Goal: Transaction & Acquisition: Purchase product/service

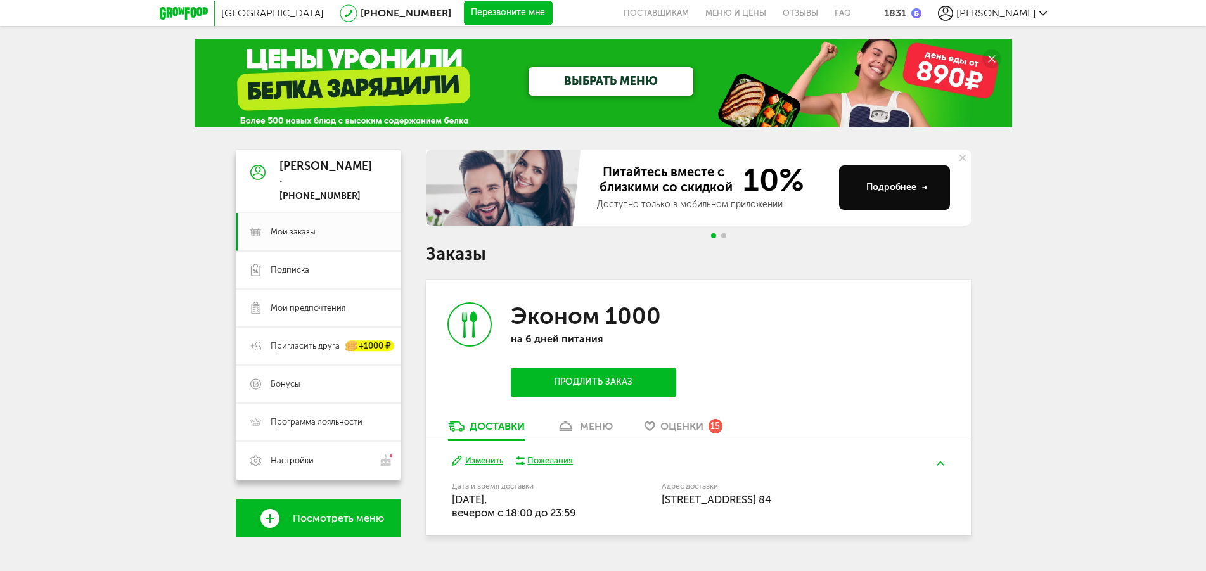
click at [615, 380] on button "Продлить заказ" at bounding box center [593, 383] width 165 height 30
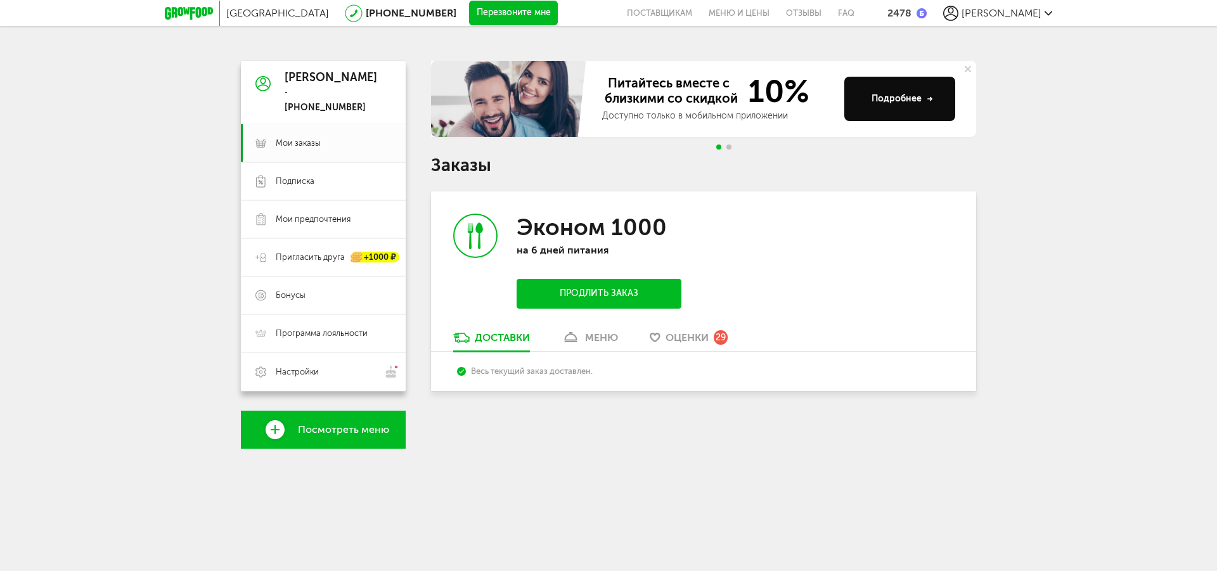
click at [195, 10] on icon at bounding box center [189, 13] width 48 height 13
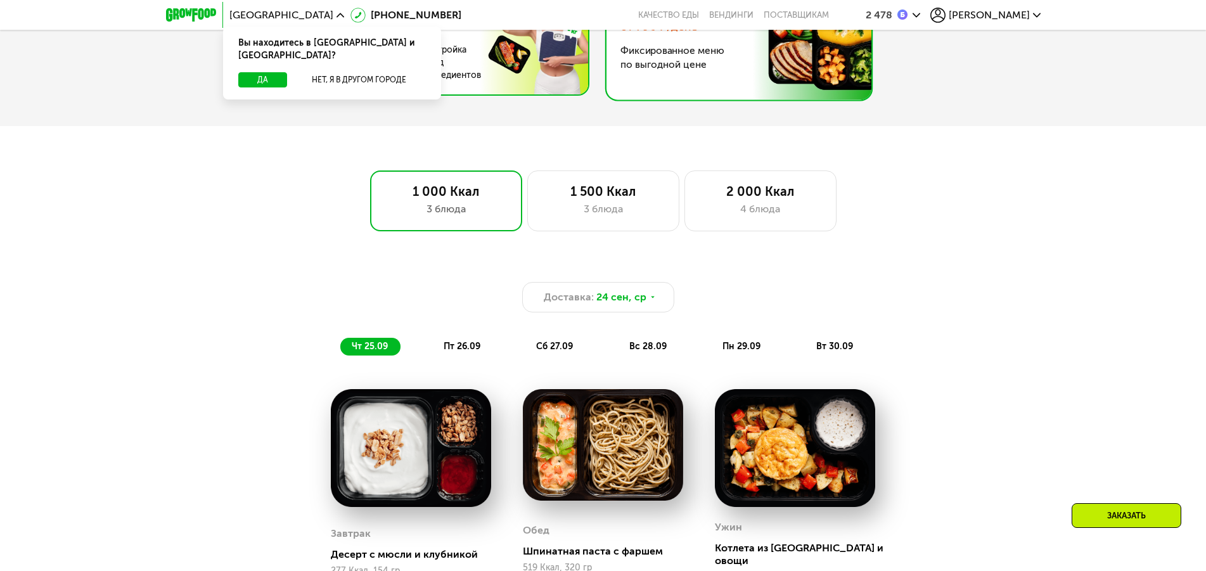
scroll to position [517, 0]
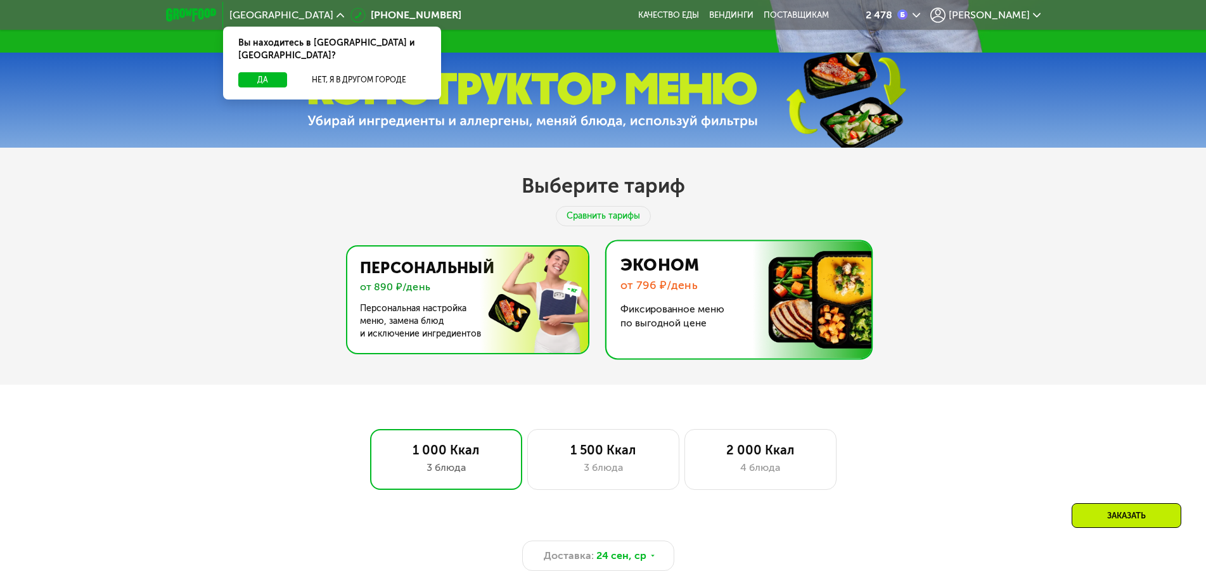
click at [501, 284] on img at bounding box center [464, 299] width 246 height 106
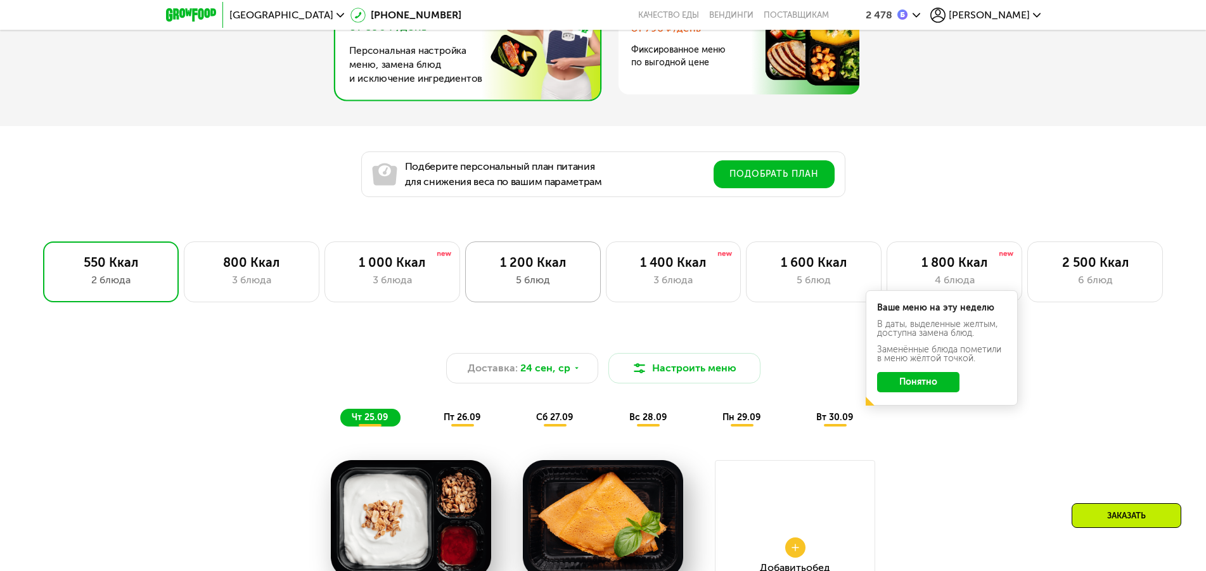
scroll to position [840, 0]
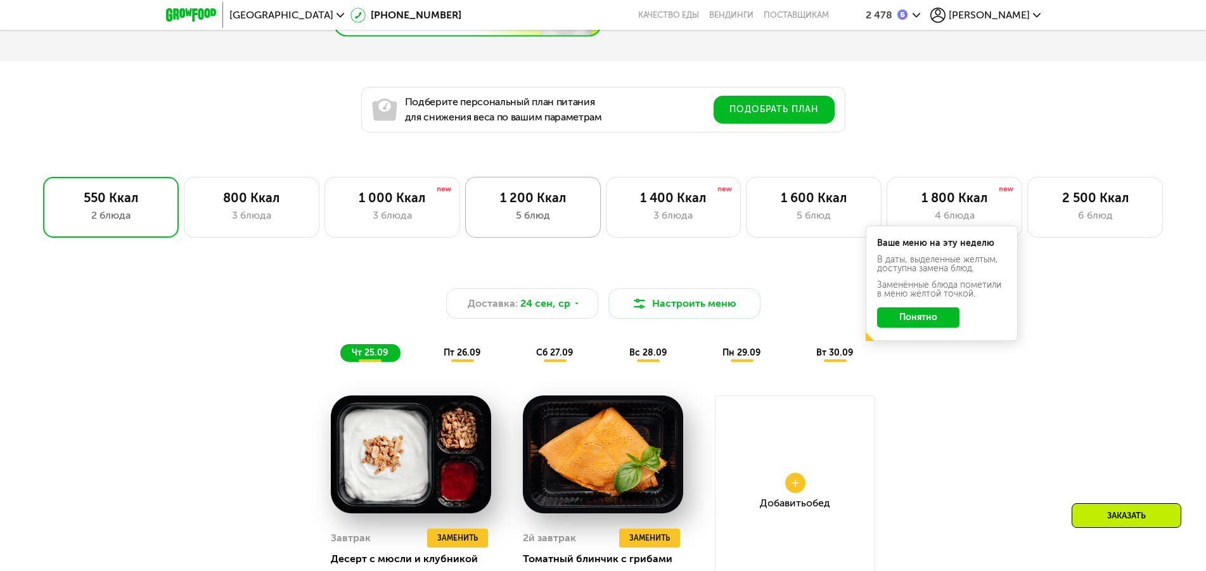
click at [516, 228] on div "1 200 Ккал 5 блюд" at bounding box center [533, 207] width 136 height 61
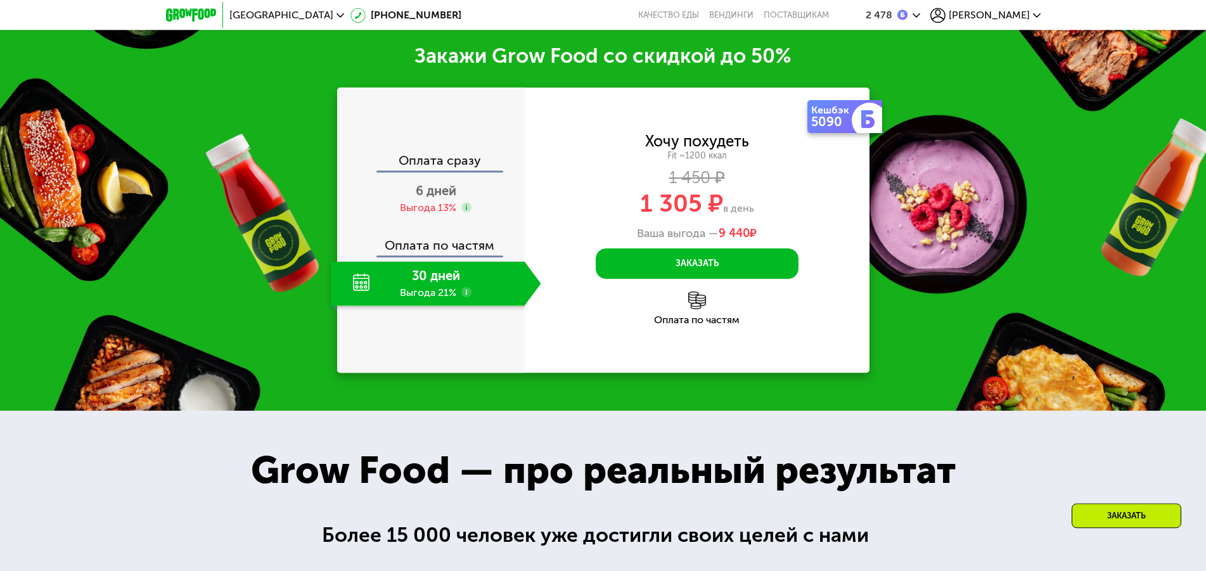
scroll to position [1551, 0]
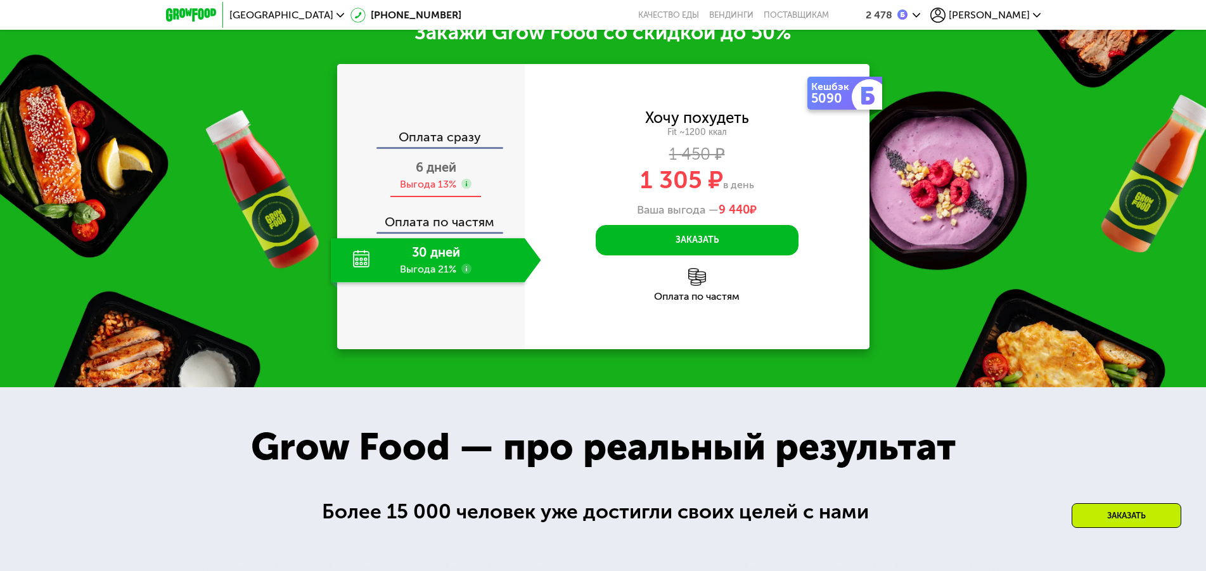
click at [442, 175] on span "6 дней" at bounding box center [436, 167] width 41 height 15
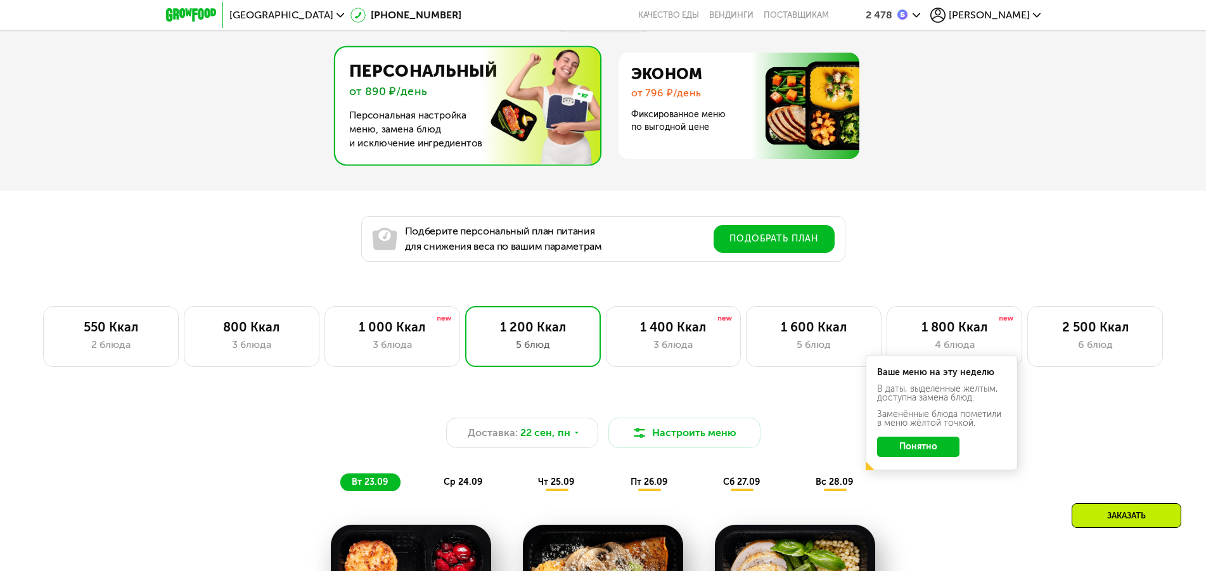
scroll to position [452, 0]
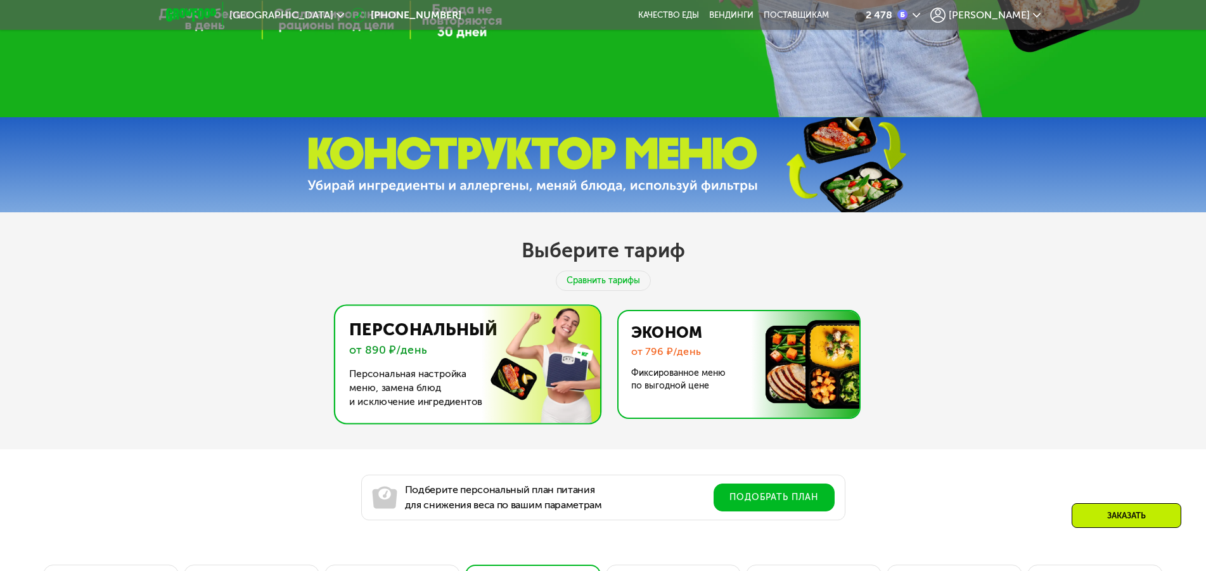
click at [703, 341] on img at bounding box center [735, 364] width 246 height 106
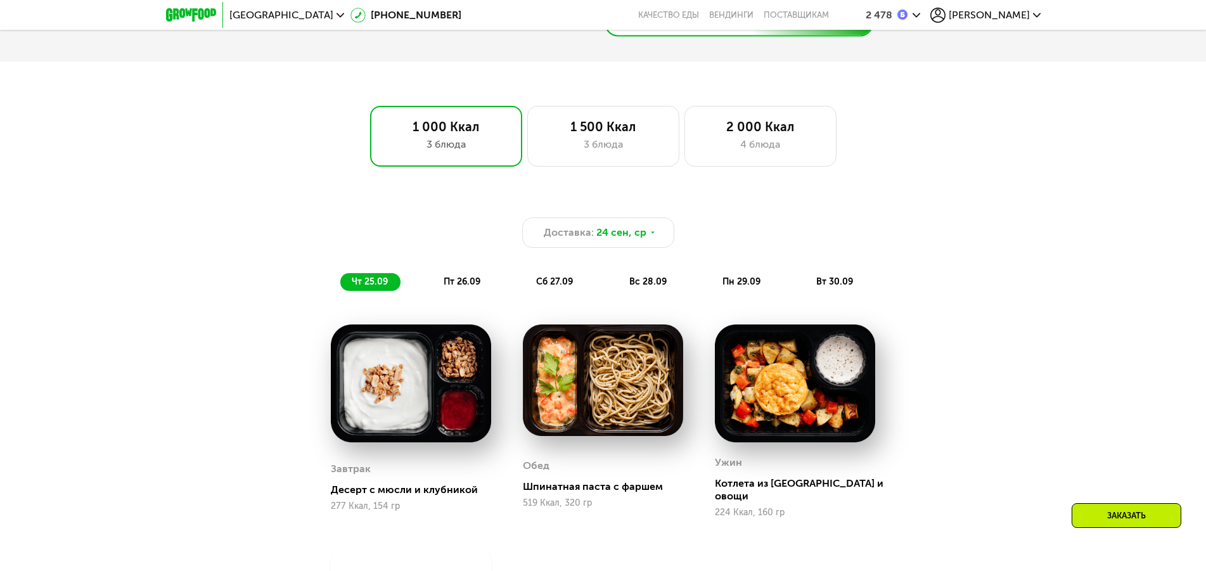
scroll to position [582, 0]
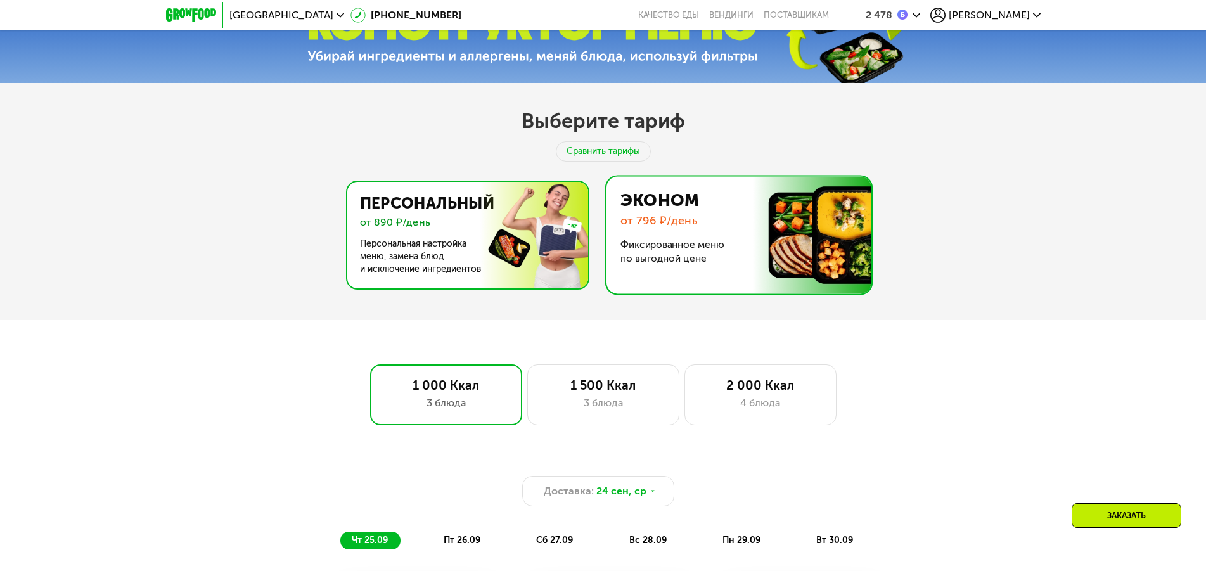
click at [530, 223] on img at bounding box center [464, 235] width 246 height 106
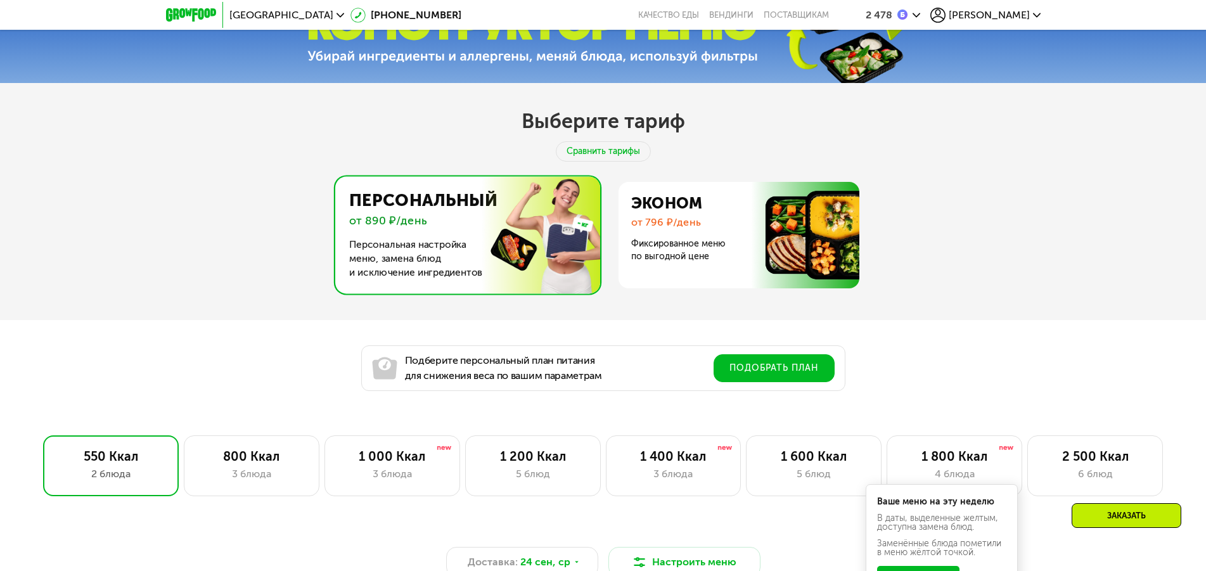
scroll to position [711, 0]
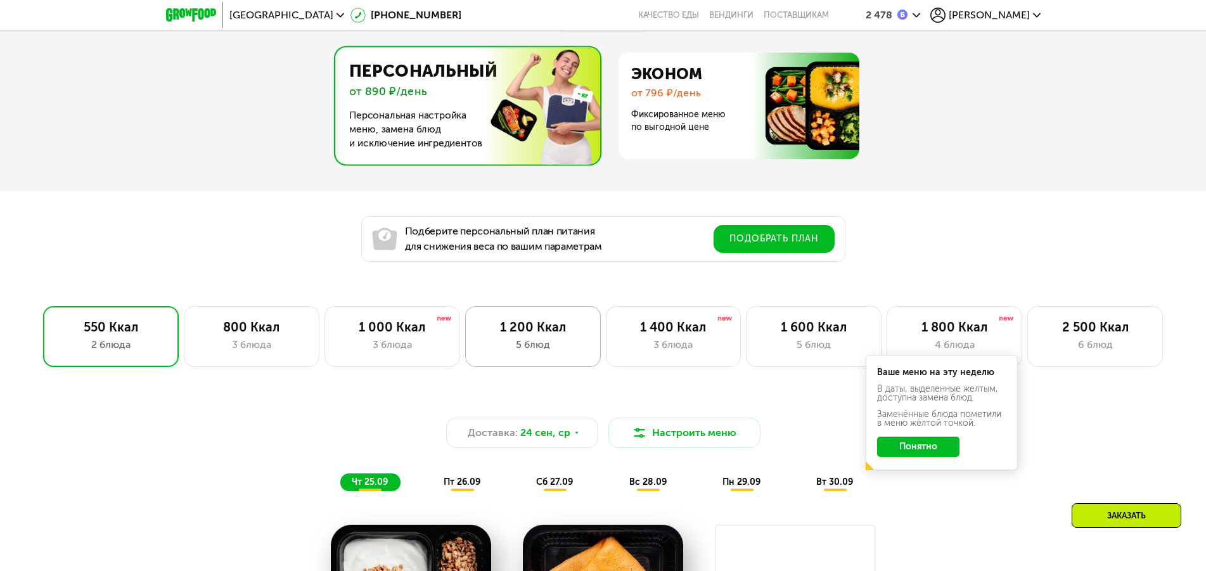
click at [550, 335] on div "1 200 Ккал" at bounding box center [532, 326] width 109 height 15
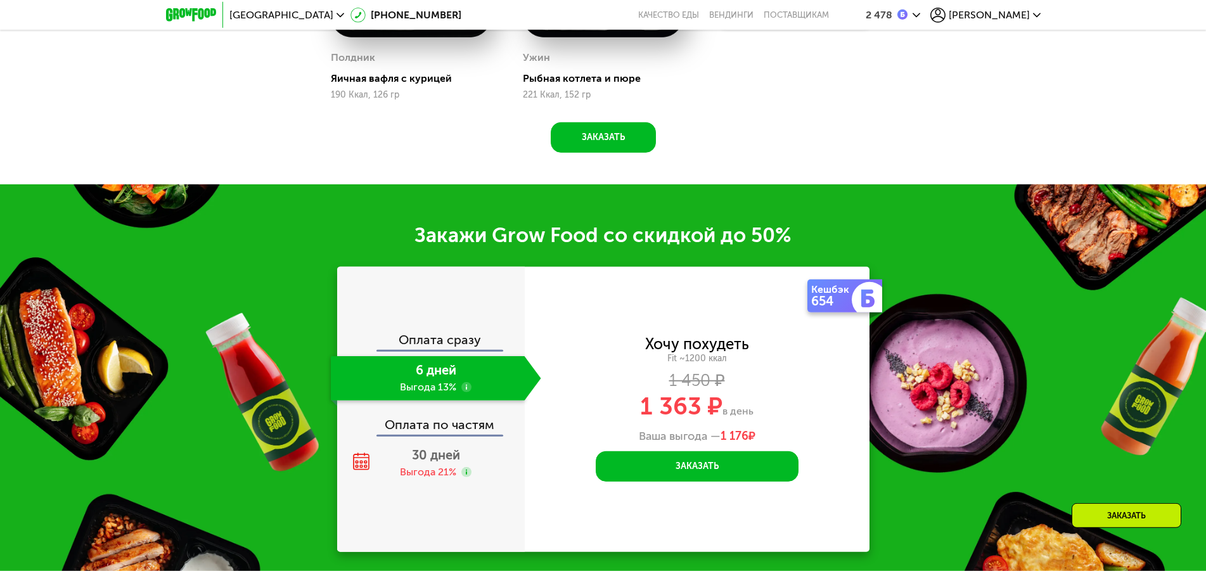
scroll to position [1616, 0]
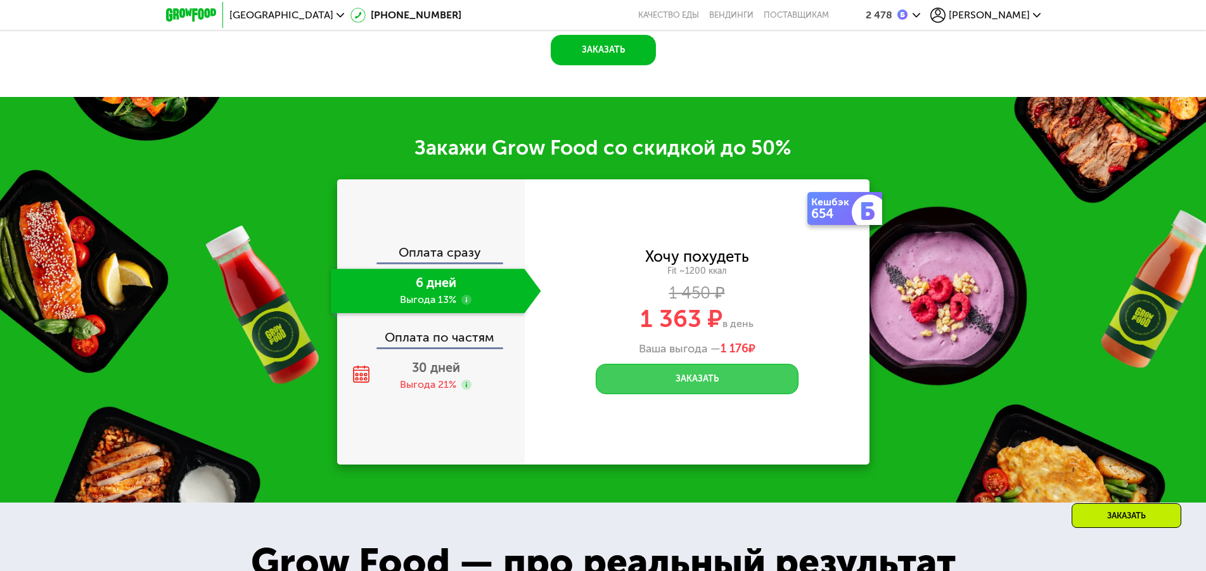
click at [688, 378] on button "Заказать" at bounding box center [697, 379] width 203 height 30
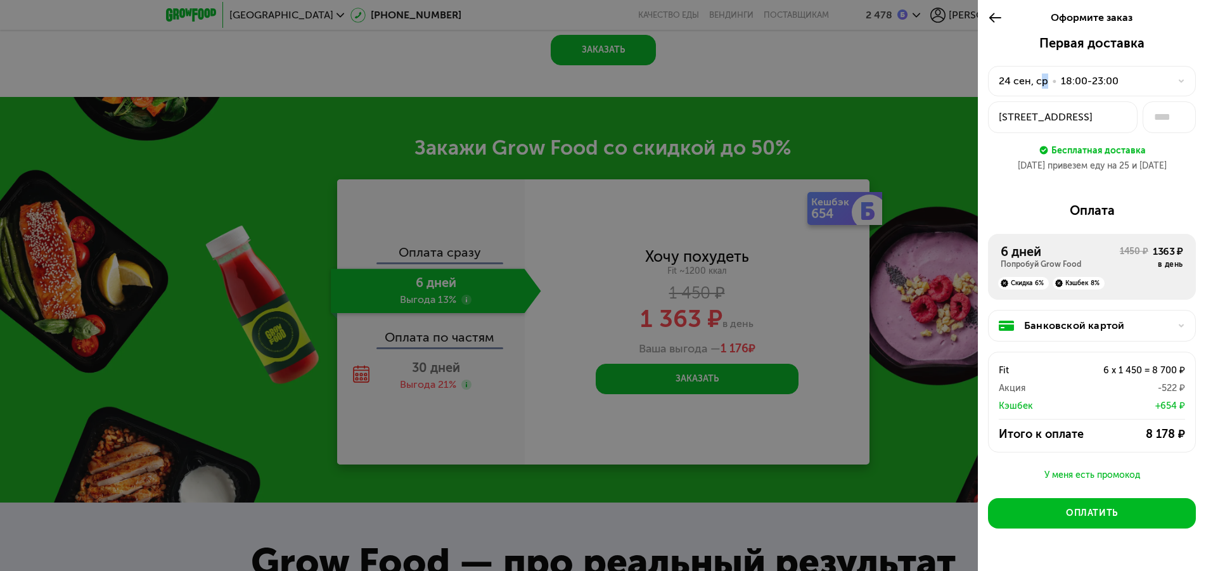
click at [1042, 74] on div "24 сен, ср • 18:00-23:00" at bounding box center [1092, 81] width 208 height 30
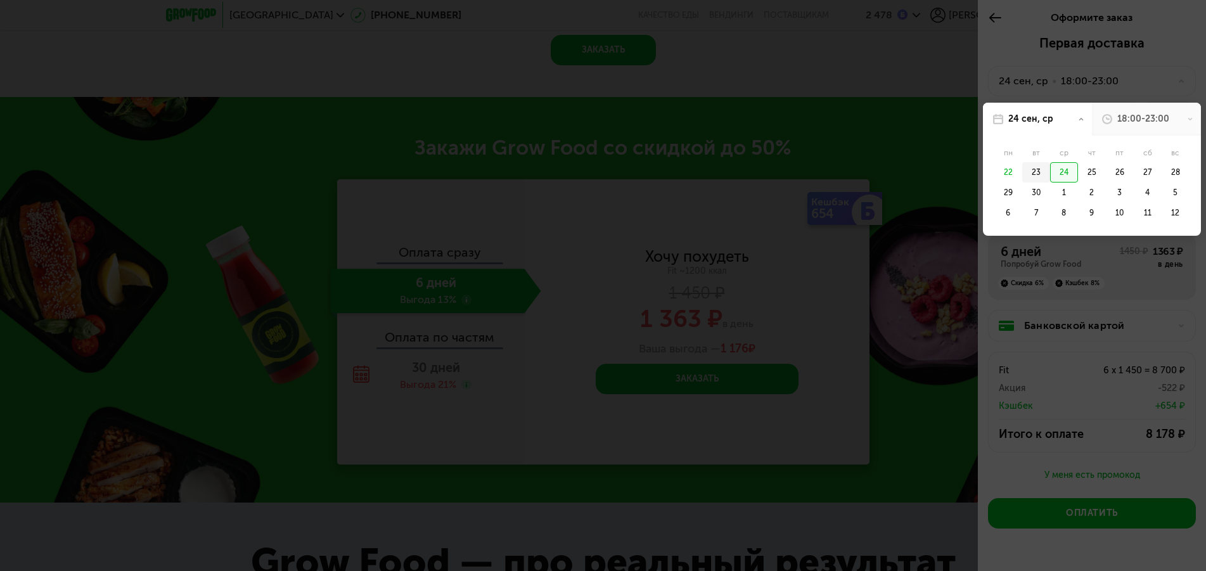
click at [1035, 172] on div "23" at bounding box center [1036, 172] width 28 height 20
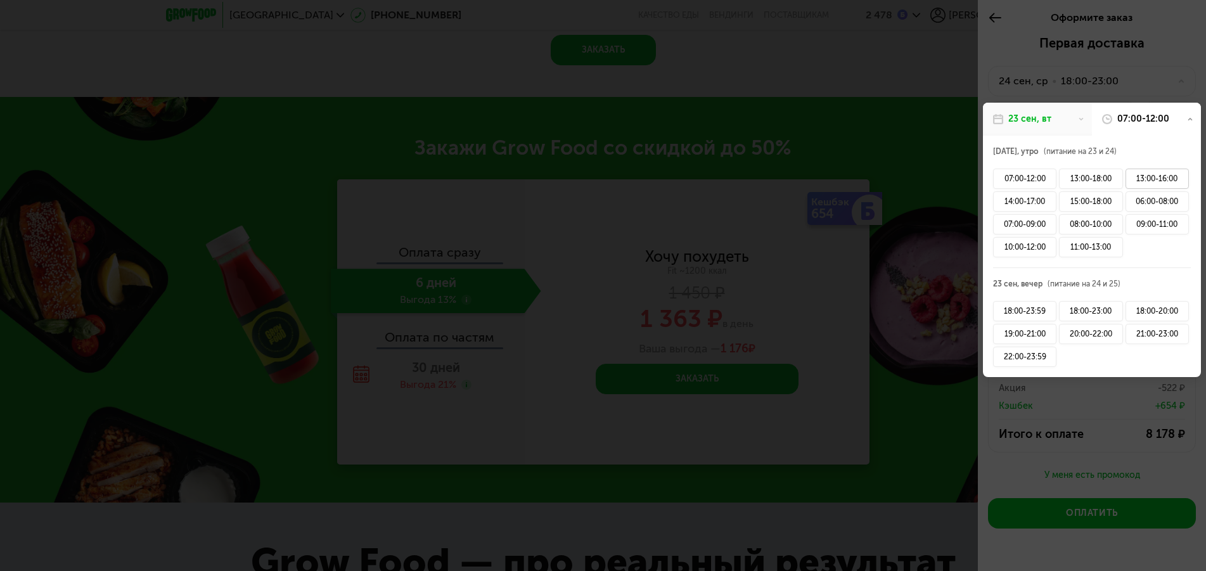
click at [1153, 175] on div "13:00-16:00" at bounding box center [1156, 179] width 63 height 20
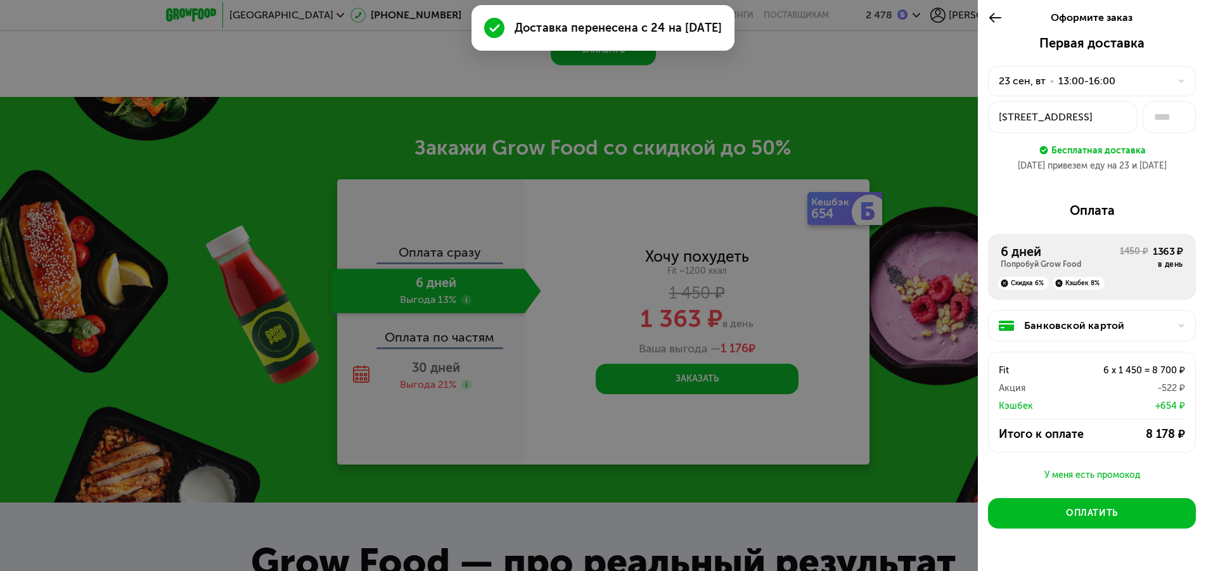
click at [1064, 114] on div "Полтавский проезд, 2" at bounding box center [1063, 117] width 128 height 15
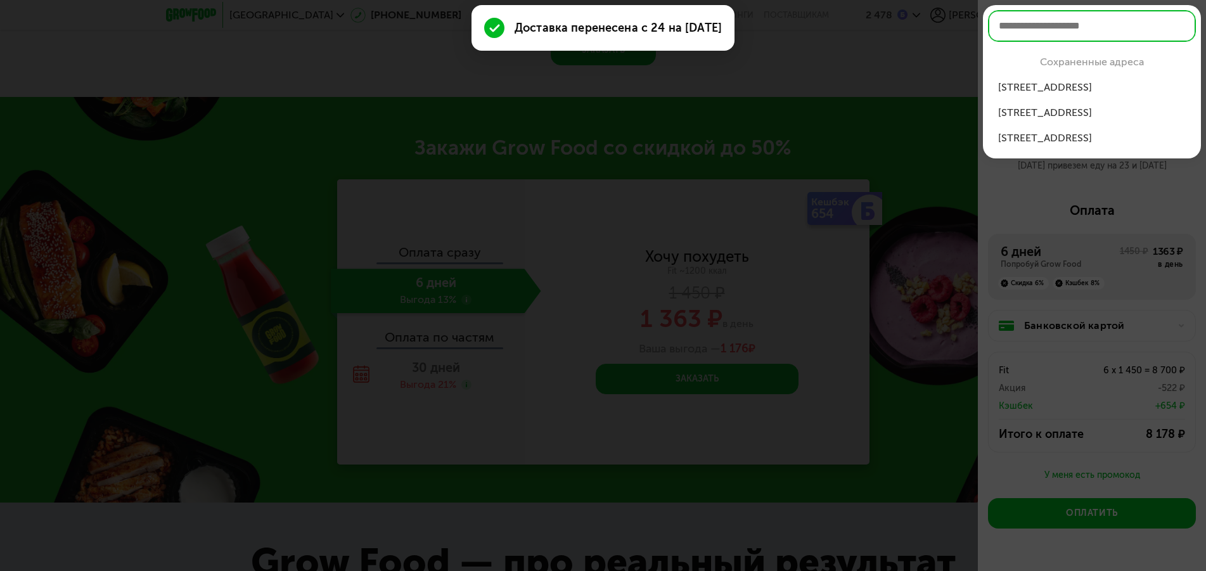
click at [1073, 91] on div "ул Полтавская, 8, кв 84" at bounding box center [1092, 87] width 188 height 15
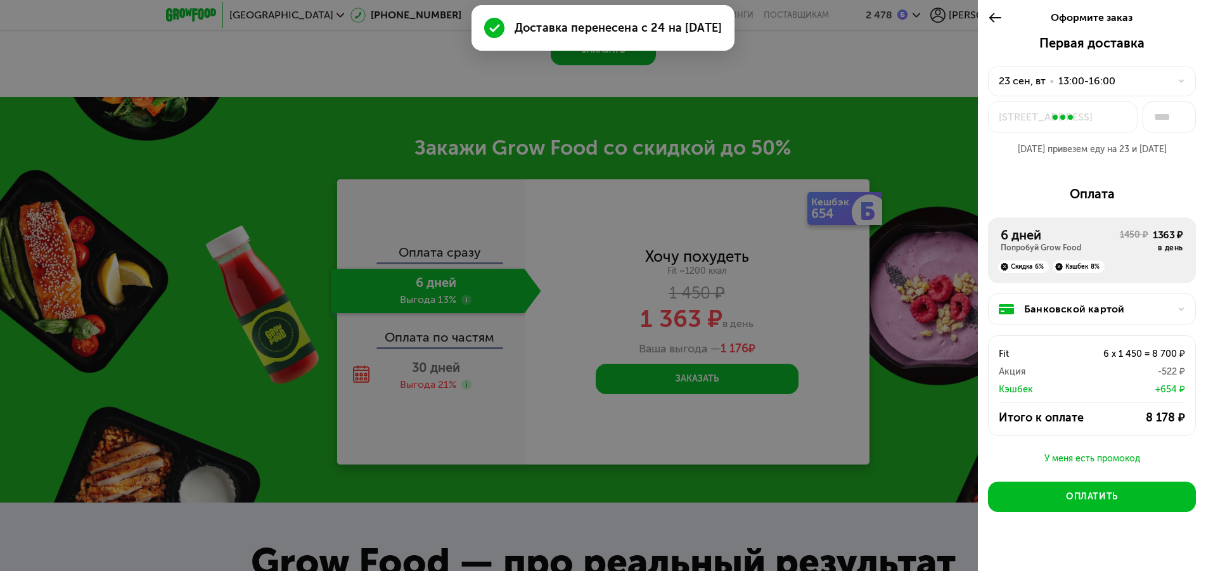
type input "**"
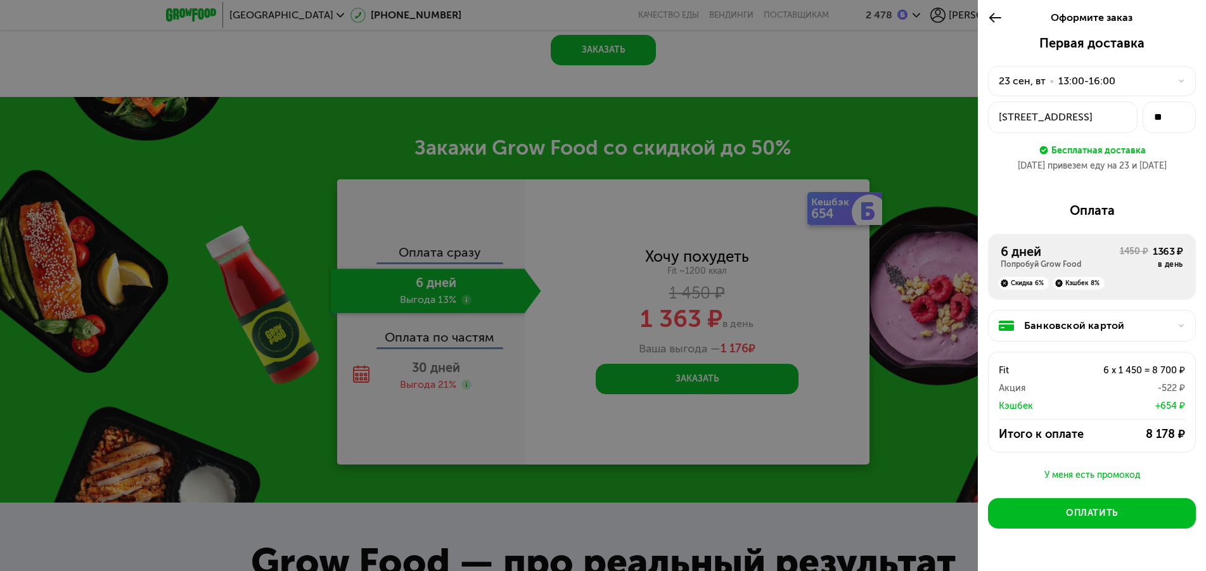
click at [1069, 470] on div "У меня есть промокод" at bounding box center [1092, 475] width 208 height 15
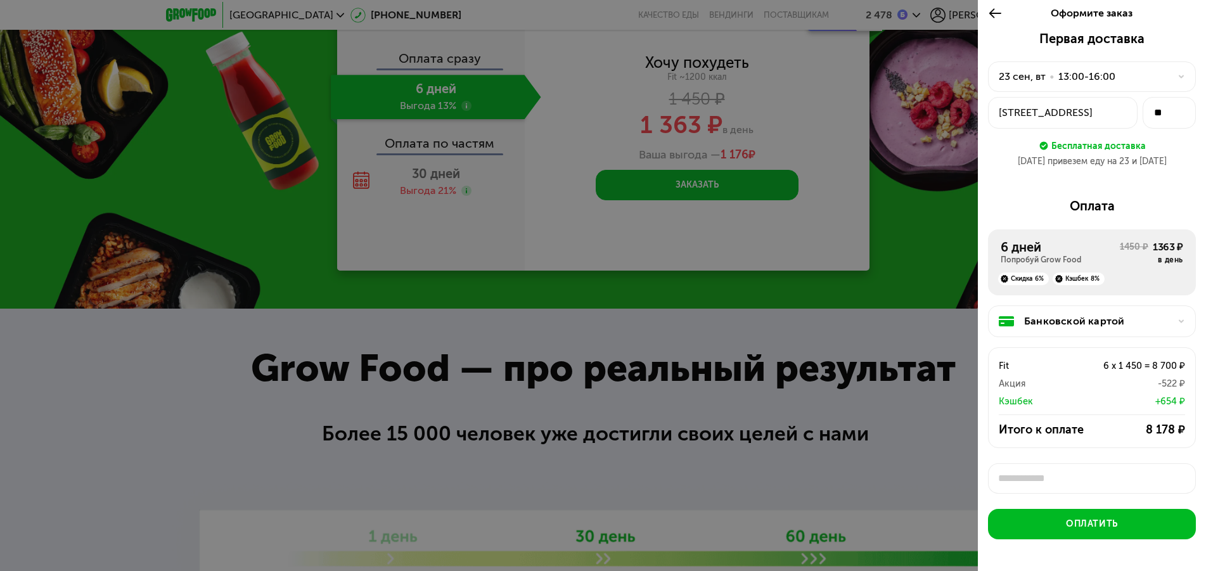
click at [1073, 317] on div "Банковской картой" at bounding box center [1097, 321] width 146 height 15
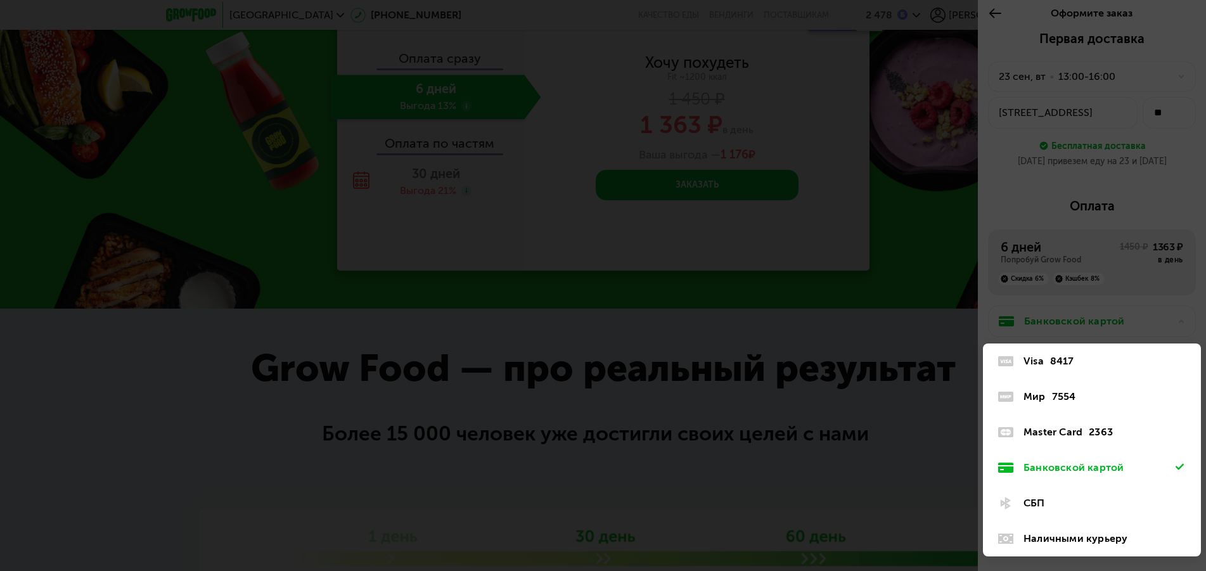
click at [1089, 284] on div at bounding box center [603, 285] width 1206 height 571
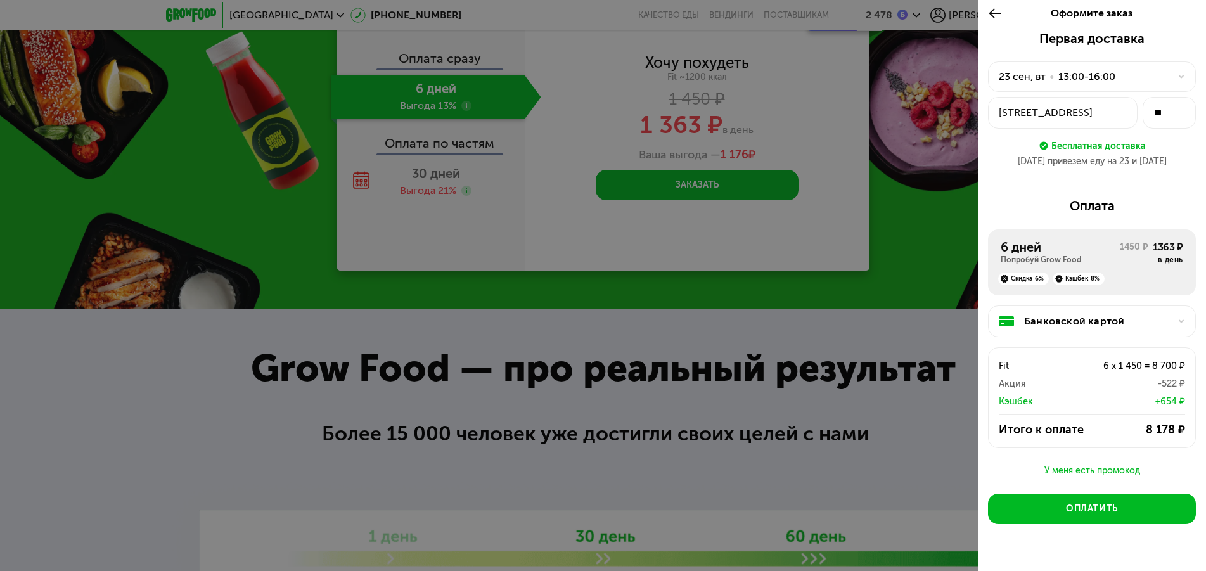
click at [1076, 436] on div "Итого к оплате" at bounding box center [1050, 429] width 103 height 15
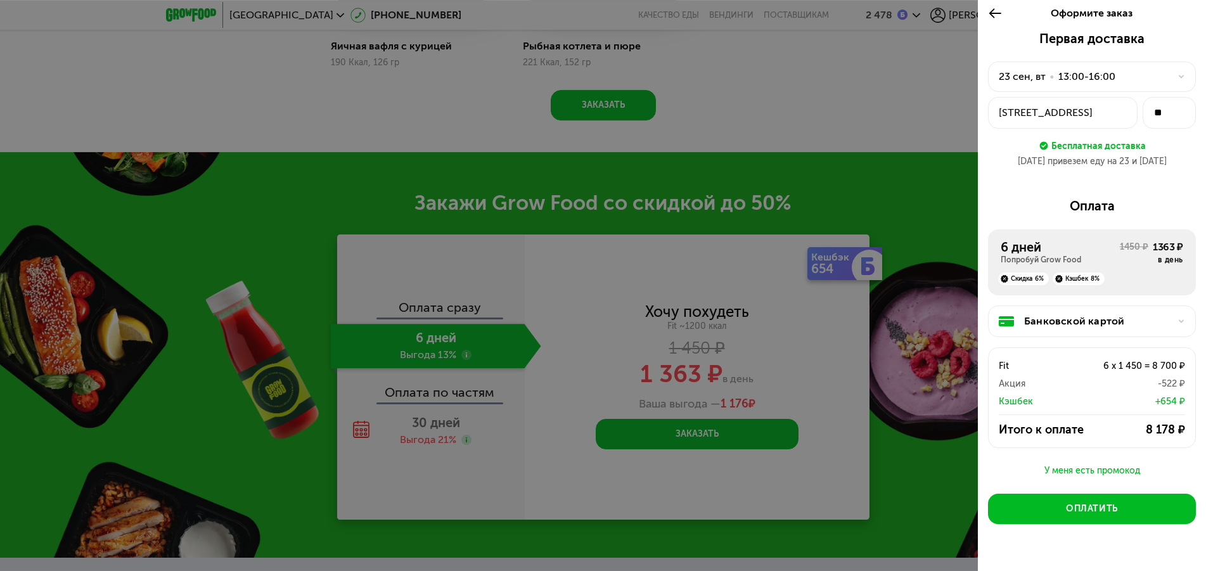
scroll to position [1551, 0]
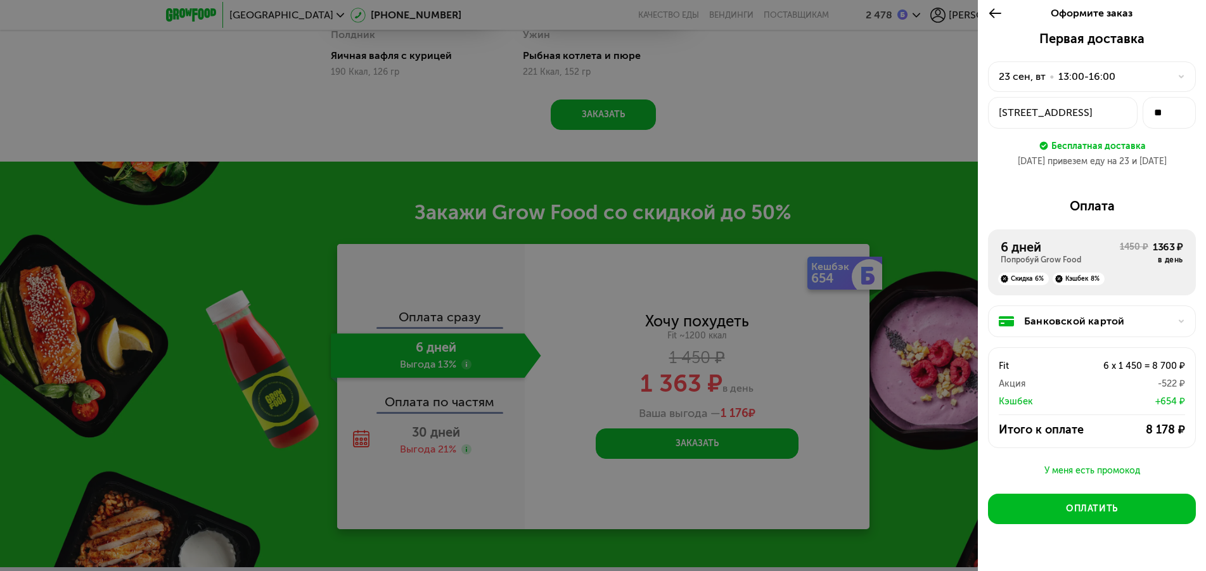
drag, startPoint x: 922, startPoint y: 15, endPoint x: 944, endPoint y: 18, distance: 22.3
click at [944, 18] on div at bounding box center [603, 285] width 1206 height 571
click at [936, 14] on div at bounding box center [603, 285] width 1206 height 571
click at [992, 11] on icon at bounding box center [995, 13] width 15 height 15
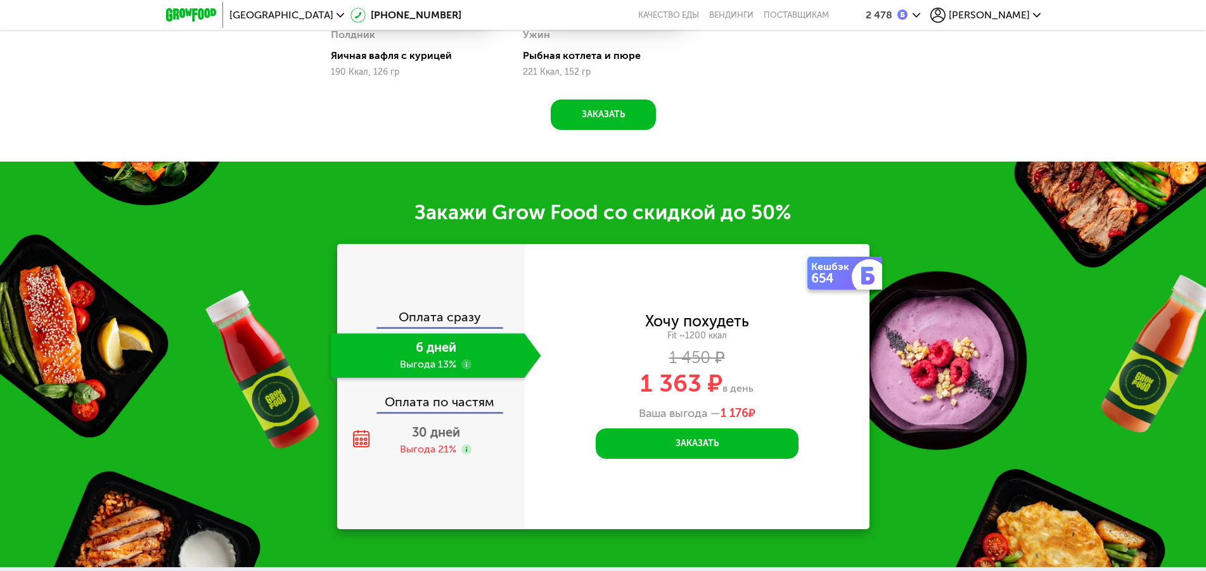
click at [907, 18] on div "2 478" at bounding box center [887, 15] width 42 height 11
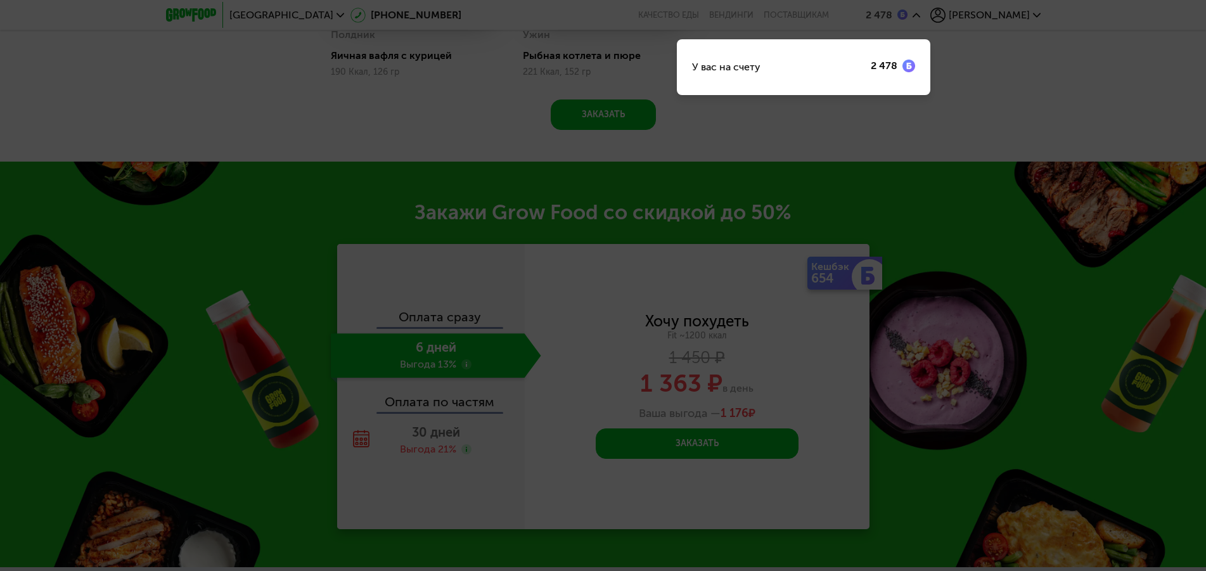
click at [915, 63] on img at bounding box center [908, 66] width 13 height 13
click at [986, 24] on div at bounding box center [603, 285] width 1206 height 571
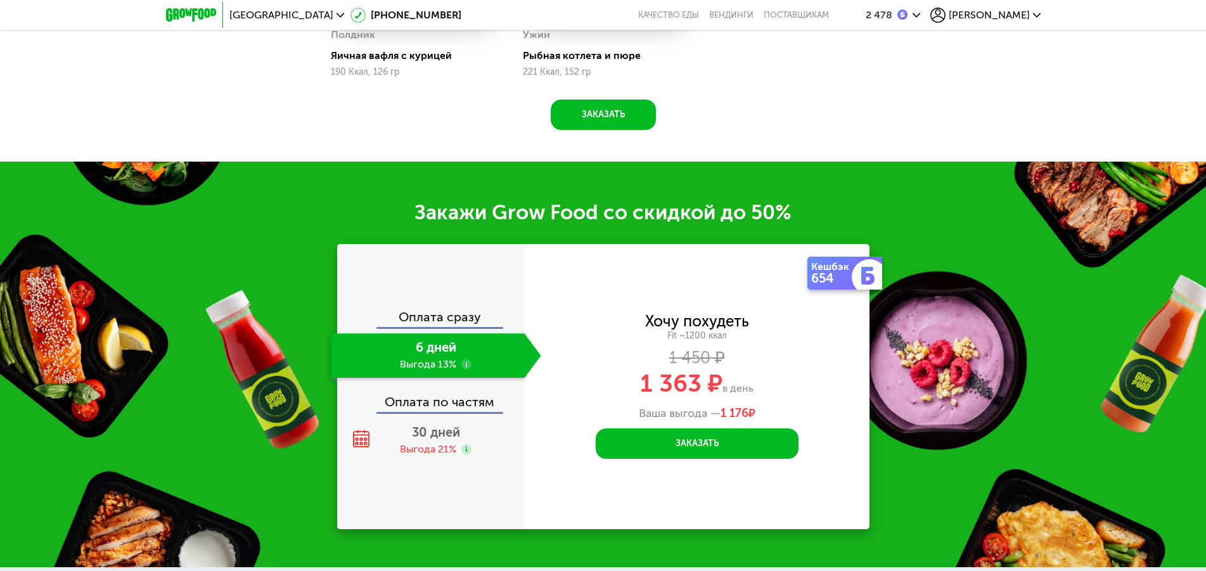
click at [999, 14] on span "[PERSON_NAME]" at bounding box center [989, 15] width 81 height 10
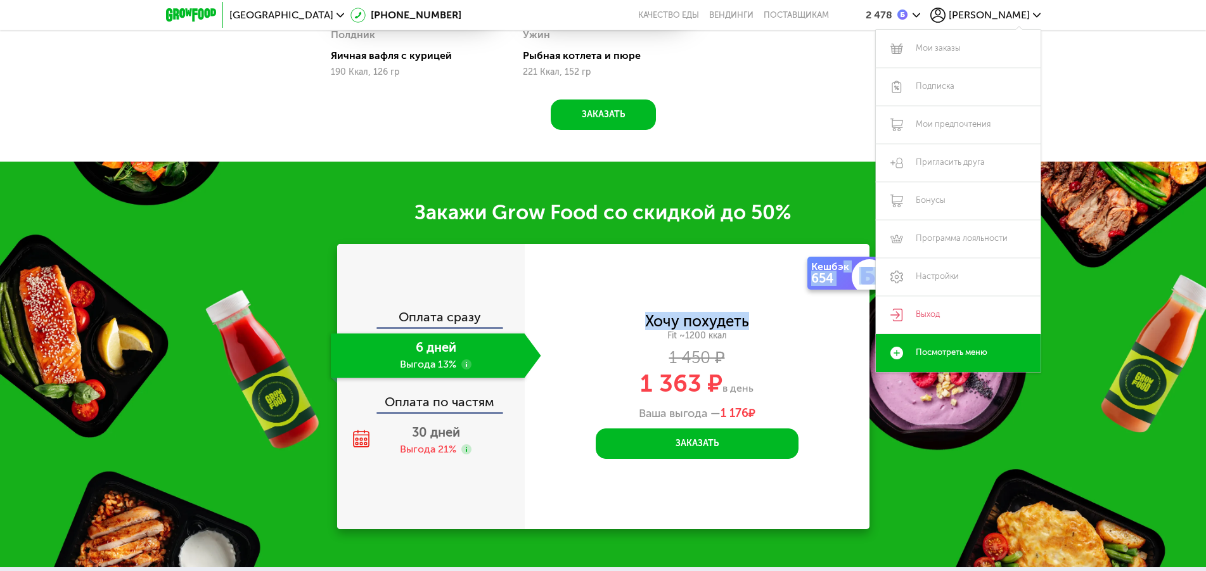
drag, startPoint x: 841, startPoint y: 270, endPoint x: 793, endPoint y: 273, distance: 48.3
click at [807, 273] on div "Кешбэк 654" at bounding box center [844, 273] width 75 height 33
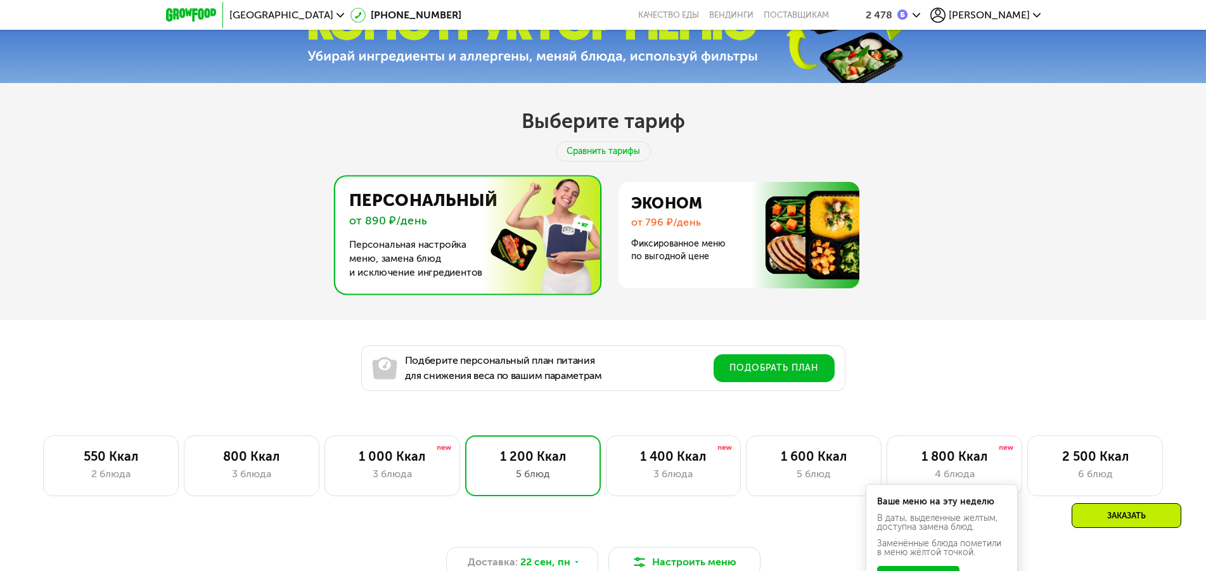
scroll to position [776, 0]
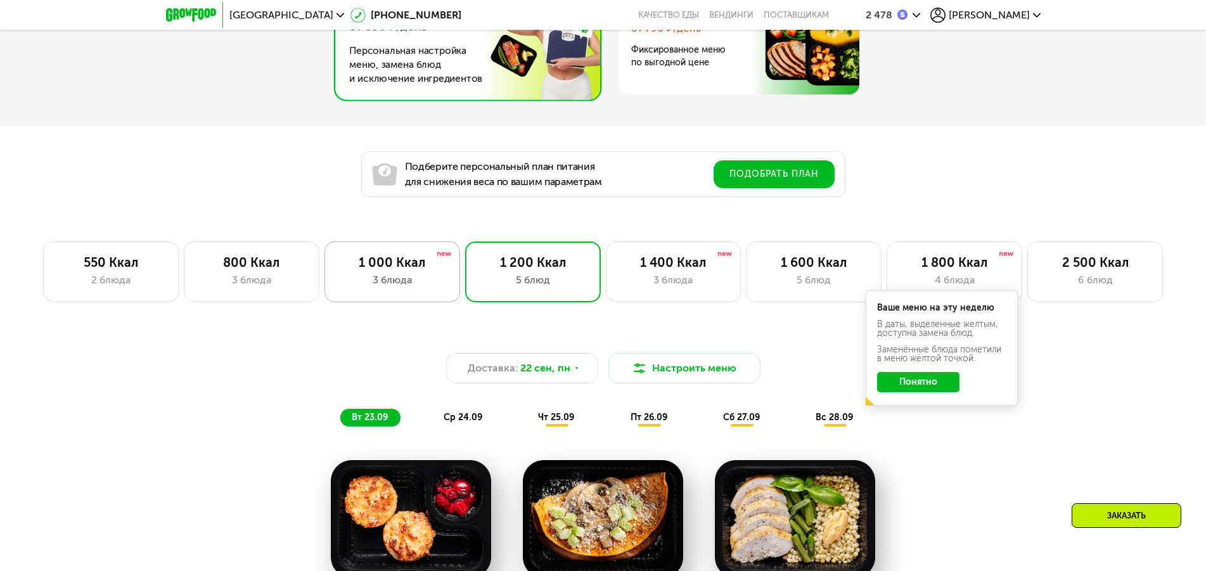
click at [420, 269] on div "1 000 Ккал" at bounding box center [392, 262] width 109 height 15
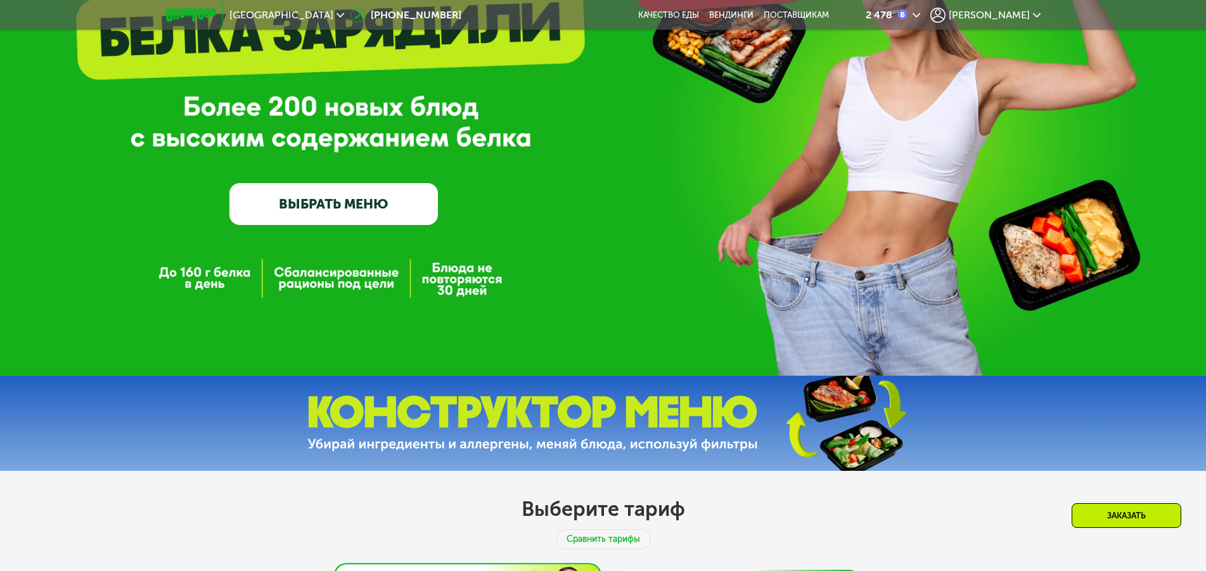
scroll to position [0, 0]
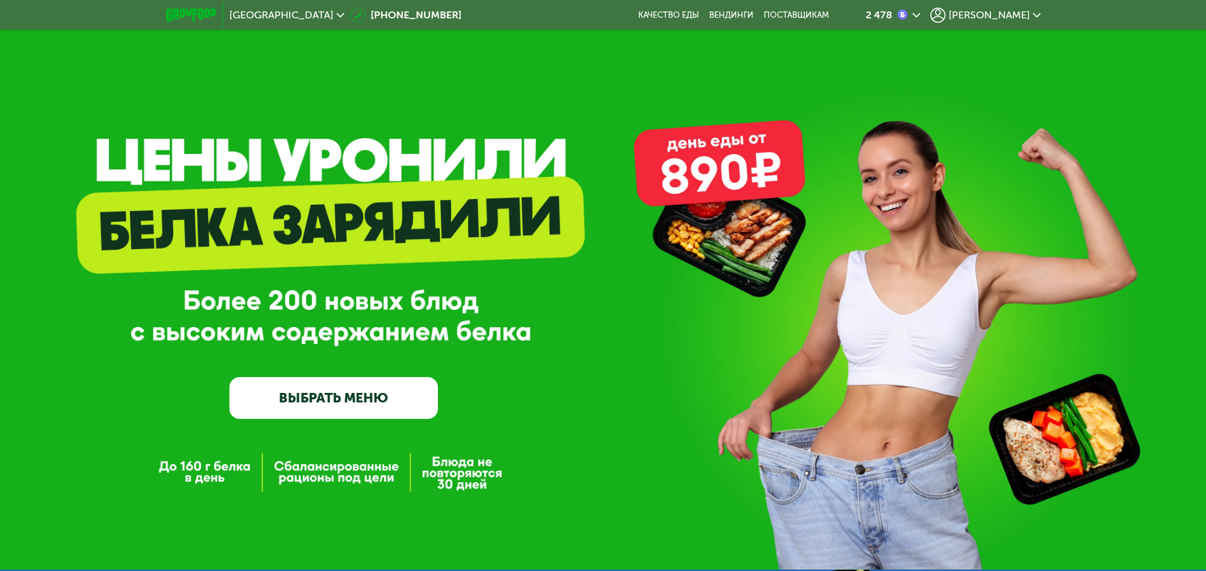
click at [184, 15] on img at bounding box center [191, 14] width 50 height 13
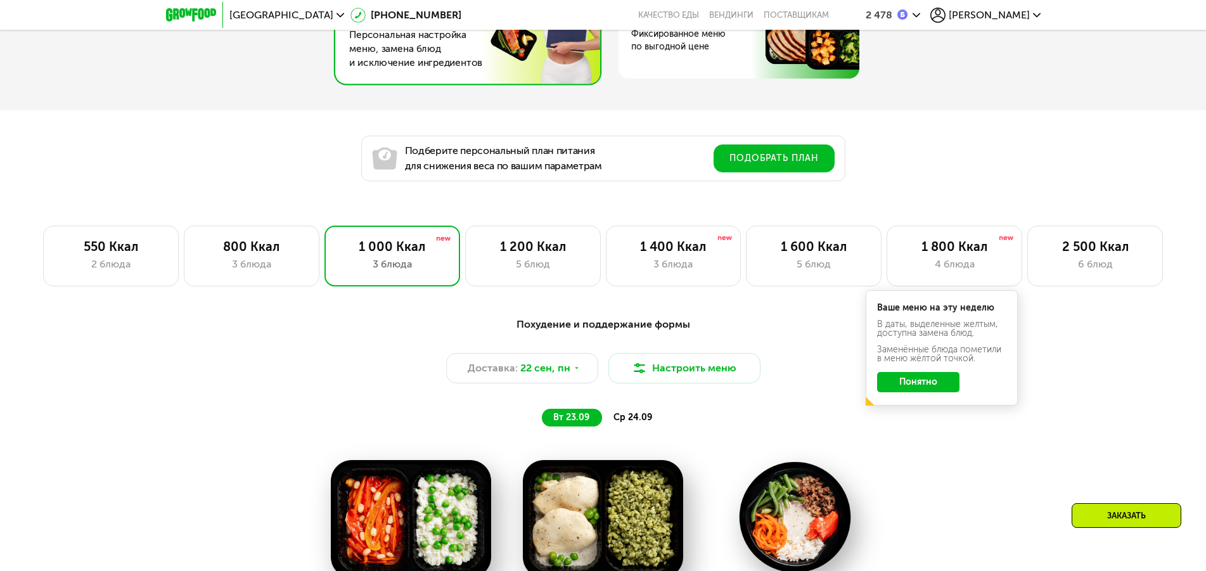
scroll to position [840, 0]
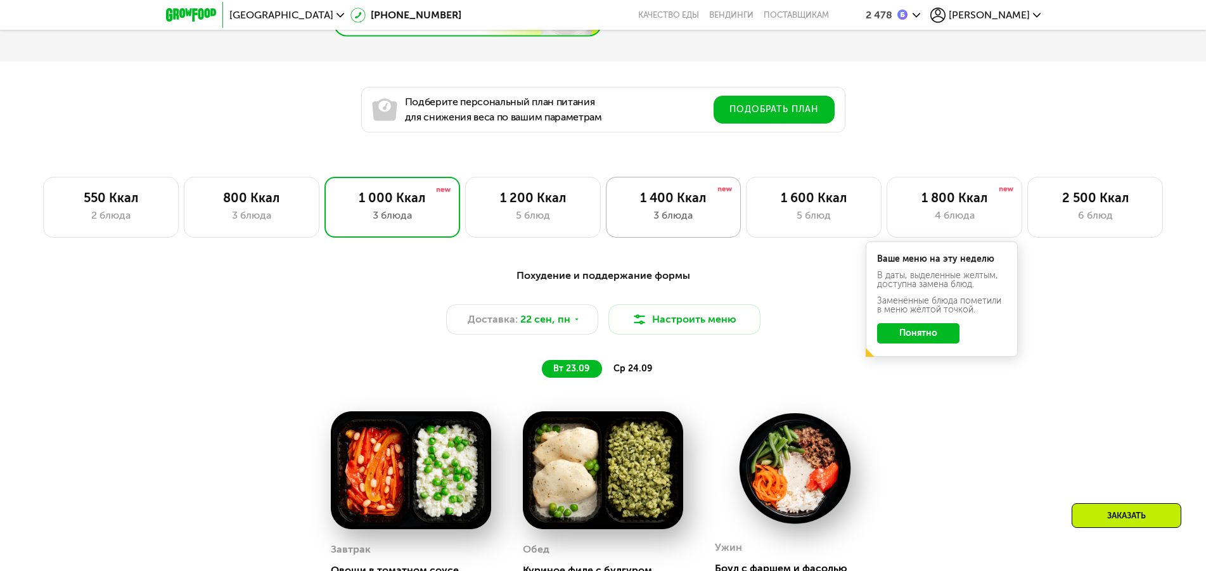
click at [705, 198] on div "1 400 Ккал" at bounding box center [673, 197] width 109 height 15
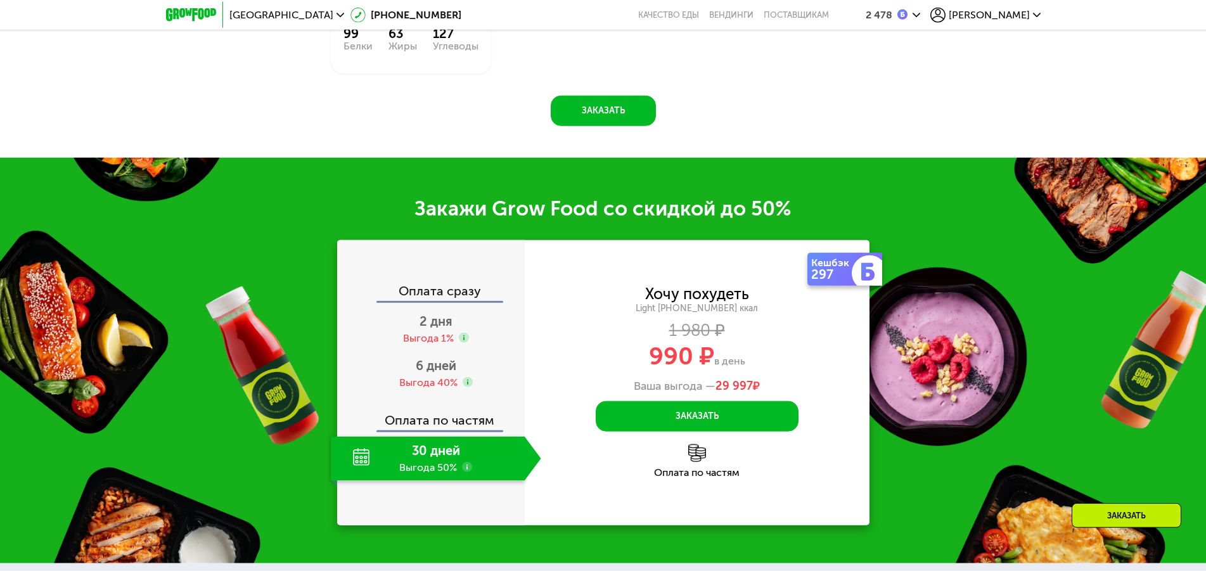
scroll to position [1616, 0]
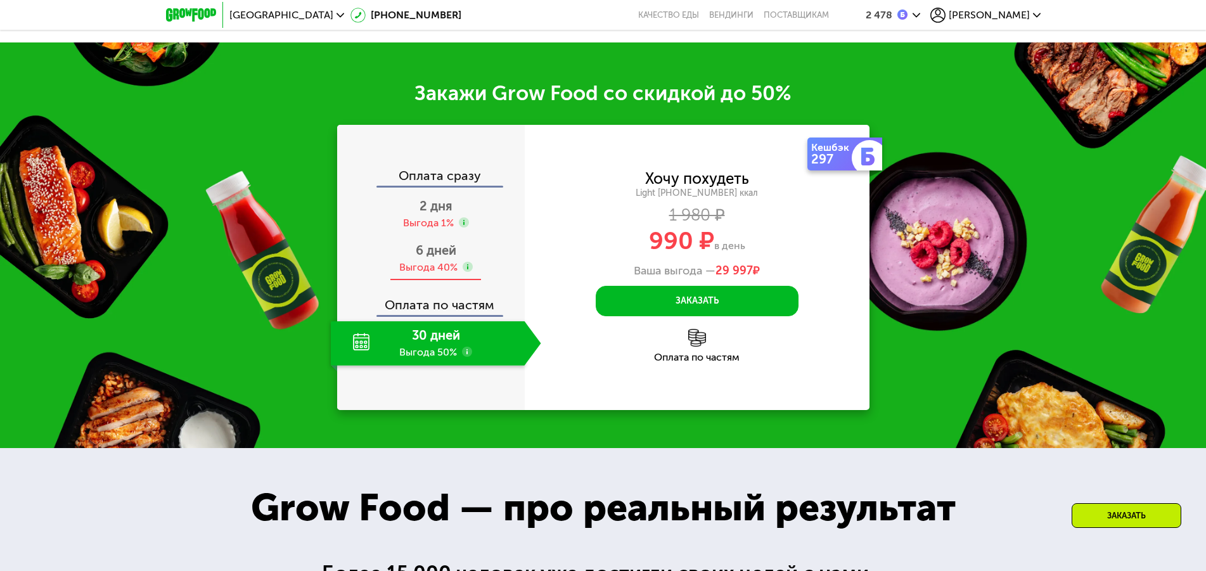
click at [440, 250] on span "6 дней" at bounding box center [436, 250] width 41 height 15
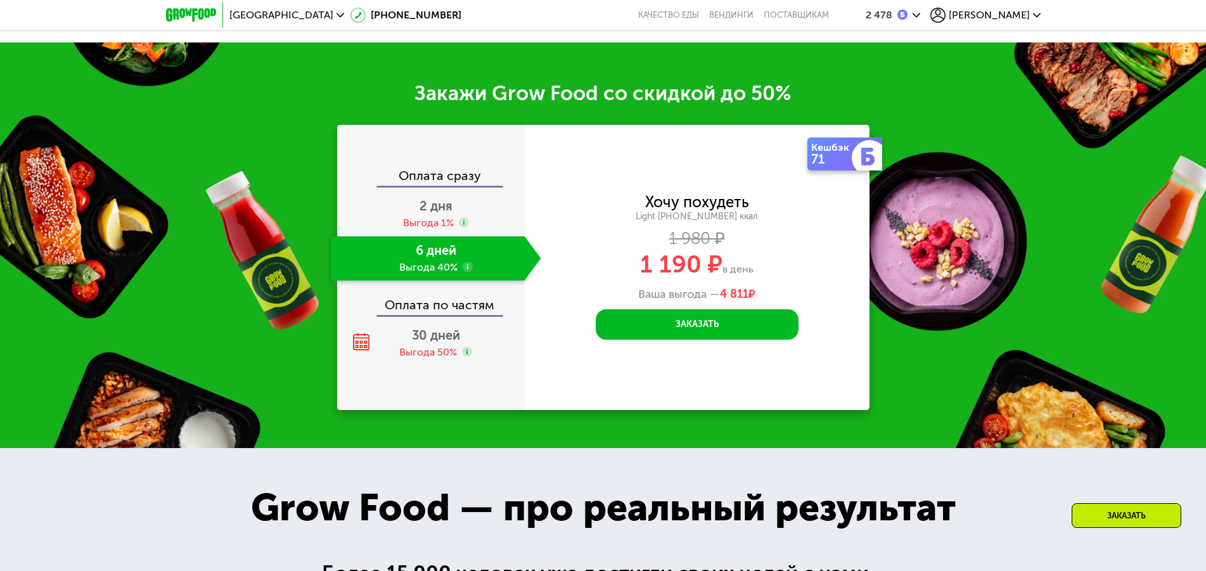
click at [907, 13] on img at bounding box center [902, 15] width 10 height 10
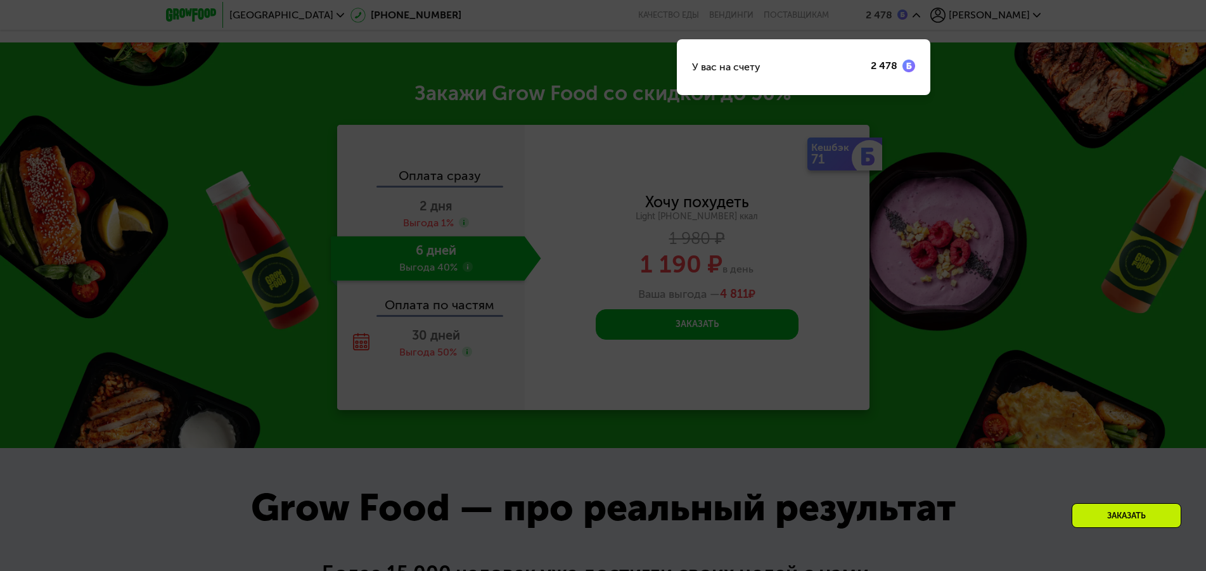
click at [1006, 9] on div at bounding box center [603, 285] width 1206 height 571
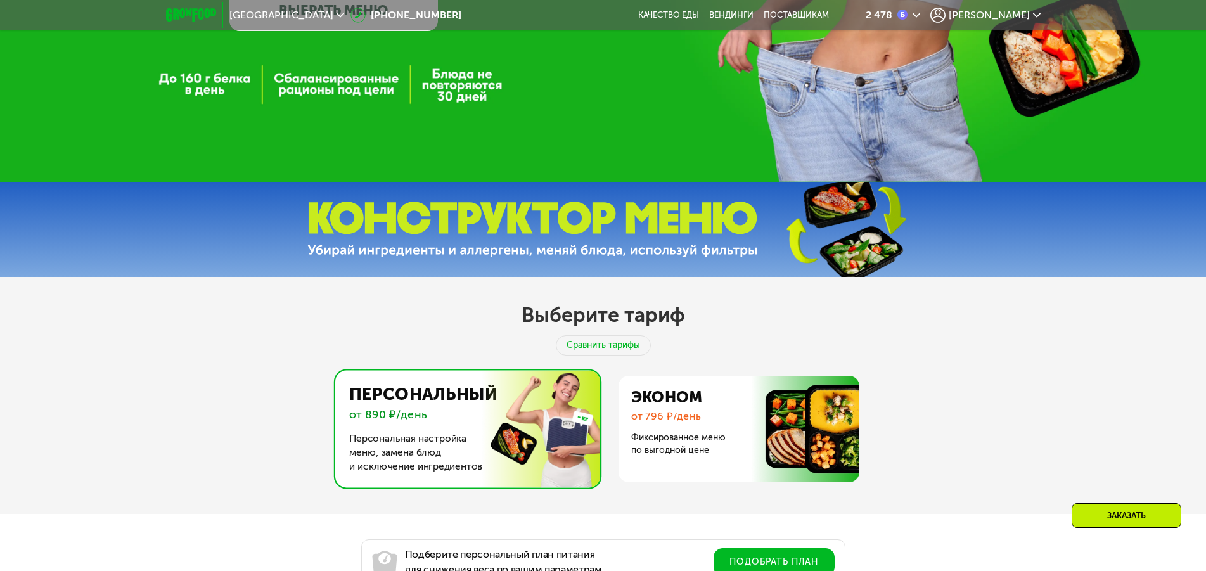
scroll to position [323, 0]
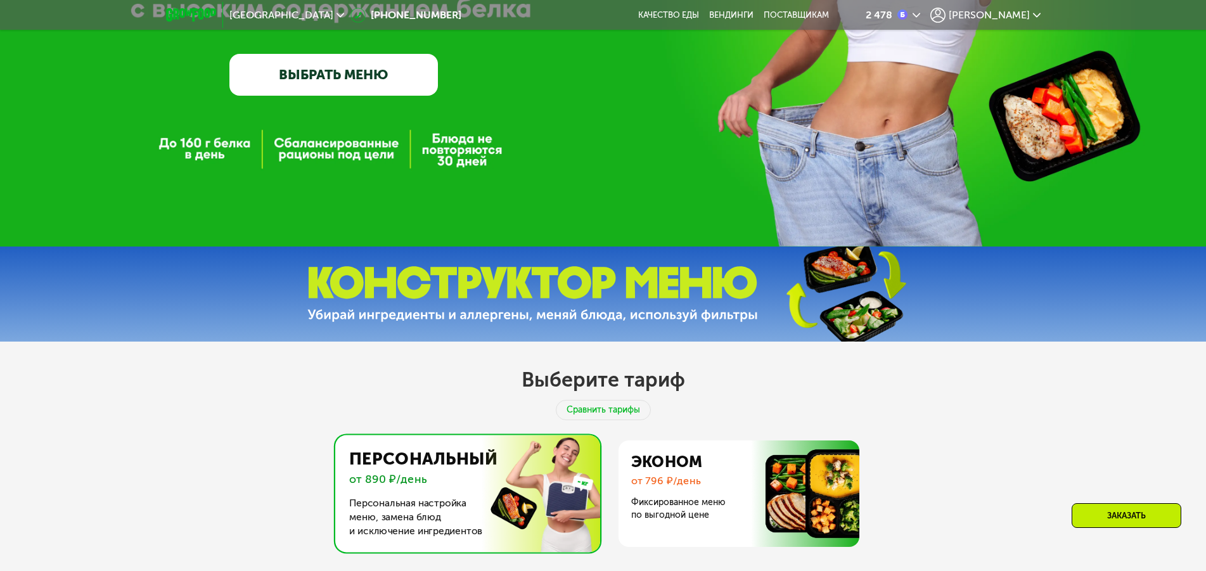
click at [368, 79] on link "ВЫБРАТЬ МЕНЮ" at bounding box center [333, 75] width 208 height 42
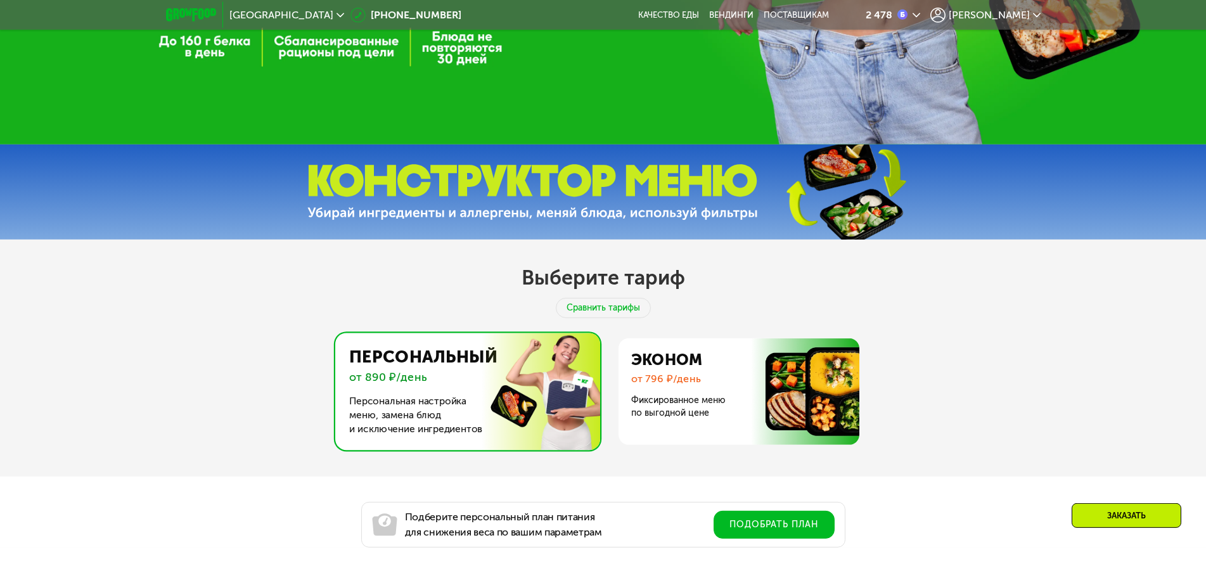
scroll to position [475, 0]
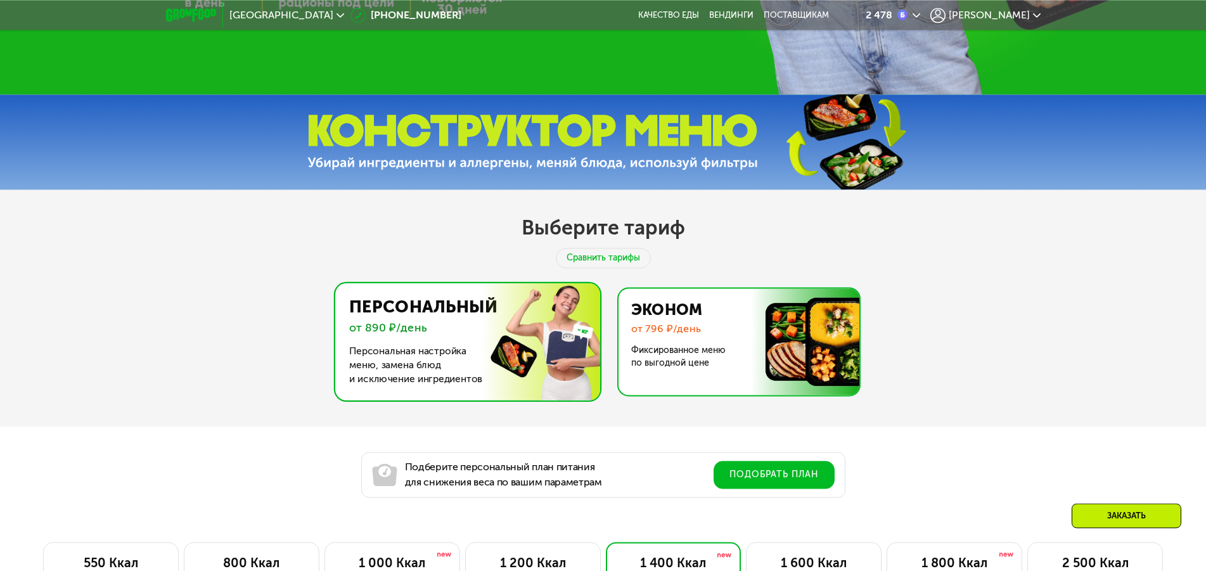
click at [708, 328] on img at bounding box center [735, 341] width 246 height 106
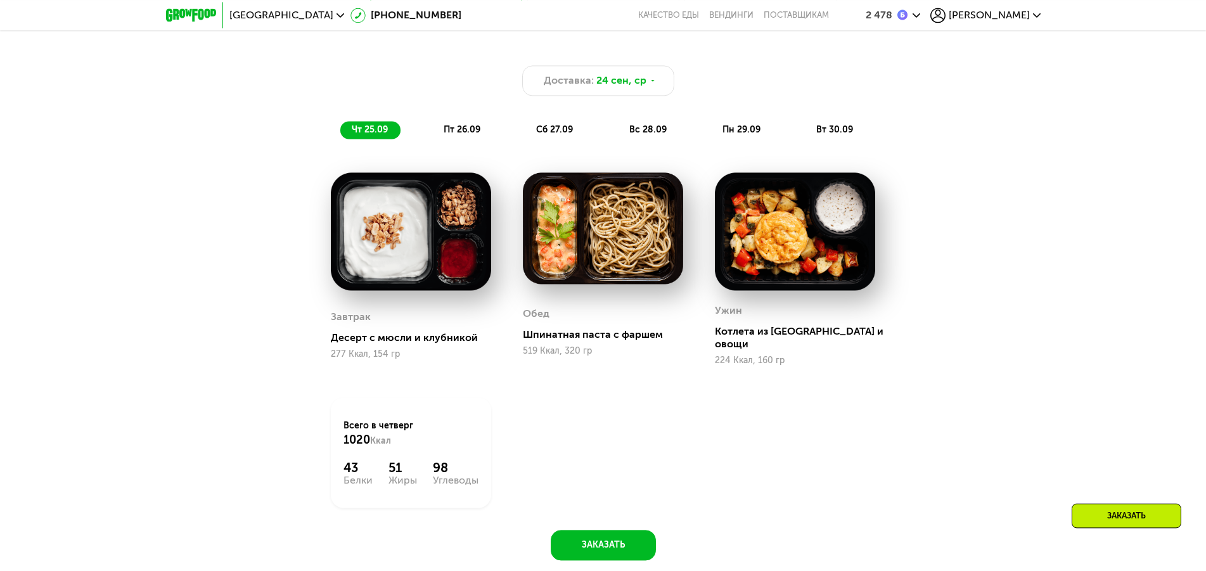
scroll to position [1122, 0]
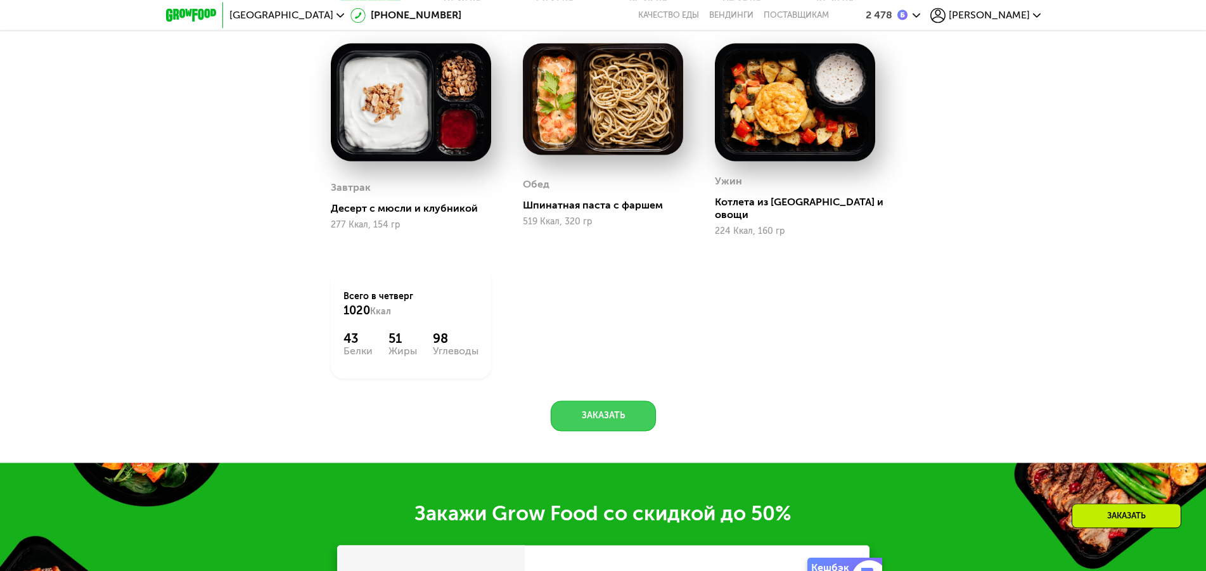
click at [640, 409] on button "Заказать" at bounding box center [603, 415] width 105 height 30
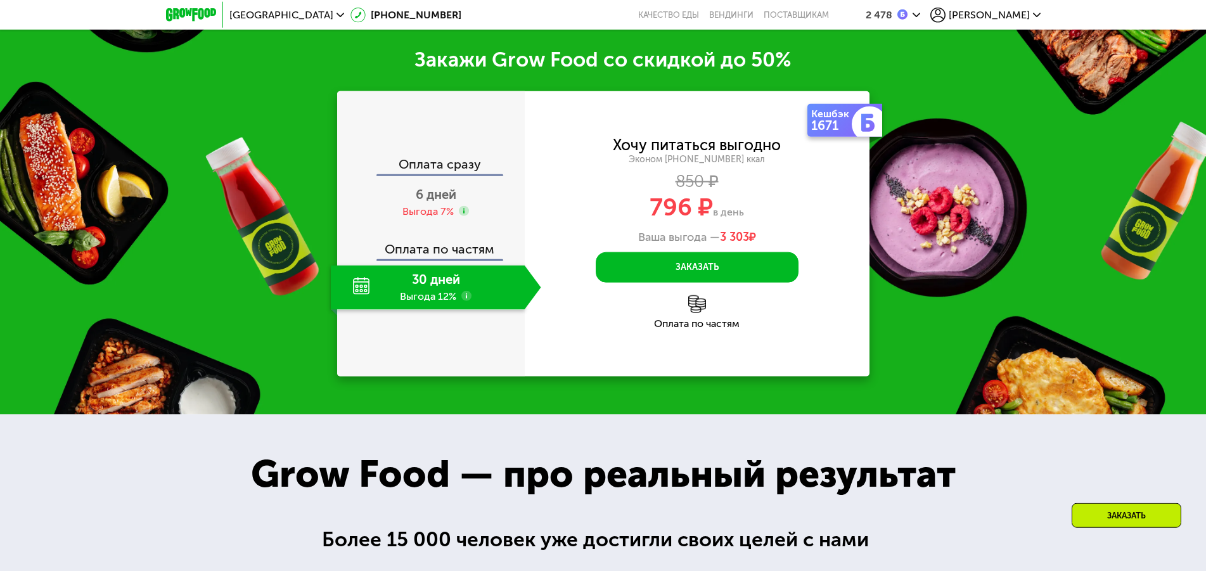
scroll to position [1576, 0]
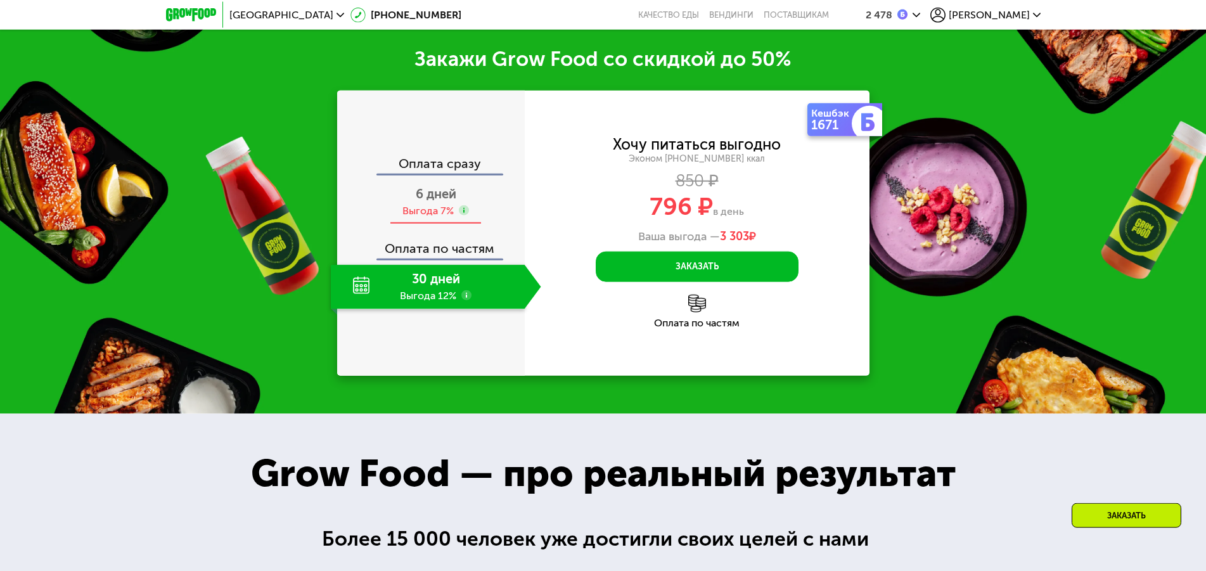
click at [476, 193] on div "6 дней Выгода 7%" at bounding box center [436, 202] width 210 height 44
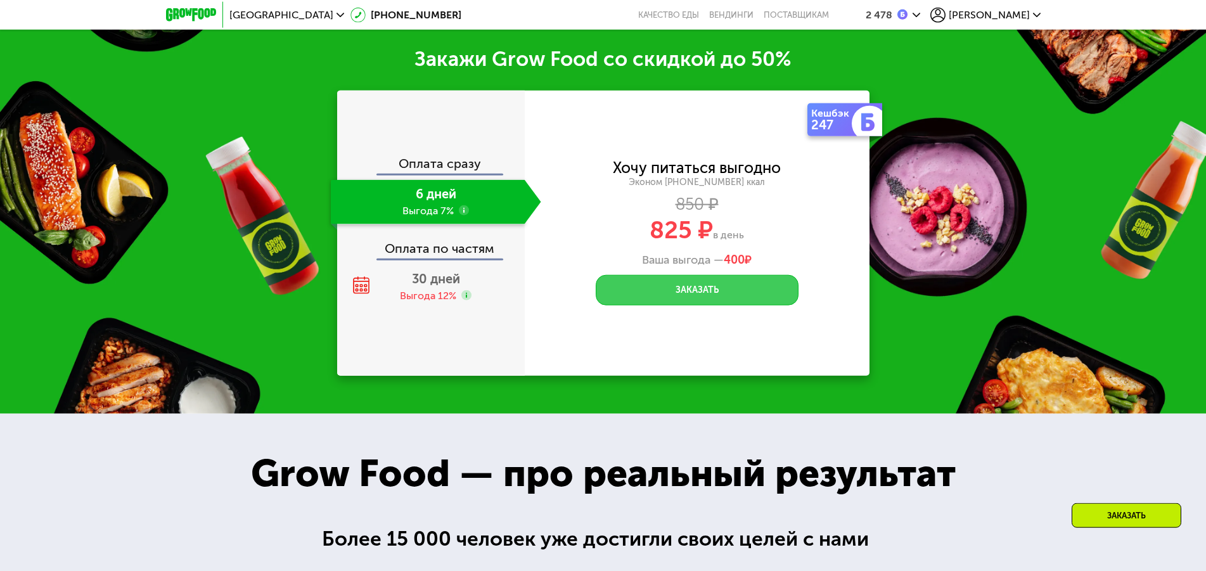
click at [717, 275] on button "Заказать" at bounding box center [697, 290] width 203 height 30
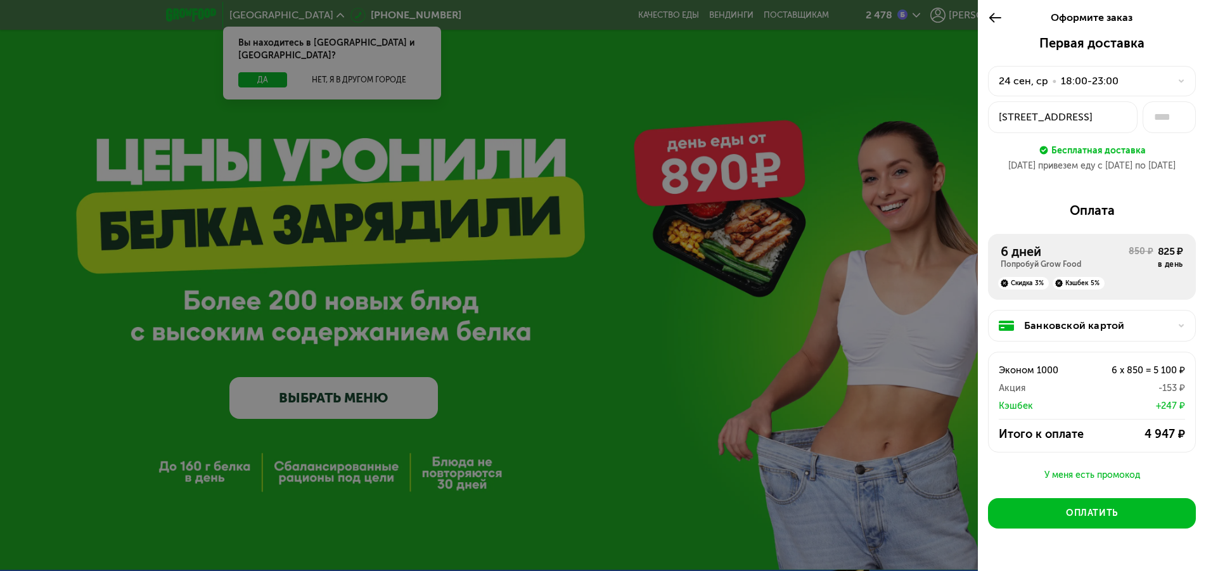
click at [1089, 317] on div "Банковской картой" at bounding box center [1092, 326] width 208 height 32
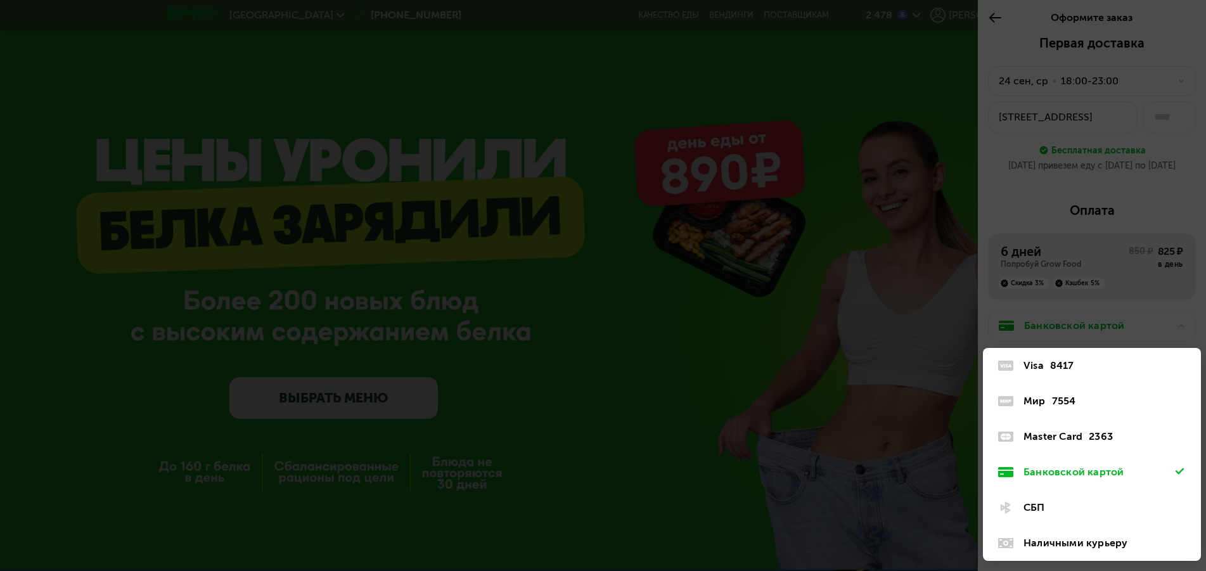
drag, startPoint x: 958, startPoint y: 445, endPoint x: 970, endPoint y: 447, distance: 12.2
click at [966, 447] on div at bounding box center [603, 285] width 1206 height 571
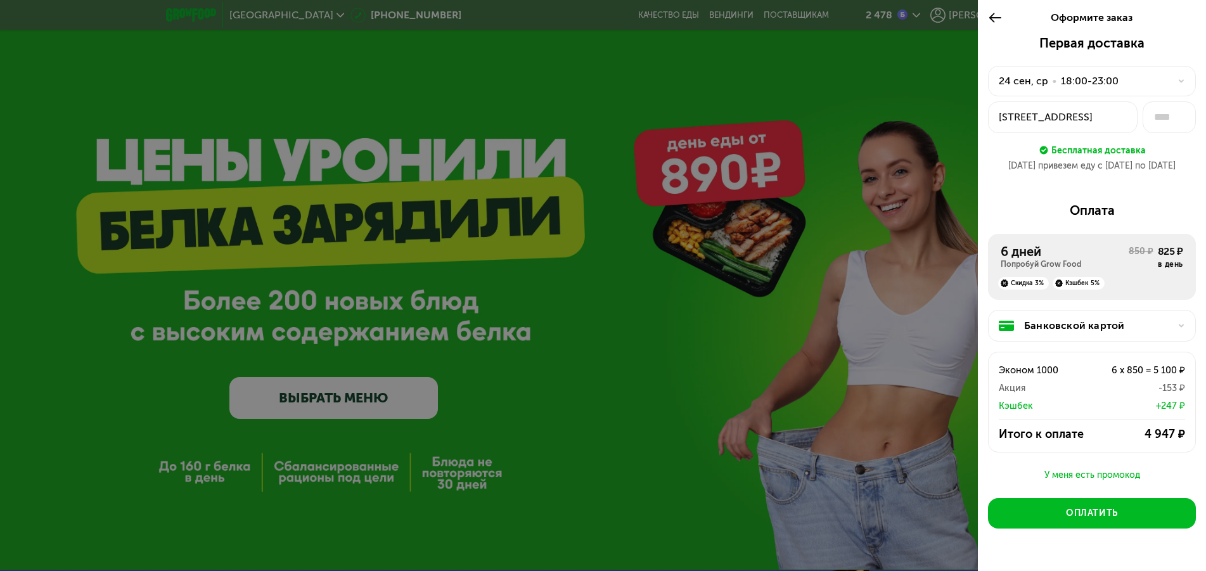
scroll to position [31, 0]
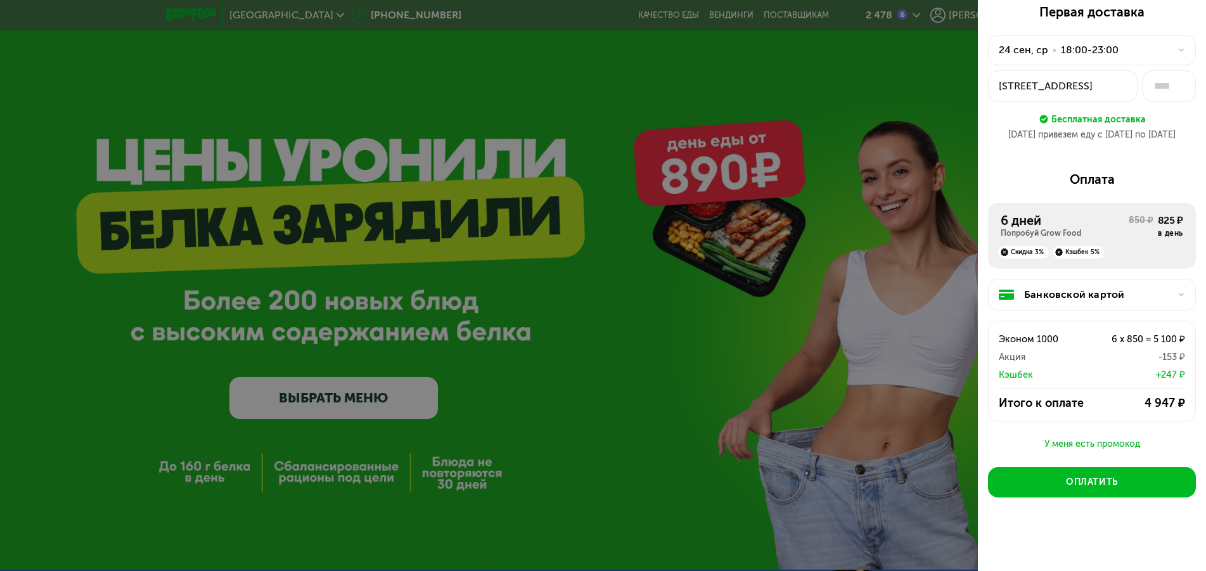
click at [1112, 441] on div "У меня есть промокод" at bounding box center [1092, 444] width 208 height 15
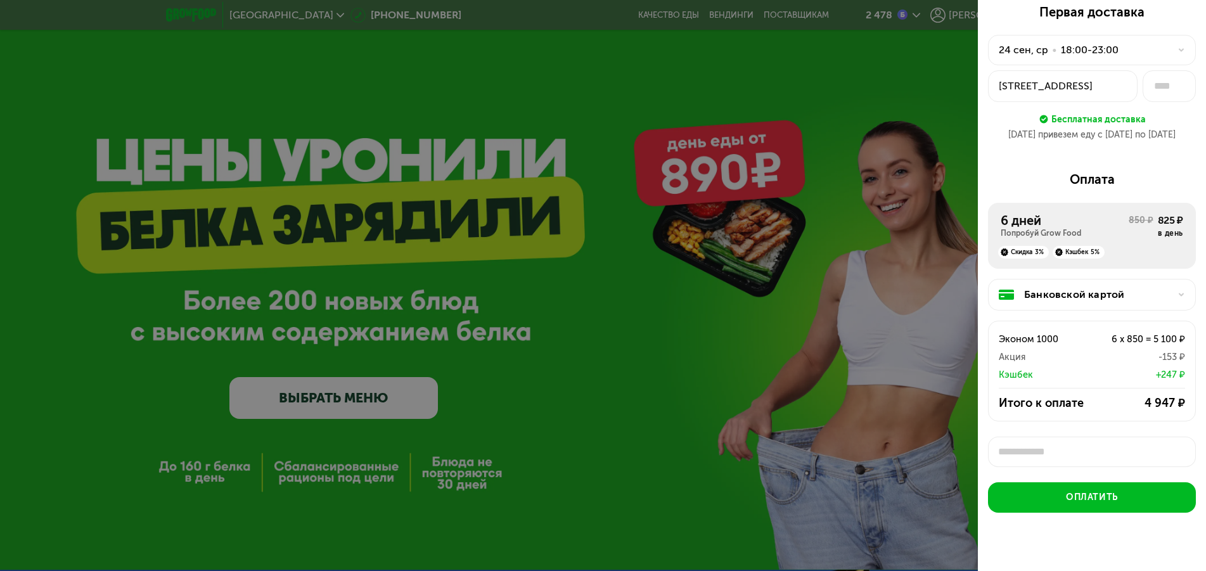
scroll to position [4, 0]
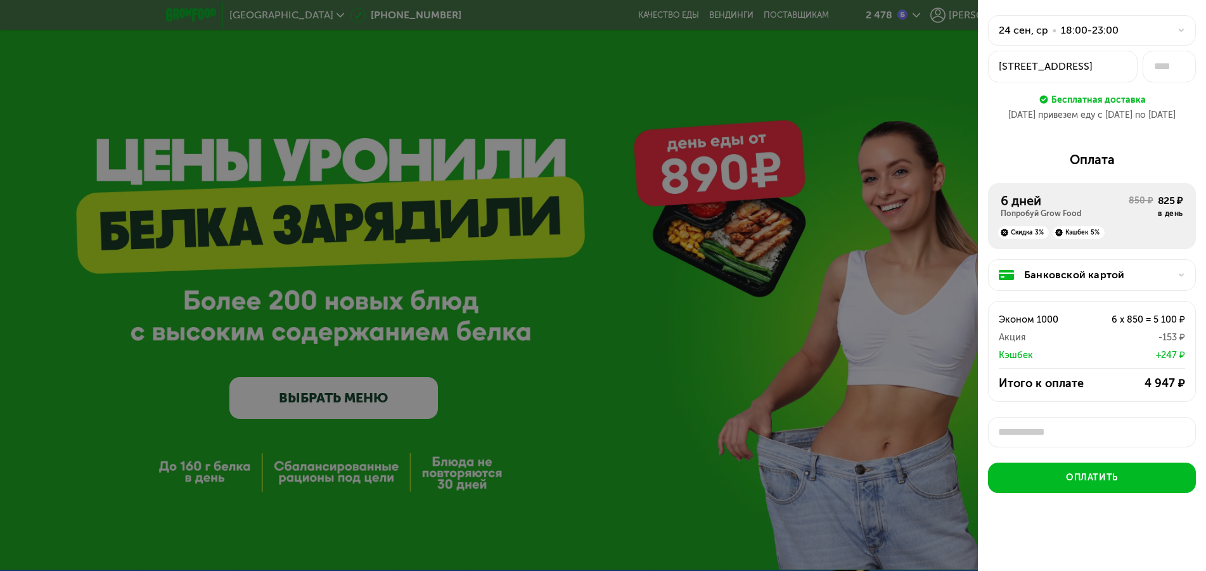
click at [1085, 449] on div "Первая доставка 24 сен, ср • 18:00-23:00 Полтавский проезд, 2 Бесплатная достав…" at bounding box center [1092, 276] width 228 height 582
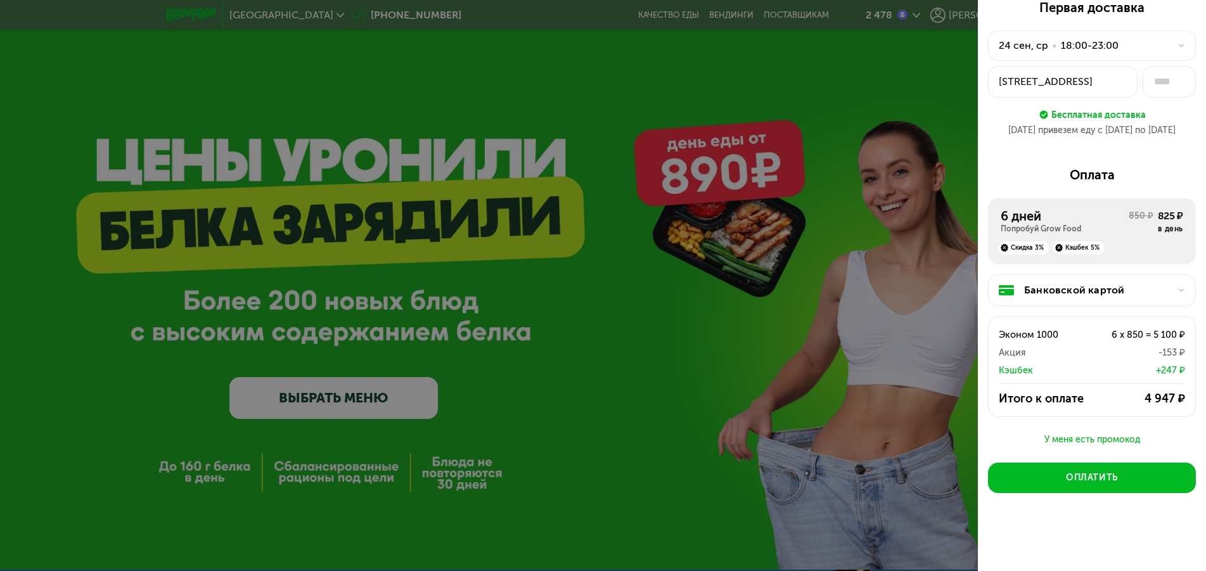
click at [823, 261] on div at bounding box center [603, 285] width 1206 height 571
drag, startPoint x: 943, startPoint y: 80, endPoint x: 955, endPoint y: 34, distance: 47.0
click at [943, 79] on div at bounding box center [603, 285] width 1206 height 571
click at [971, 13] on div at bounding box center [603, 285] width 1206 height 571
drag, startPoint x: 1185, startPoint y: 20, endPoint x: 1176, endPoint y: 20, distance: 8.9
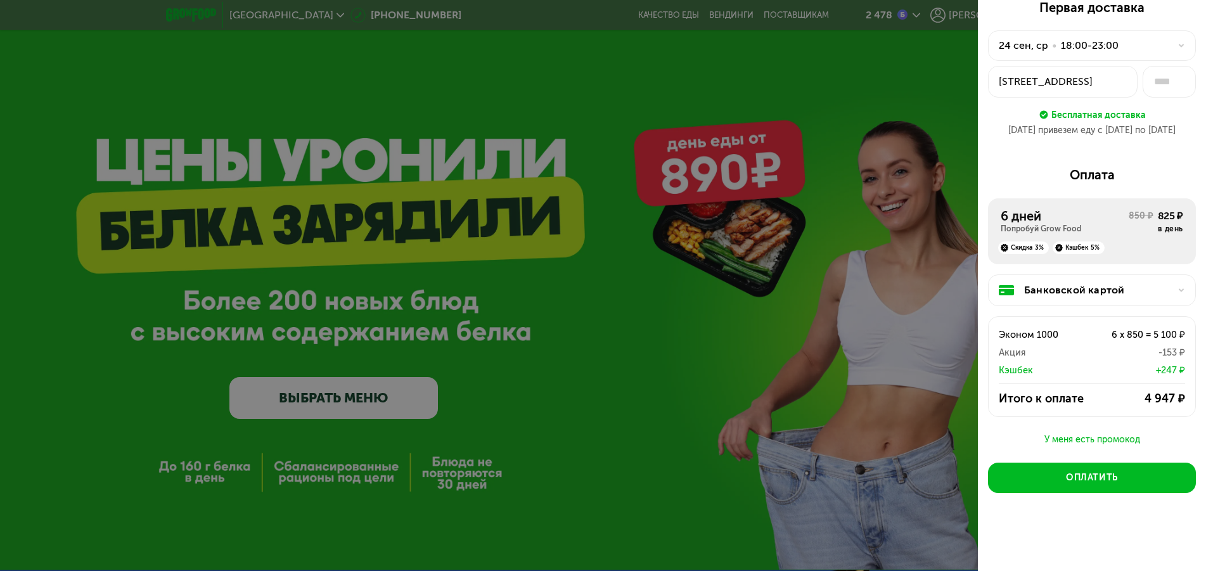
click at [1179, 20] on div "Первая доставка 24 сен, ср • 18:00-23:00 Полтавский проезд, 2 Бесплатная достав…" at bounding box center [1092, 283] width 228 height 566
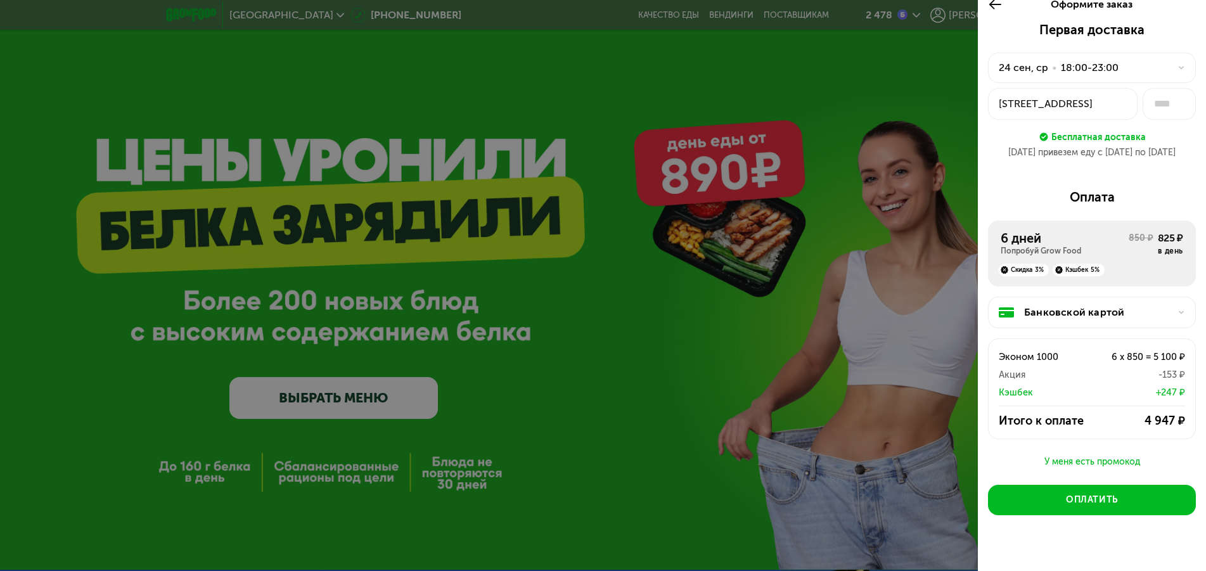
scroll to position [0, 0]
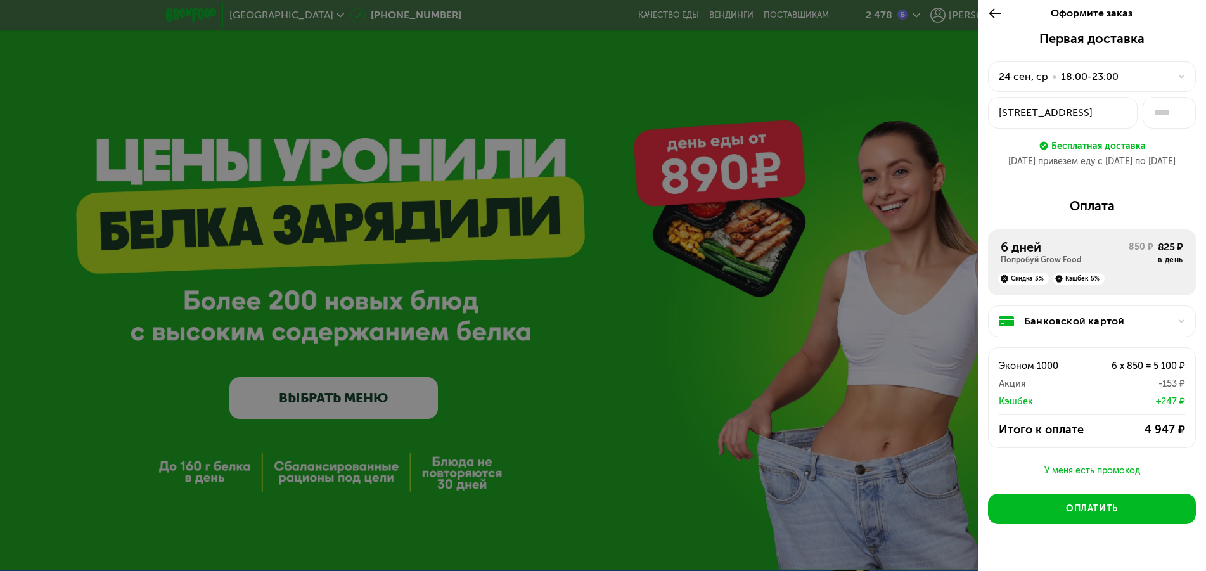
click at [992, 1] on div at bounding box center [998, 13] width 21 height 35
click at [993, 11] on icon at bounding box center [995, 13] width 15 height 15
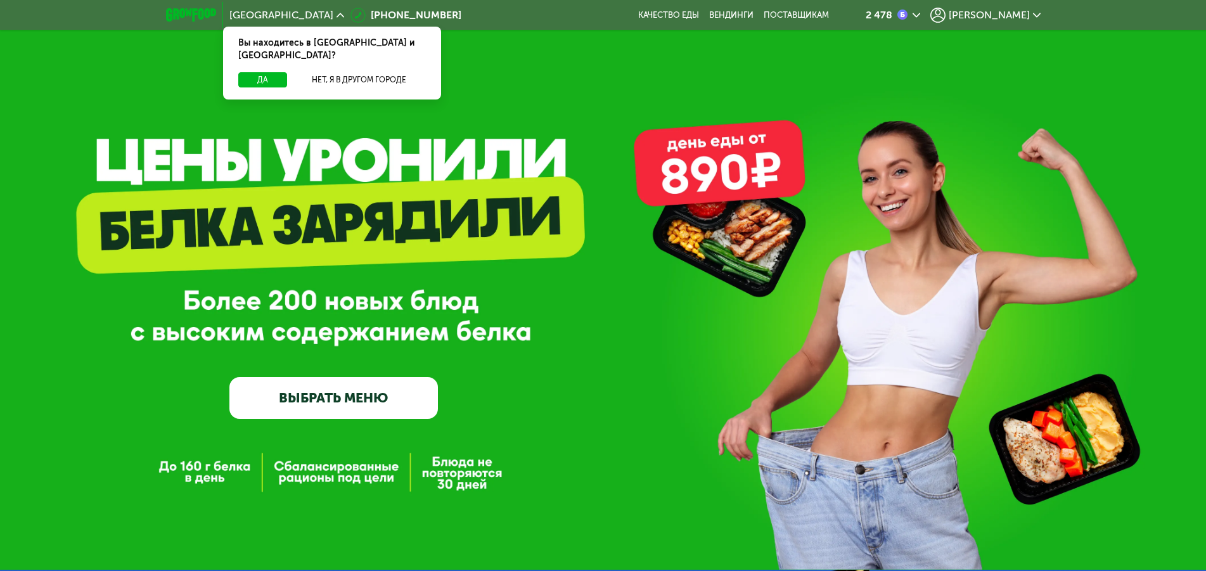
scroll to position [65, 0]
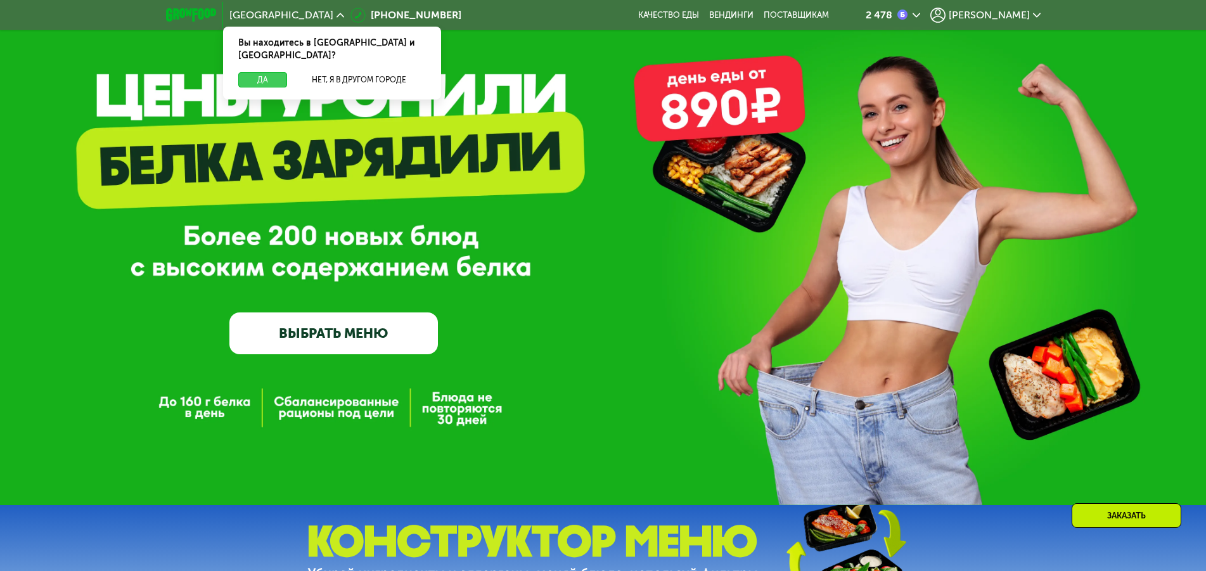
click at [268, 72] on button "Да" at bounding box center [262, 79] width 49 height 15
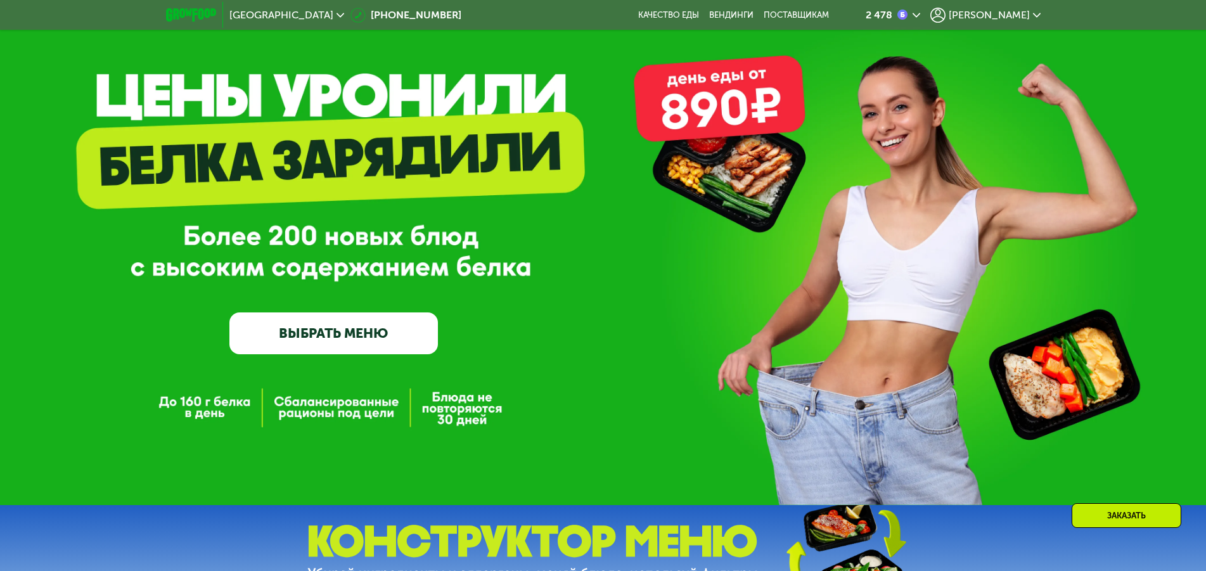
click at [352, 329] on link "ВЫБРАТЬ МЕНЮ" at bounding box center [333, 333] width 208 height 42
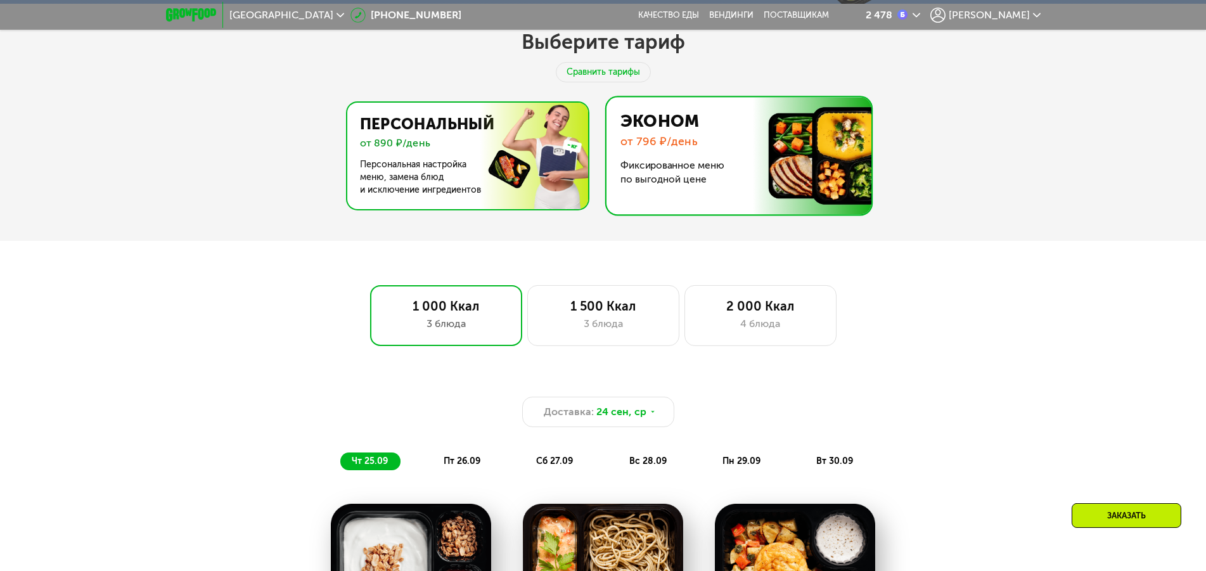
scroll to position [663, 0]
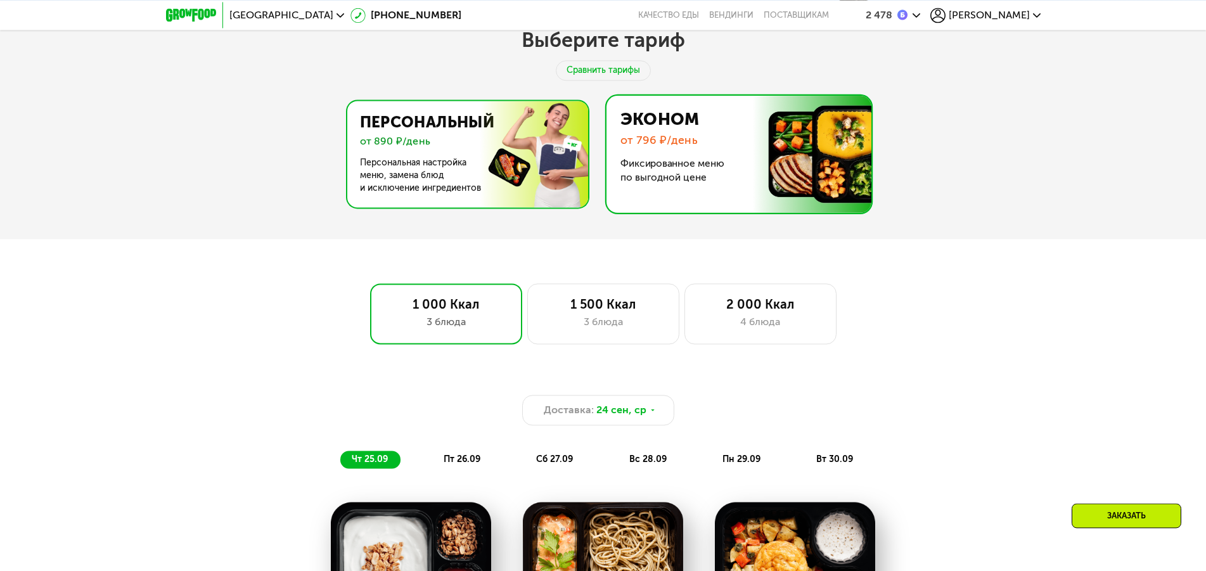
click at [497, 162] on img at bounding box center [464, 154] width 246 height 106
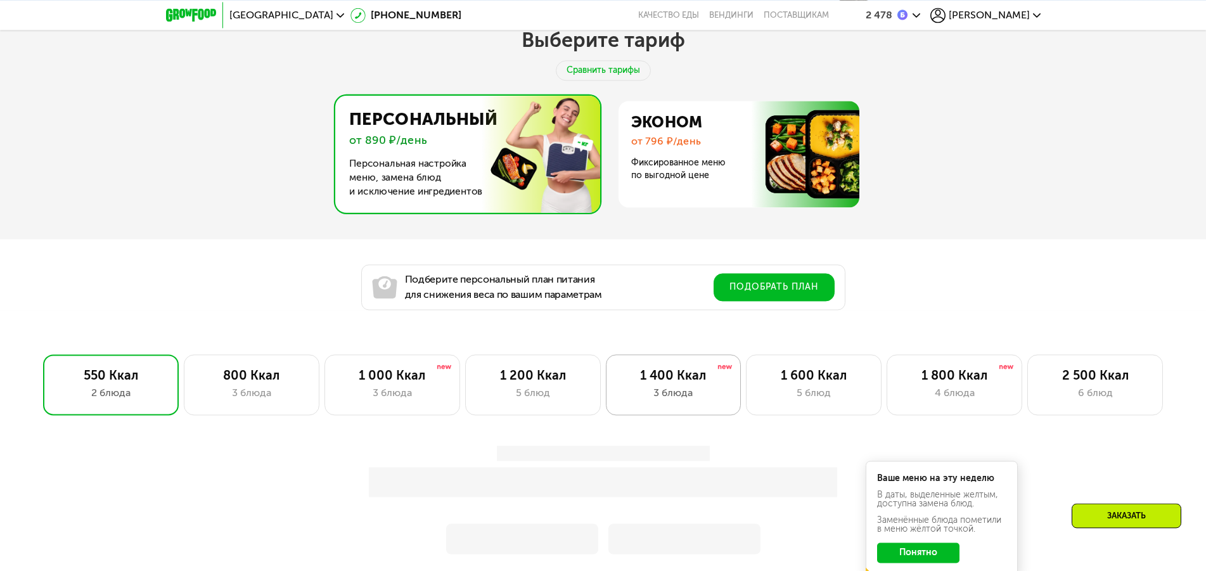
click at [693, 395] on div "3 блюда" at bounding box center [673, 392] width 109 height 15
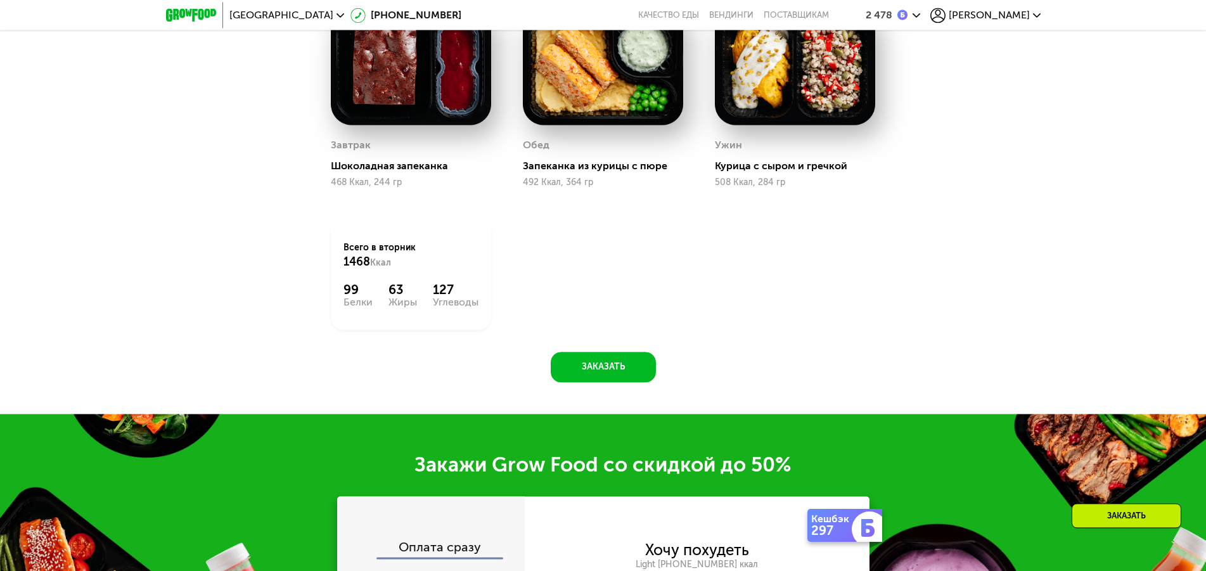
scroll to position [1438, 0]
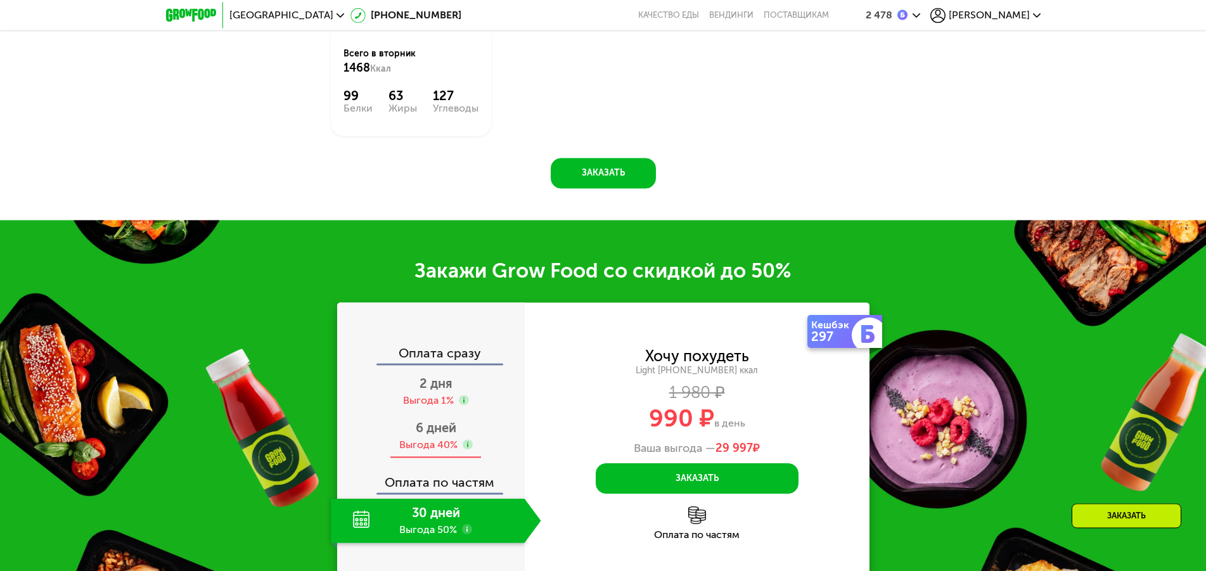
click at [450, 435] on span "6 дней" at bounding box center [436, 427] width 41 height 15
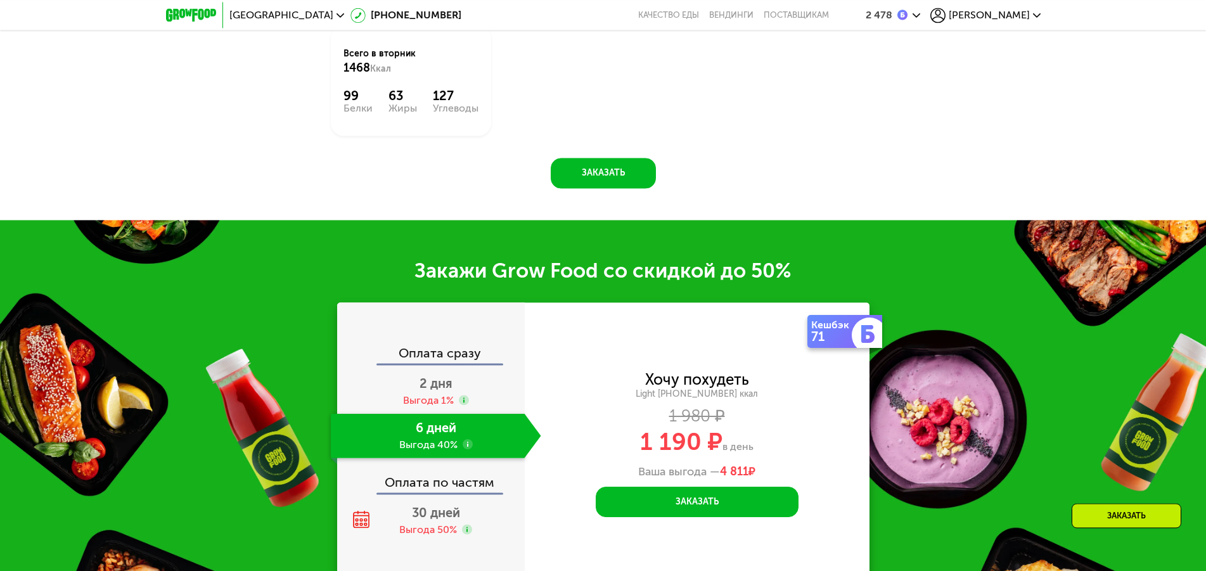
click at [848, 342] on div "71" at bounding box center [832, 336] width 43 height 13
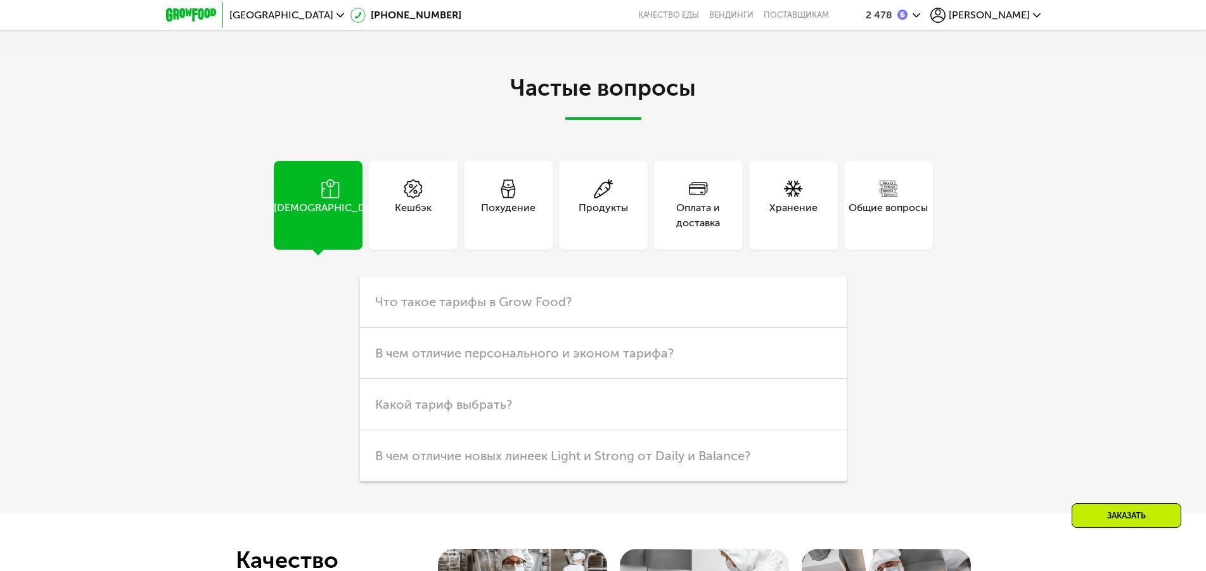
scroll to position [3571, 0]
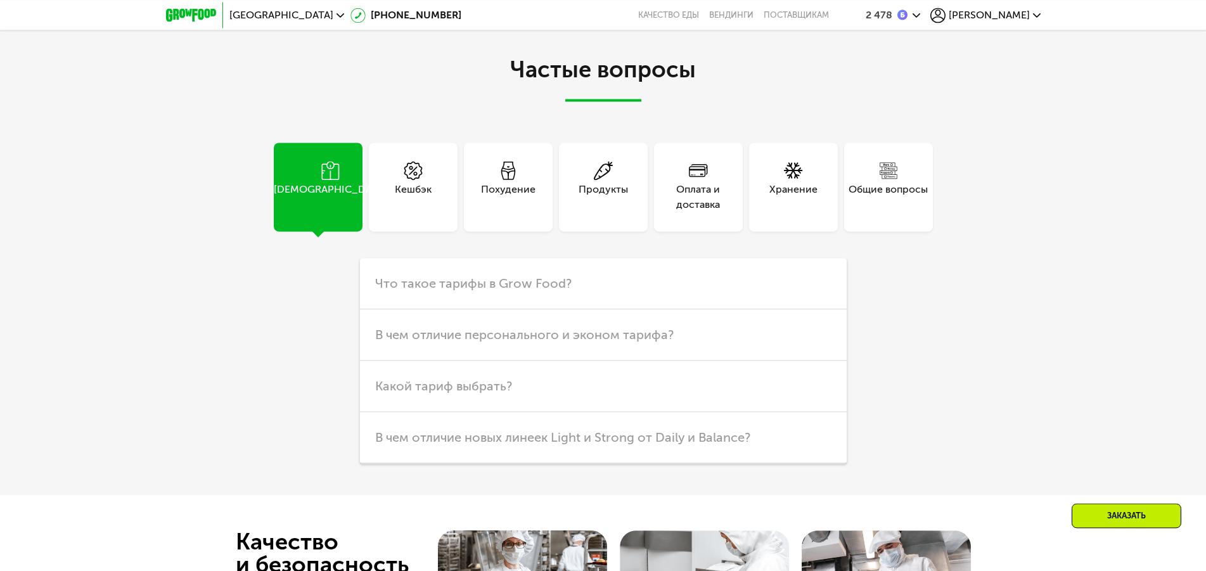
click at [435, 183] on div "Кешбэк" at bounding box center [413, 187] width 89 height 89
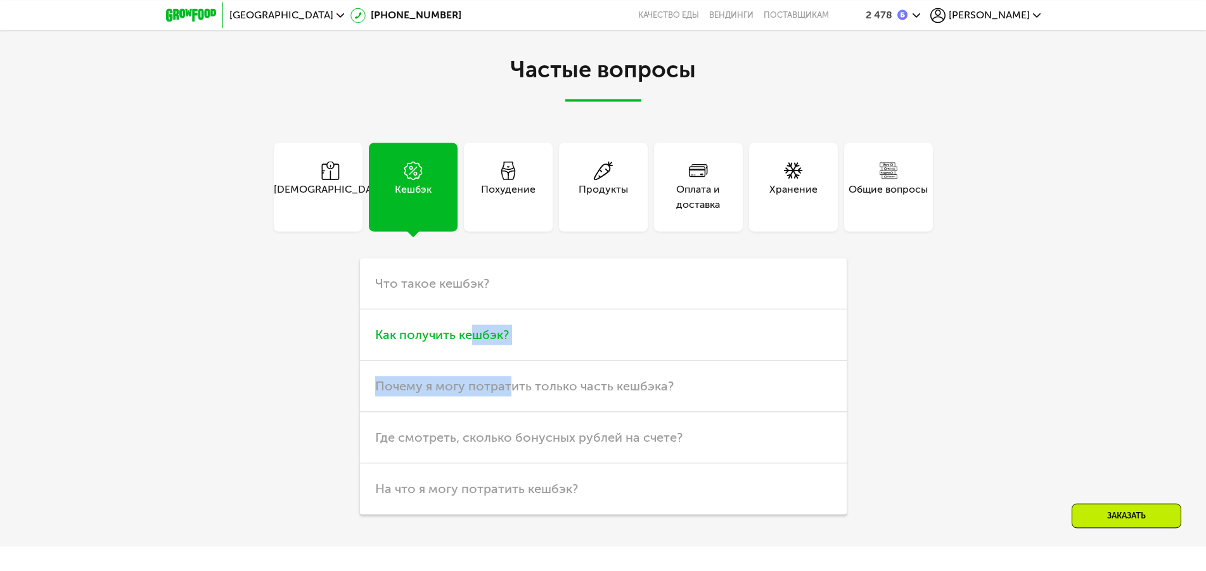
drag, startPoint x: 511, startPoint y: 390, endPoint x: 466, endPoint y: 350, distance: 60.6
click at [466, 350] on div "Что такое кешбэк? Это часть потраченных денег, которая возвращается вам на счет…" at bounding box center [603, 386] width 487 height 257
click at [444, 336] on span "Как получить кешбэк?" at bounding box center [442, 334] width 134 height 15
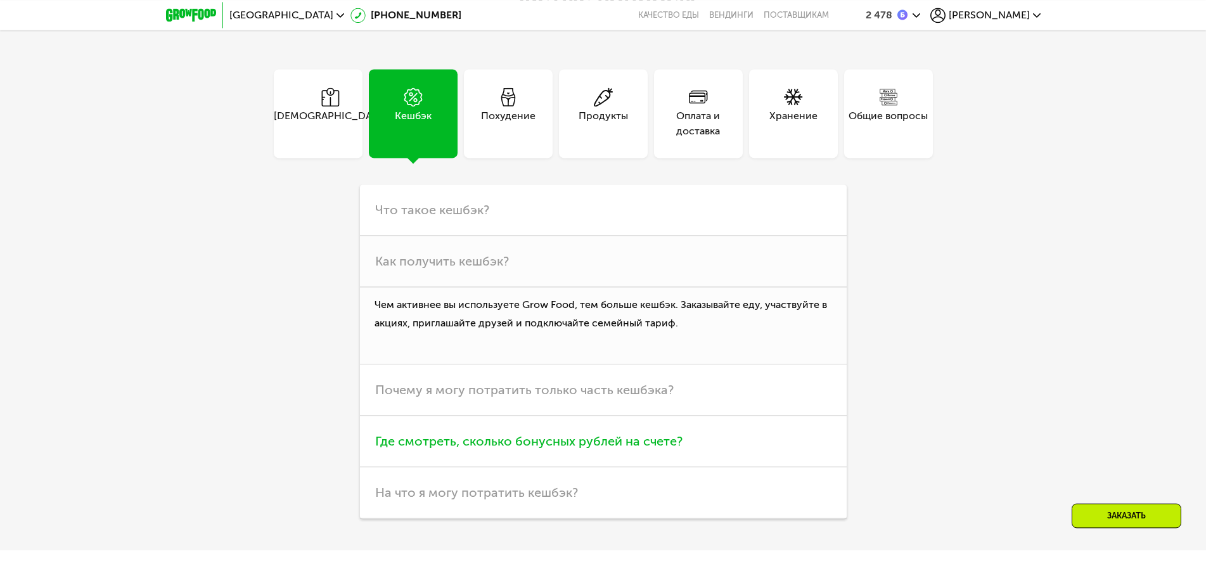
scroll to position [3700, 0]
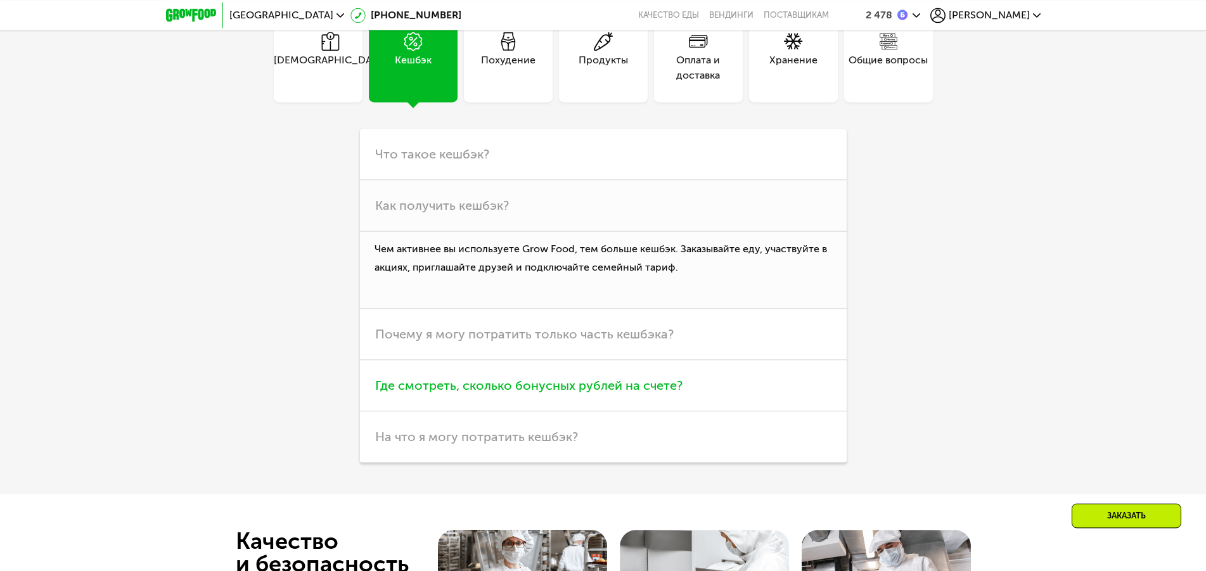
click at [506, 402] on h3 "Где смотреть, сколько бонусных рублей на счете?" at bounding box center [603, 385] width 487 height 51
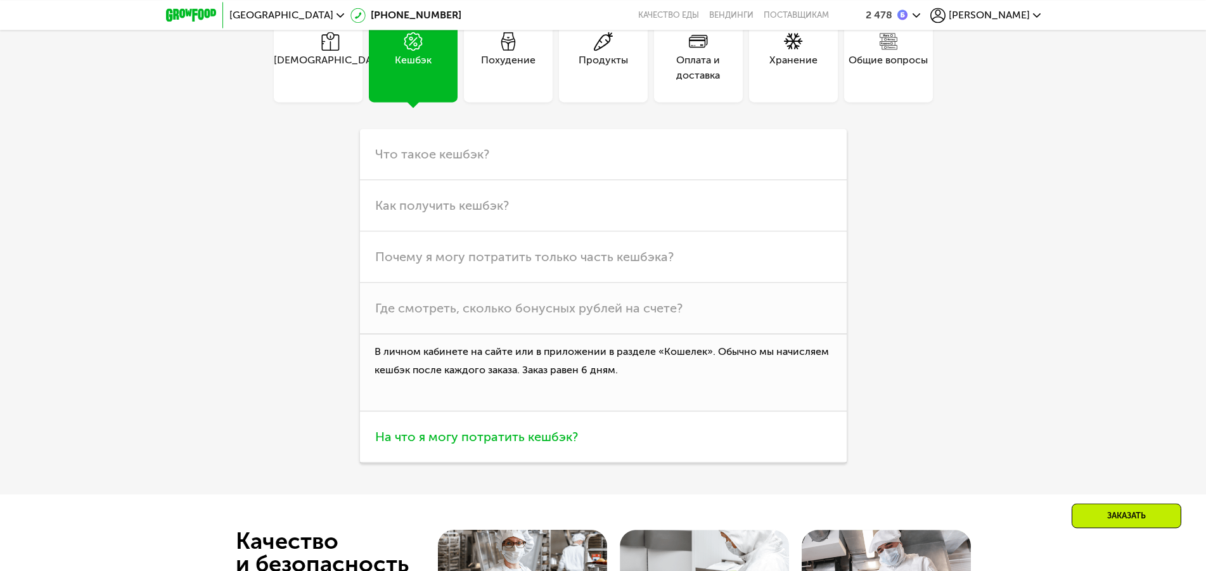
click at [511, 439] on span "На что я могу потратить кешбэк?" at bounding box center [476, 436] width 203 height 15
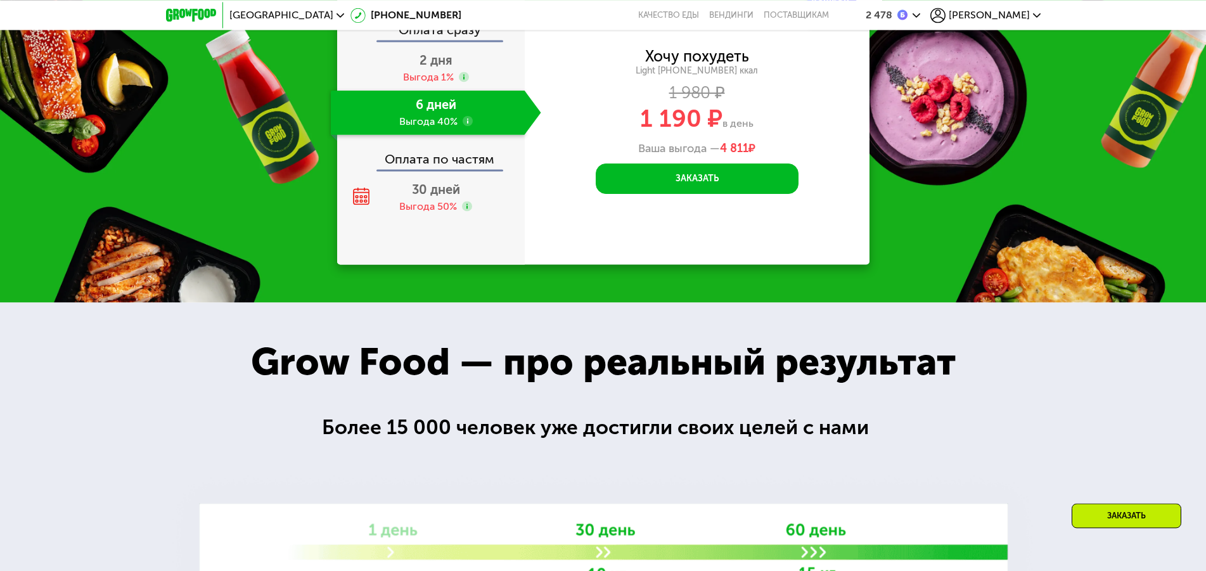
scroll to position [1503, 0]
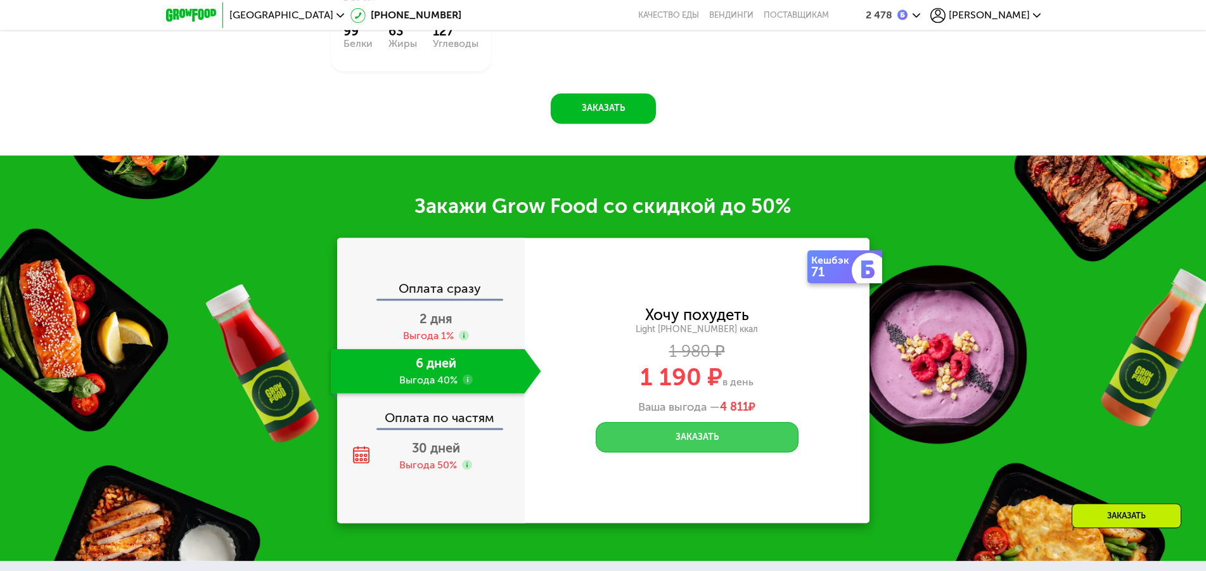
click at [682, 441] on button "Заказать" at bounding box center [697, 437] width 203 height 30
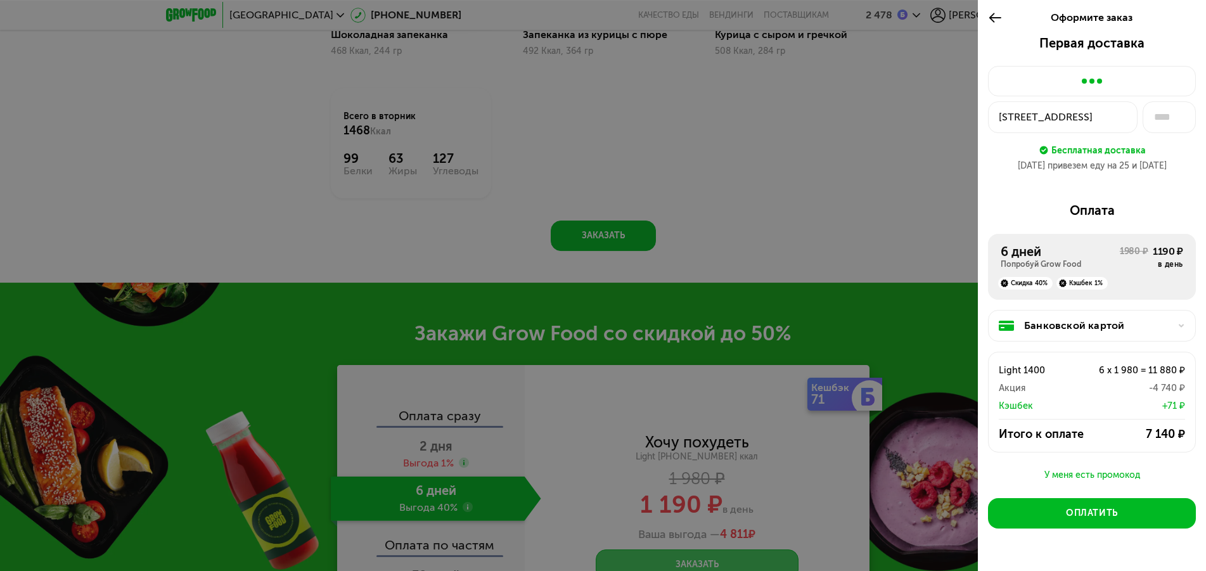
scroll to position [1374, 0]
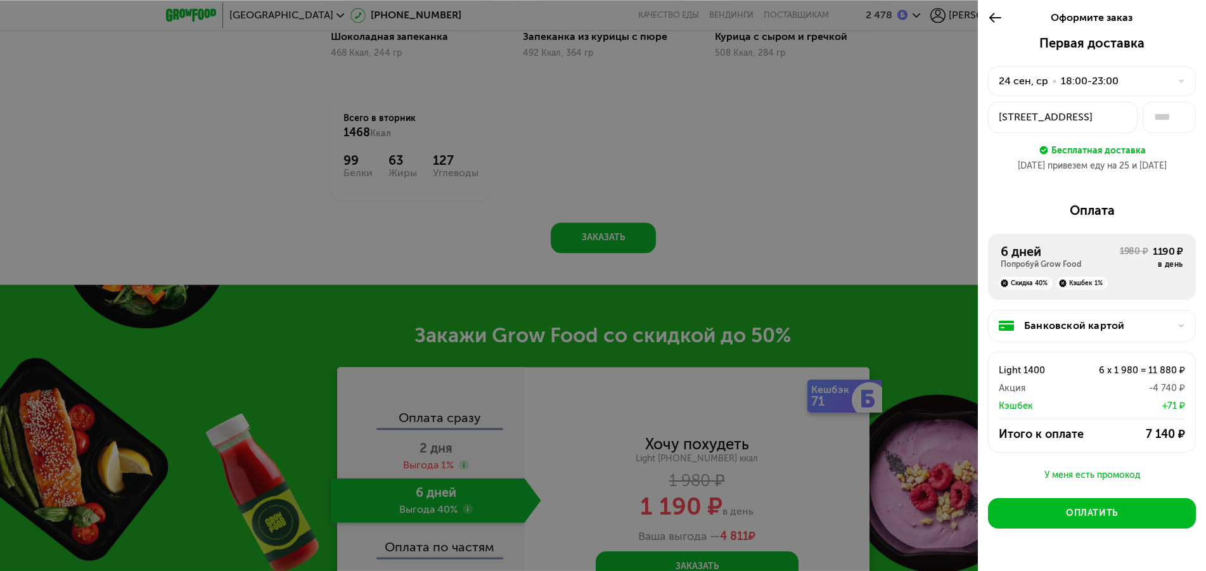
click at [1082, 110] on button "[STREET_ADDRESS]" at bounding box center [1063, 117] width 150 height 32
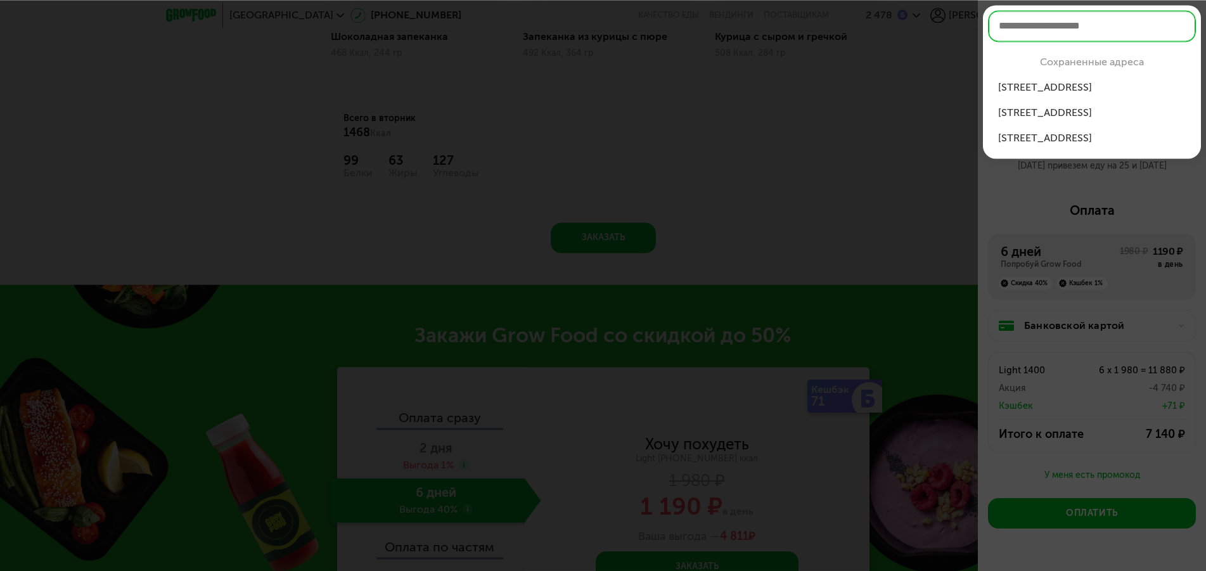
click at [1058, 92] on div "[STREET_ADDRESS]" at bounding box center [1092, 87] width 188 height 15
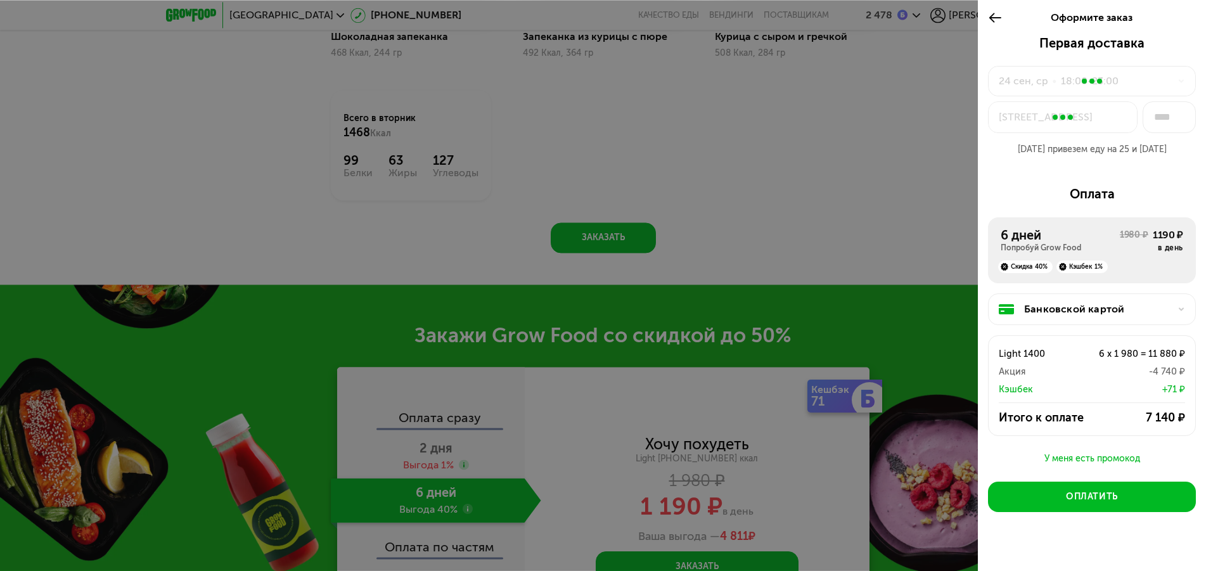
type input "**"
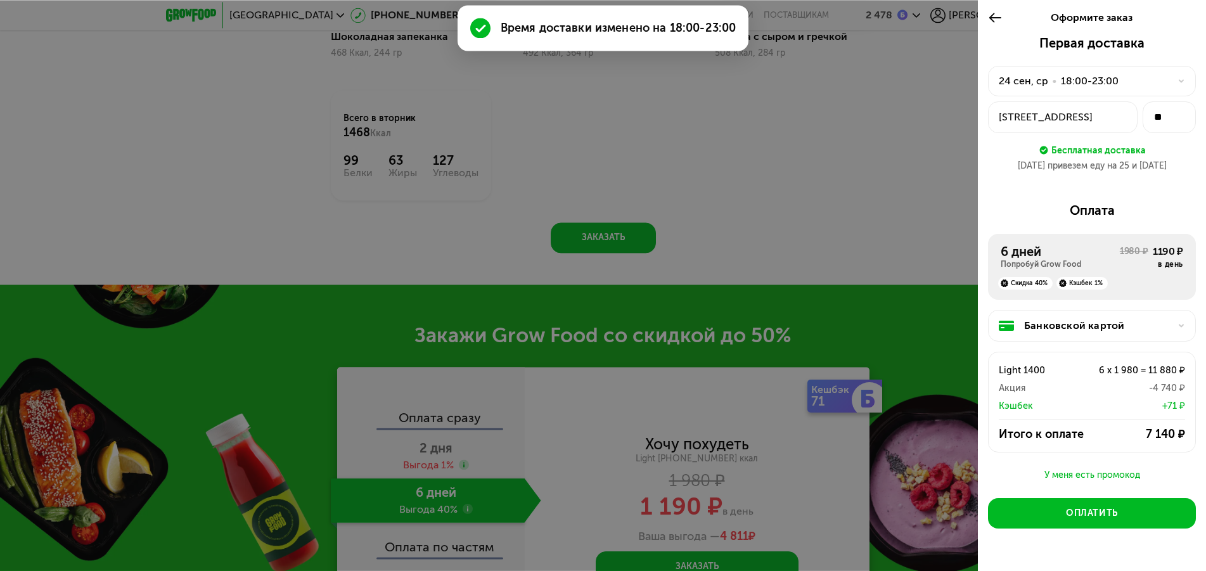
click at [1058, 81] on div "24 сен, ср • 18:00-23:00" at bounding box center [1084, 81] width 171 height 15
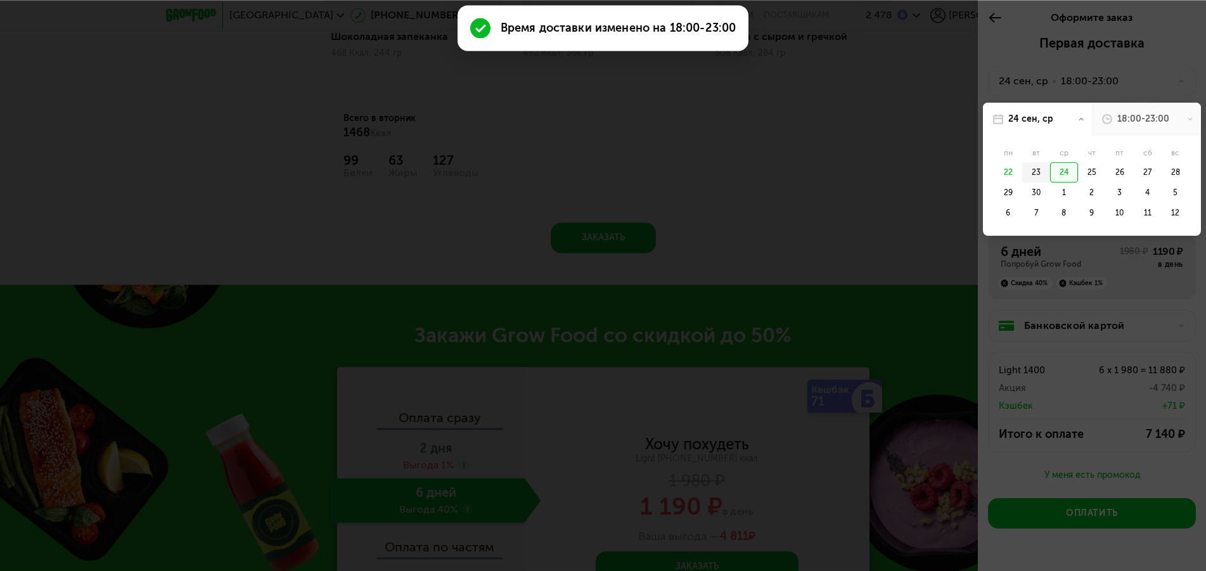
click at [1030, 169] on div "23" at bounding box center [1036, 172] width 28 height 20
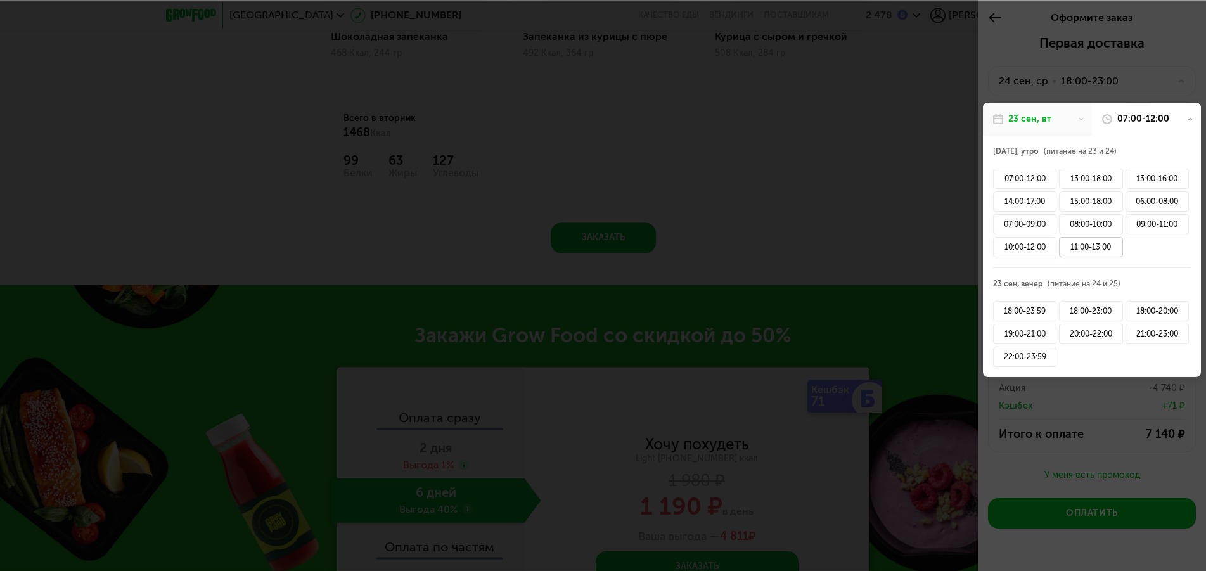
click at [1092, 243] on div "11:00-13:00" at bounding box center [1090, 247] width 63 height 20
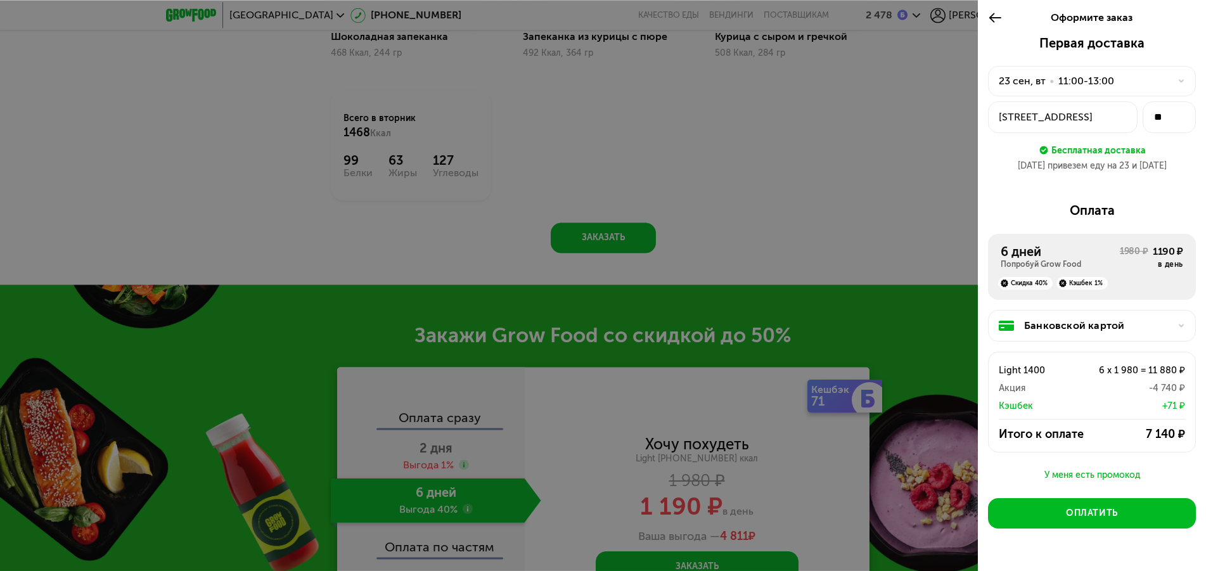
click at [1082, 331] on div "Банковской картой" at bounding box center [1097, 325] width 146 height 15
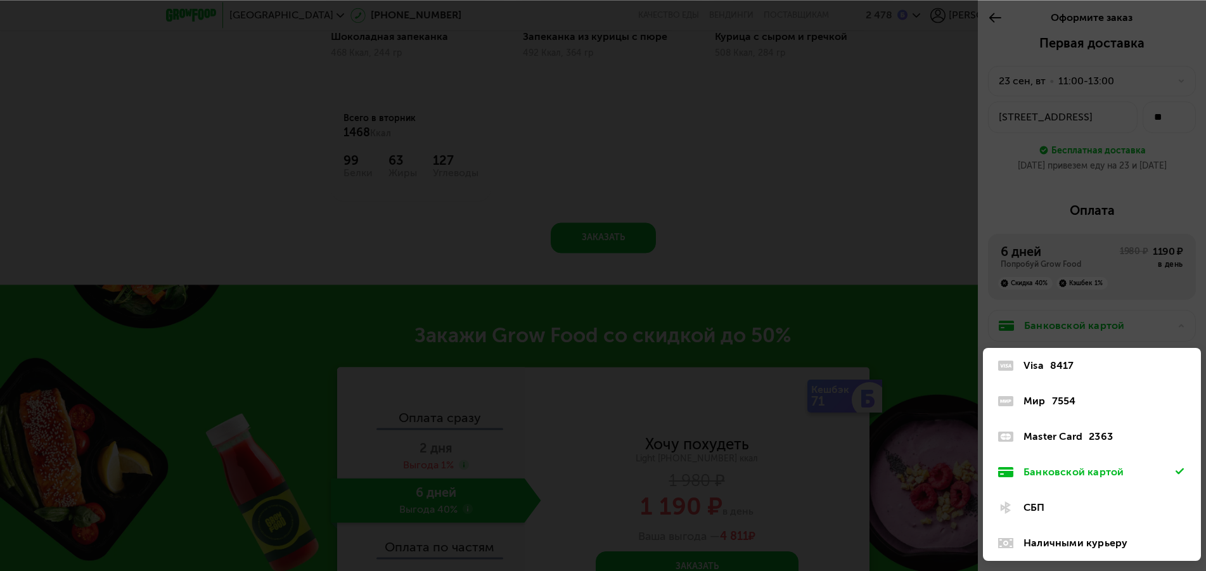
click at [1089, 539] on div "Наличными курьеру" at bounding box center [1099, 542] width 152 height 15
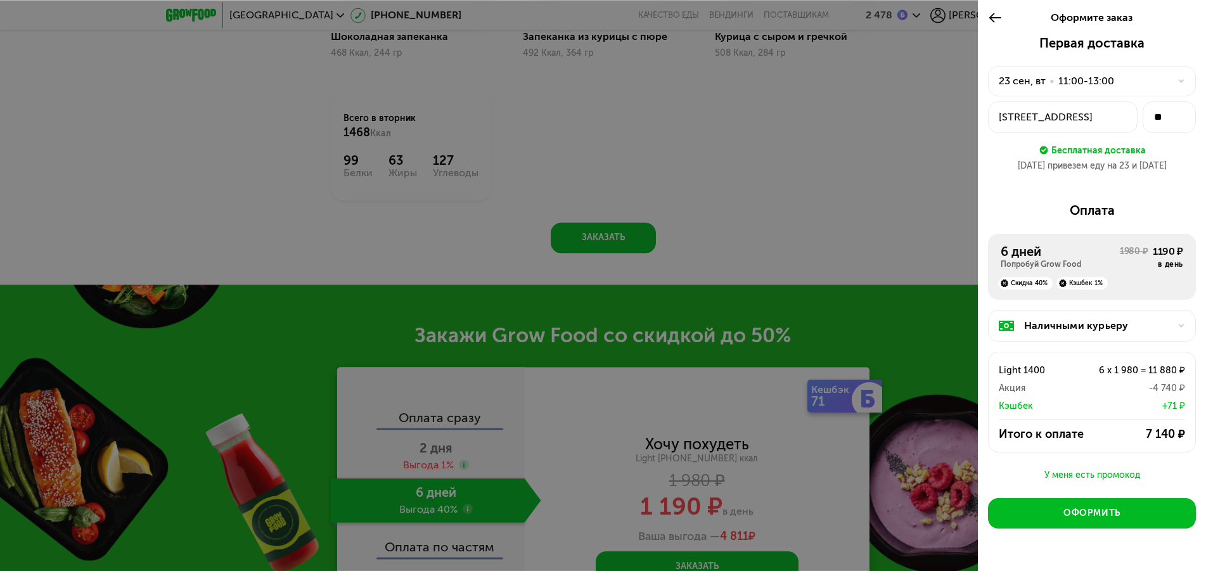
click at [1088, 329] on div "Наличными курьеру" at bounding box center [1097, 325] width 146 height 15
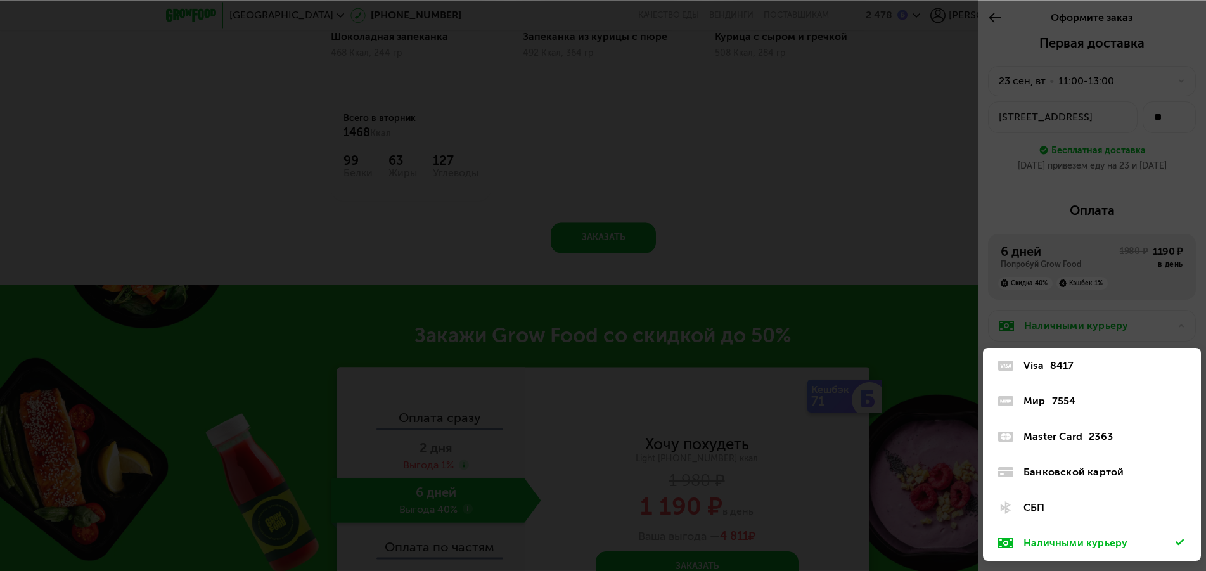
click at [1052, 363] on div "8417" at bounding box center [1062, 365] width 24 height 15
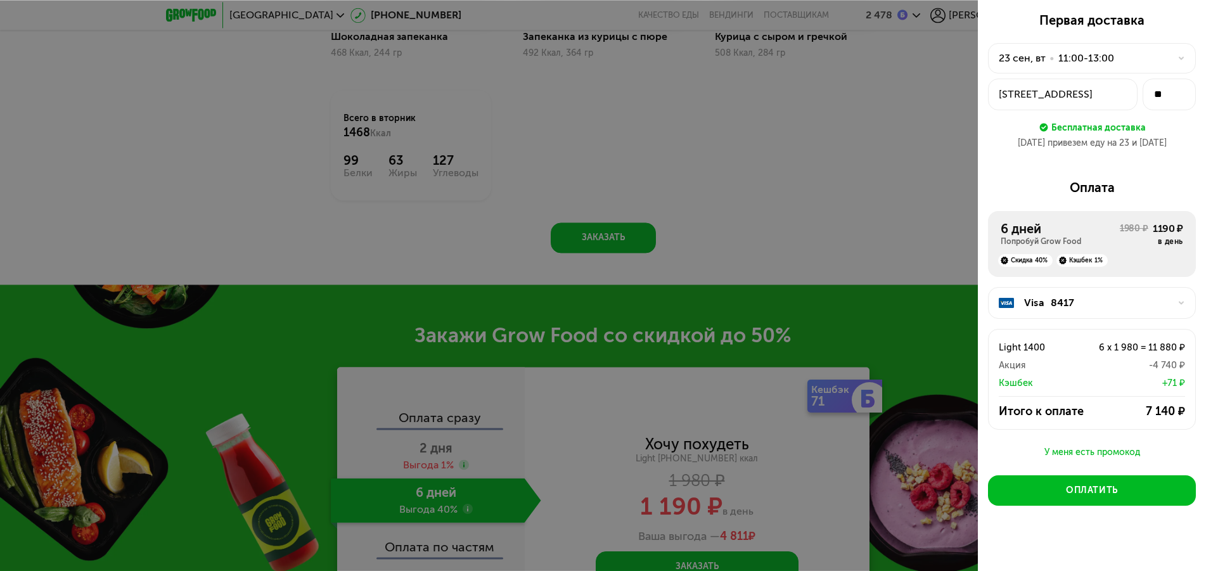
scroll to position [31, 0]
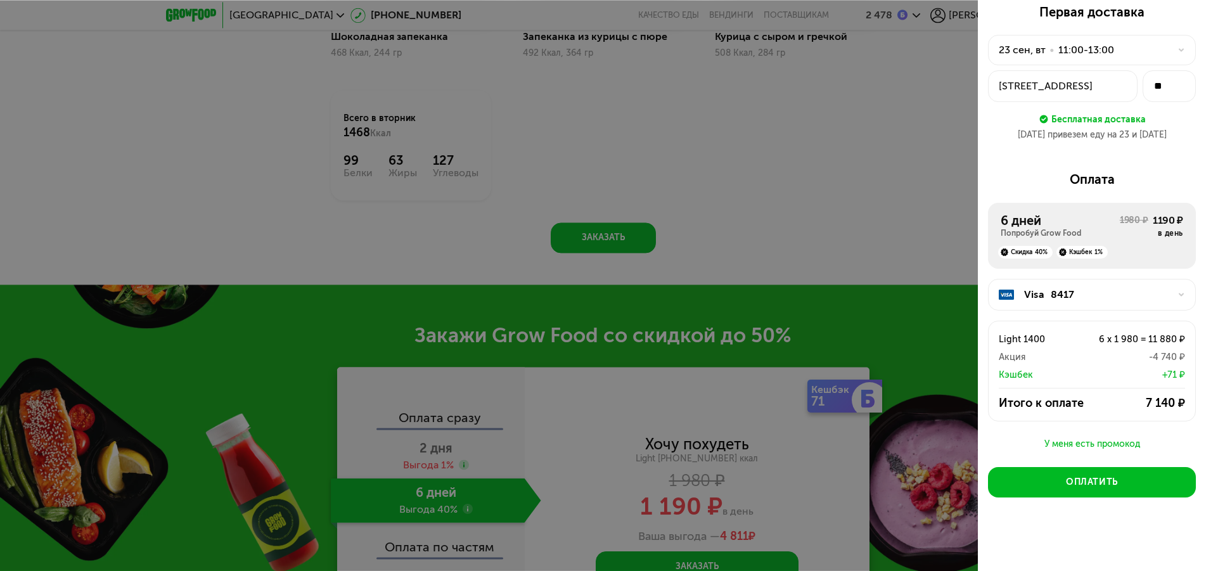
click at [1070, 443] on div "У меня есть промокод" at bounding box center [1092, 444] width 208 height 15
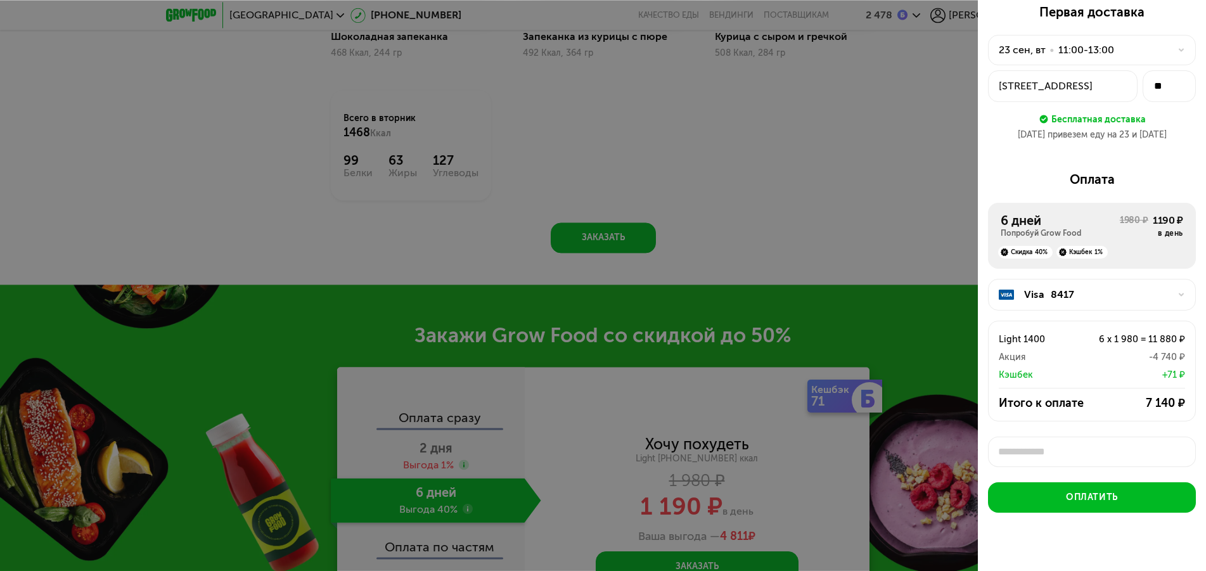
scroll to position [4, 0]
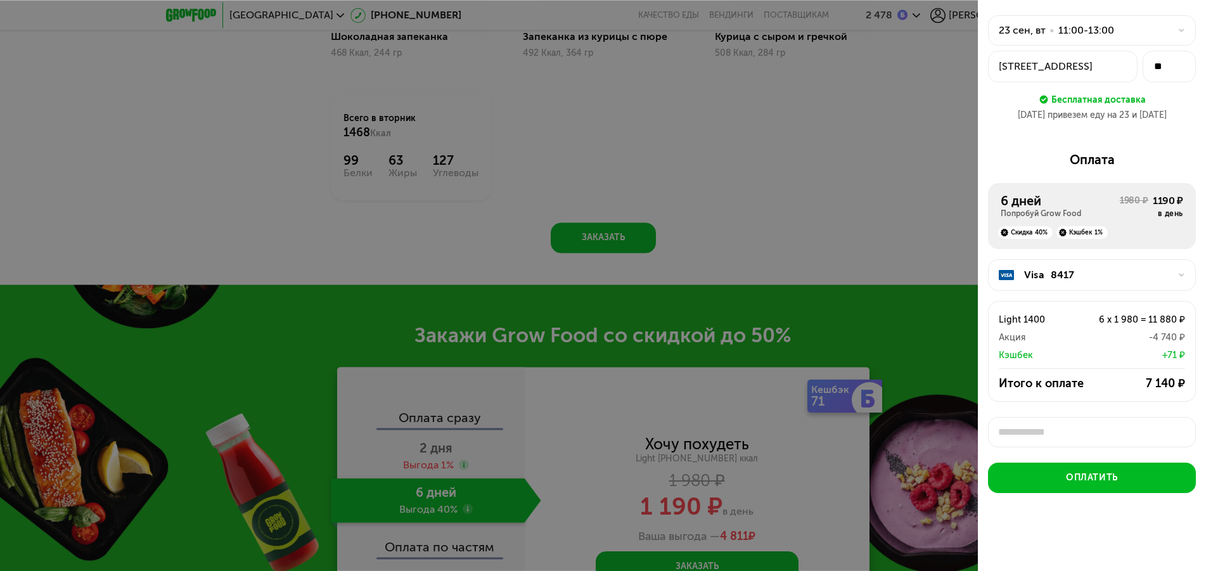
click at [1068, 434] on input "text" at bounding box center [1092, 432] width 208 height 30
type input "*"
type input "*****"
click at [1147, 426] on button "Применить" at bounding box center [1160, 431] width 65 height 25
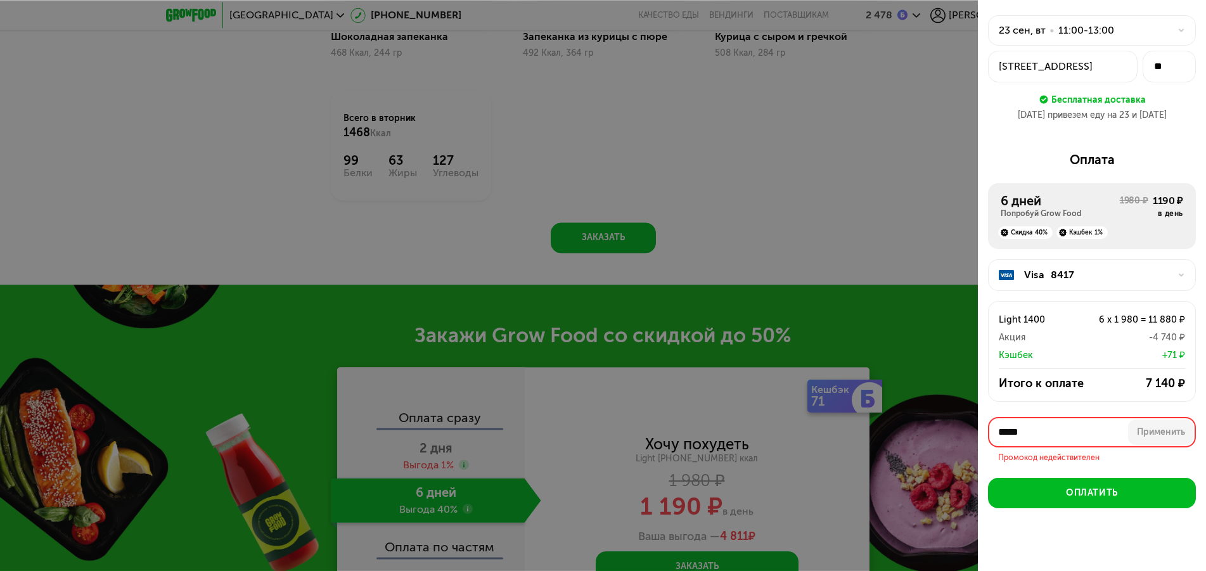
click at [1071, 426] on input "*****" at bounding box center [1092, 432] width 208 height 30
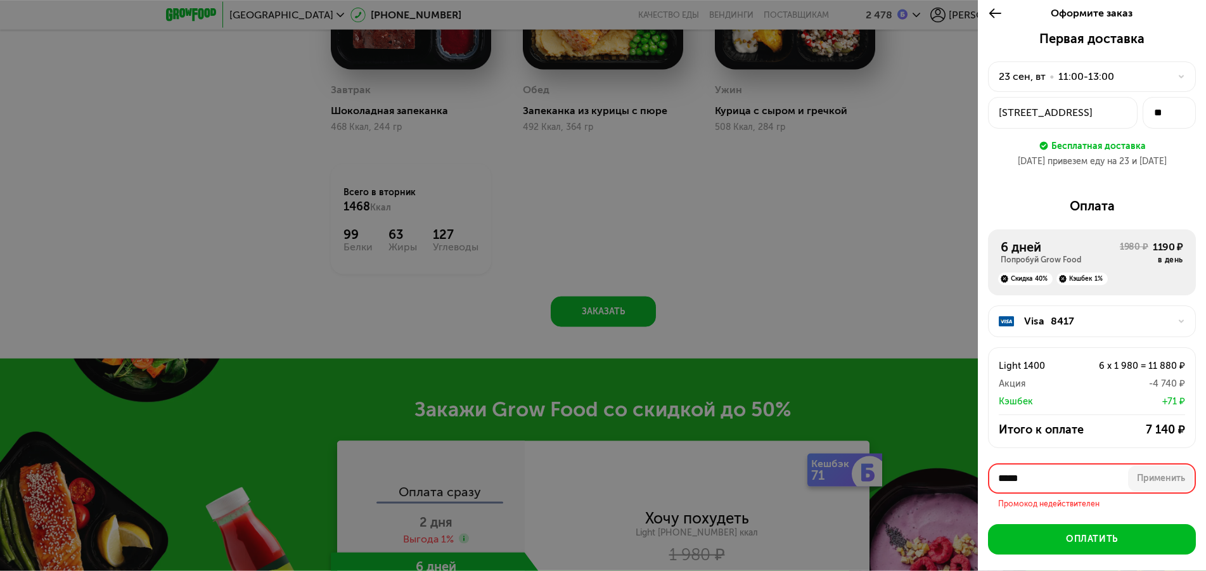
scroll to position [1244, 0]
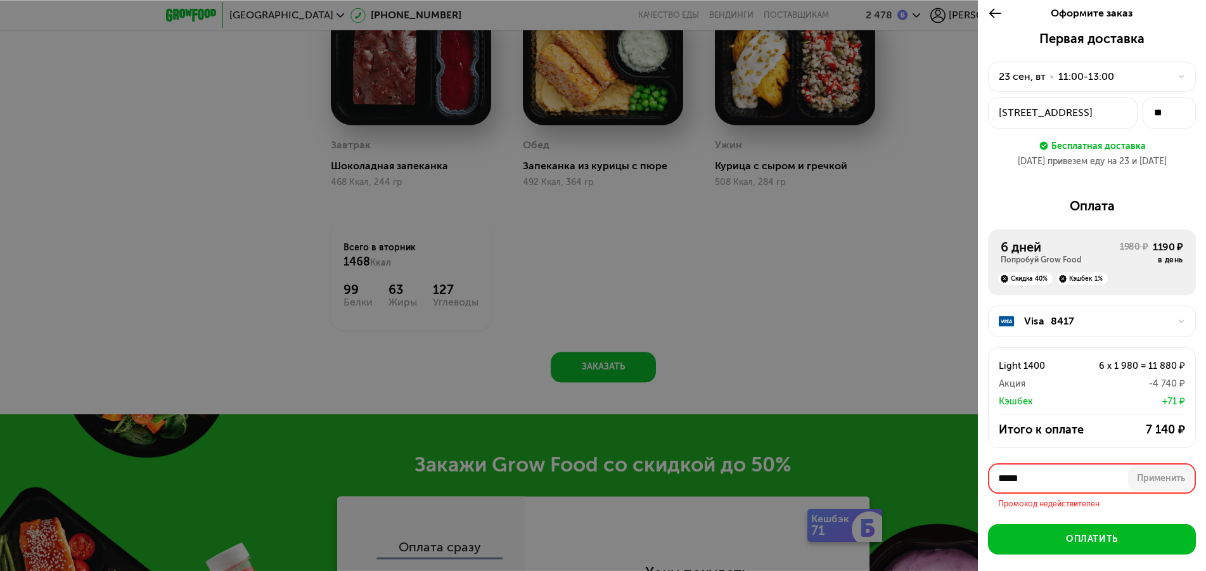
click at [936, 258] on div at bounding box center [603, 285] width 1206 height 571
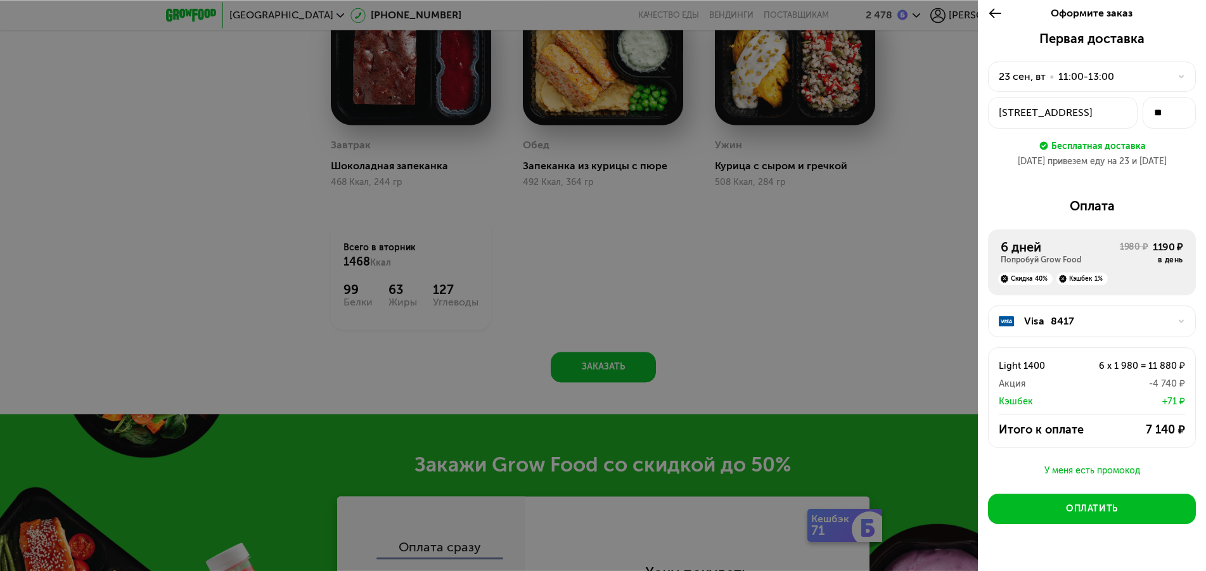
click at [989, 20] on icon at bounding box center [995, 13] width 15 height 15
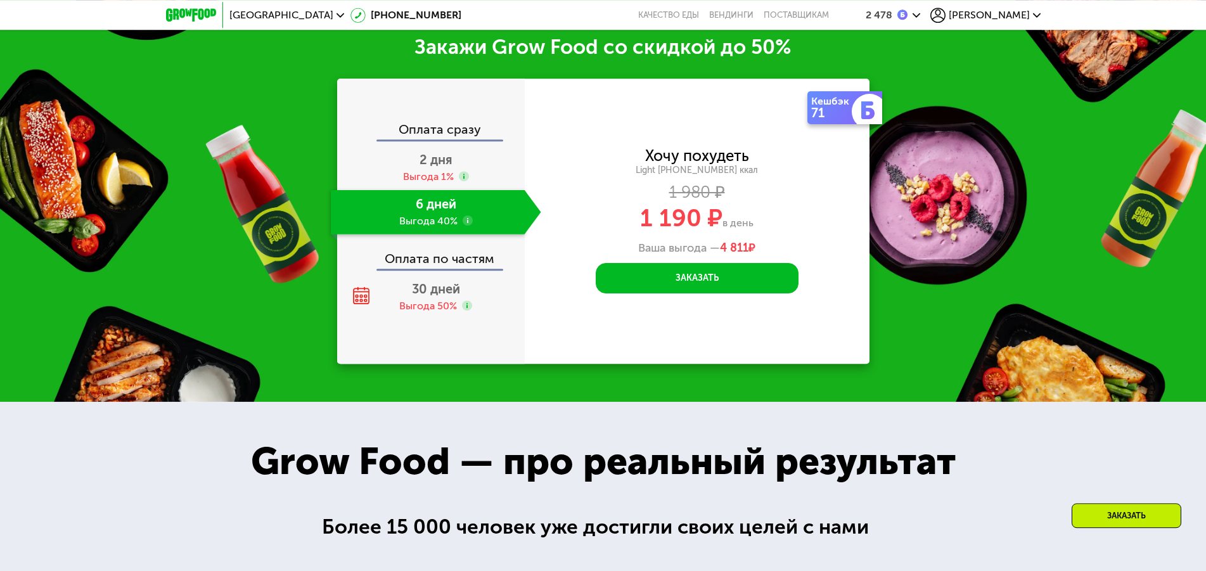
scroll to position [1663, 0]
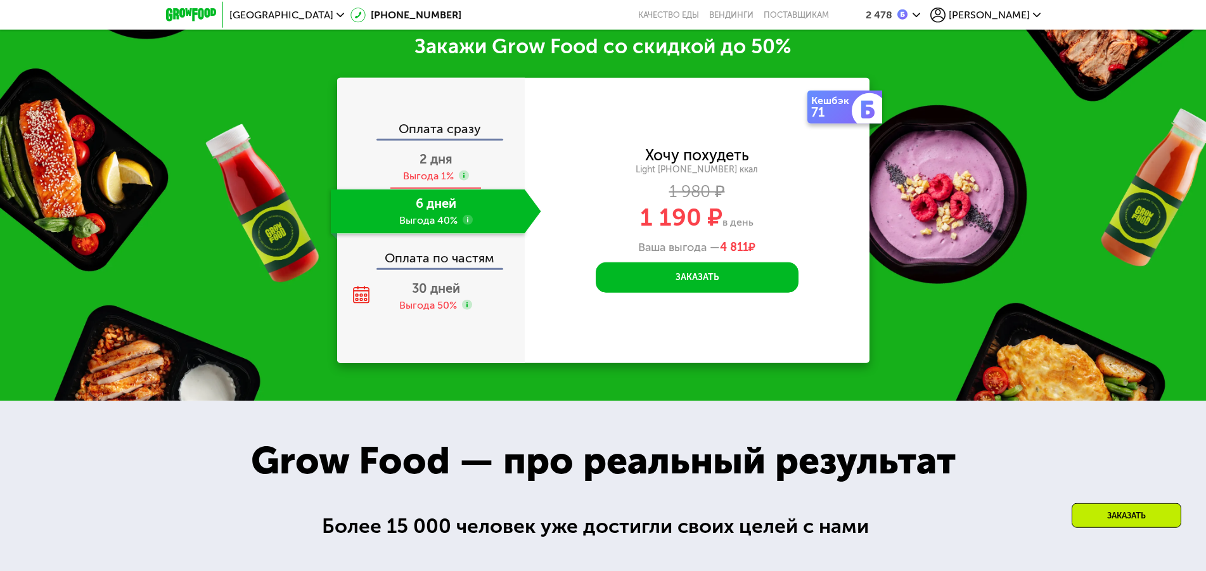
click at [464, 169] on div "2 дня Выгода 1%" at bounding box center [436, 167] width 210 height 44
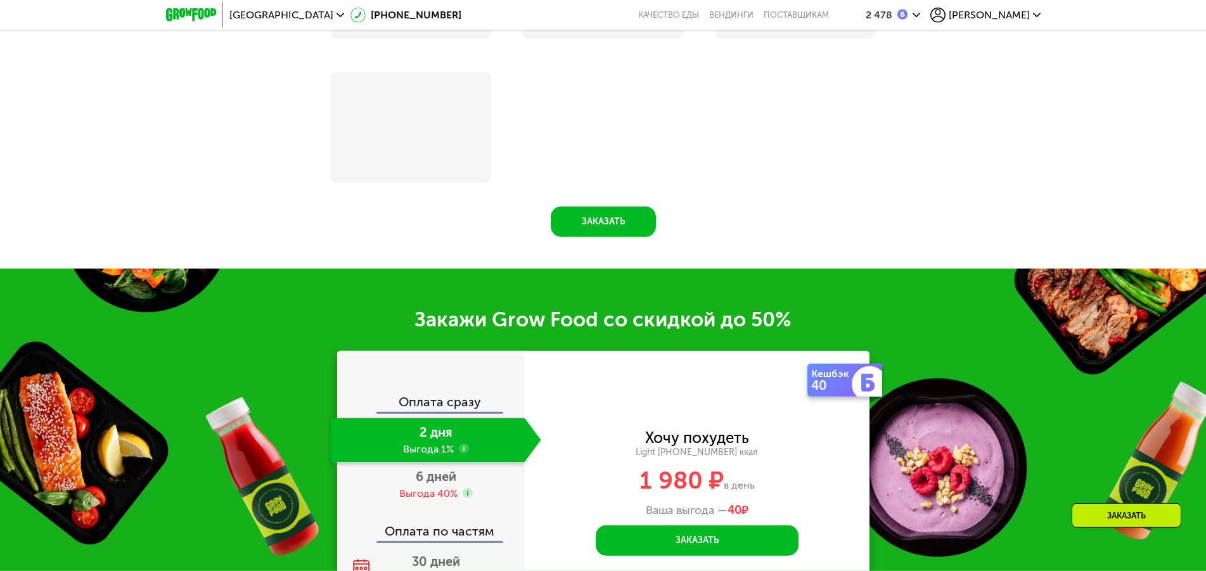
scroll to position [1933, 0]
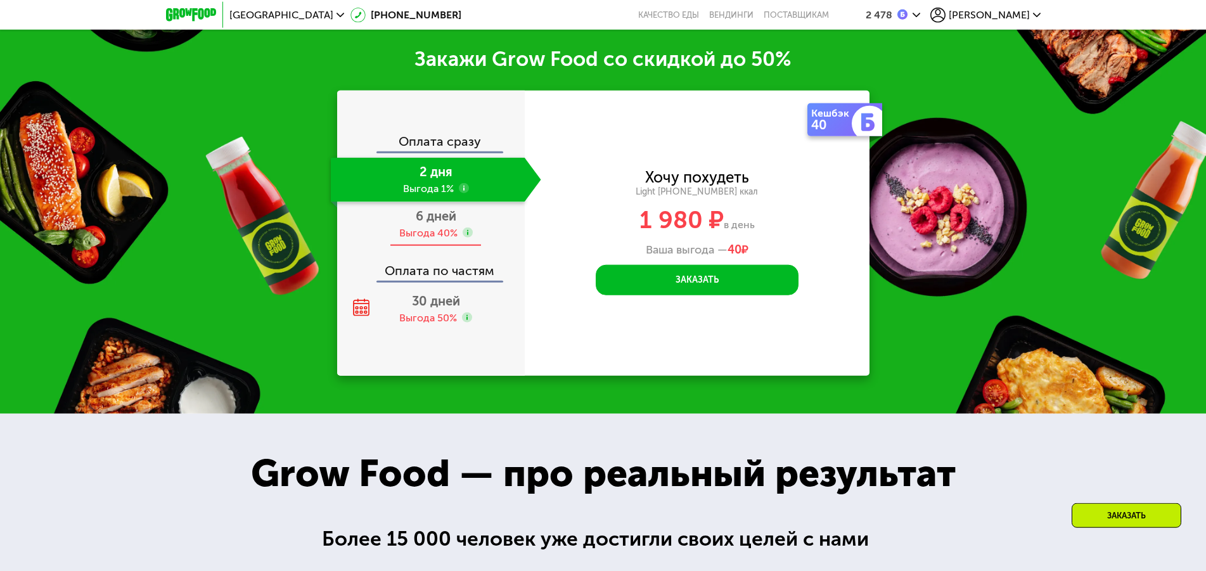
click at [451, 211] on span "6 дней" at bounding box center [436, 215] width 41 height 15
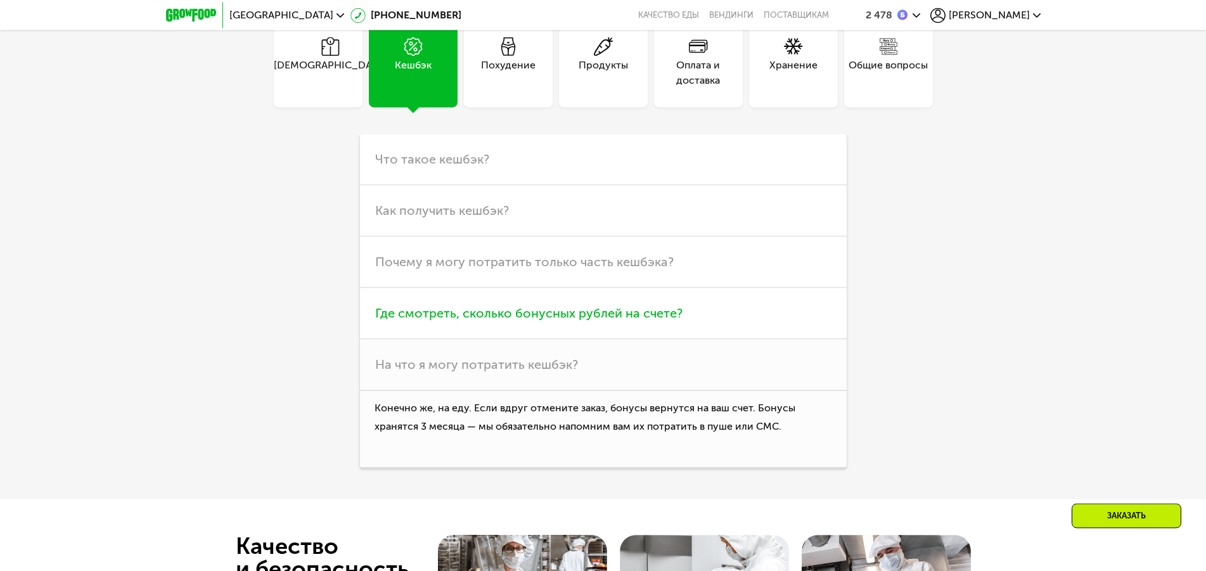
scroll to position [3811, 0]
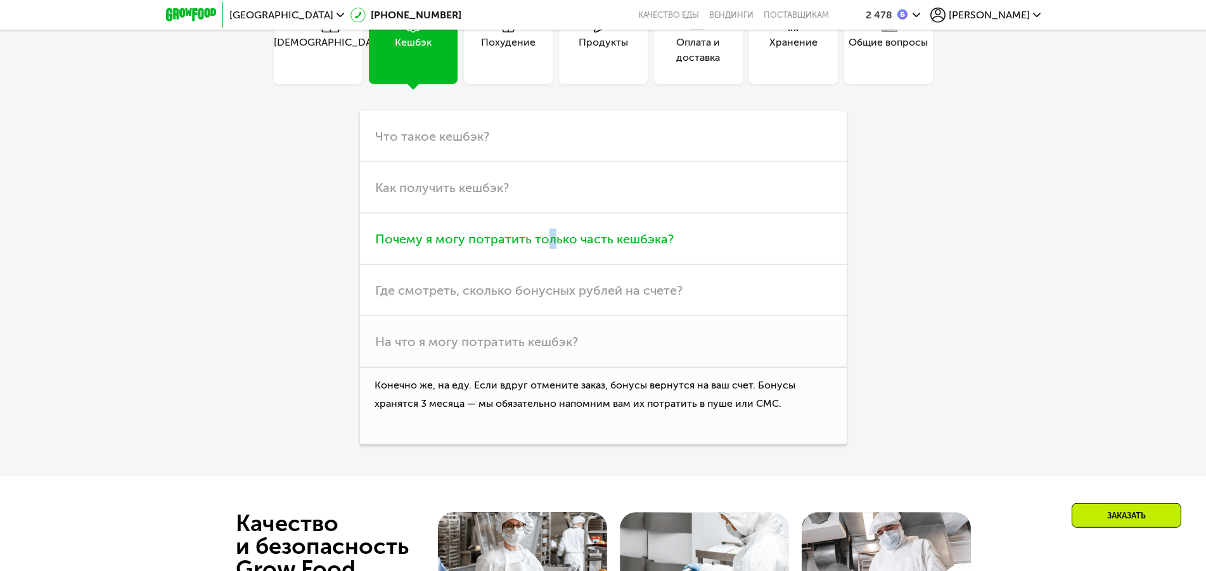
click at [549, 236] on span "Почему я могу потратить только часть кешбэка?" at bounding box center [524, 238] width 298 height 15
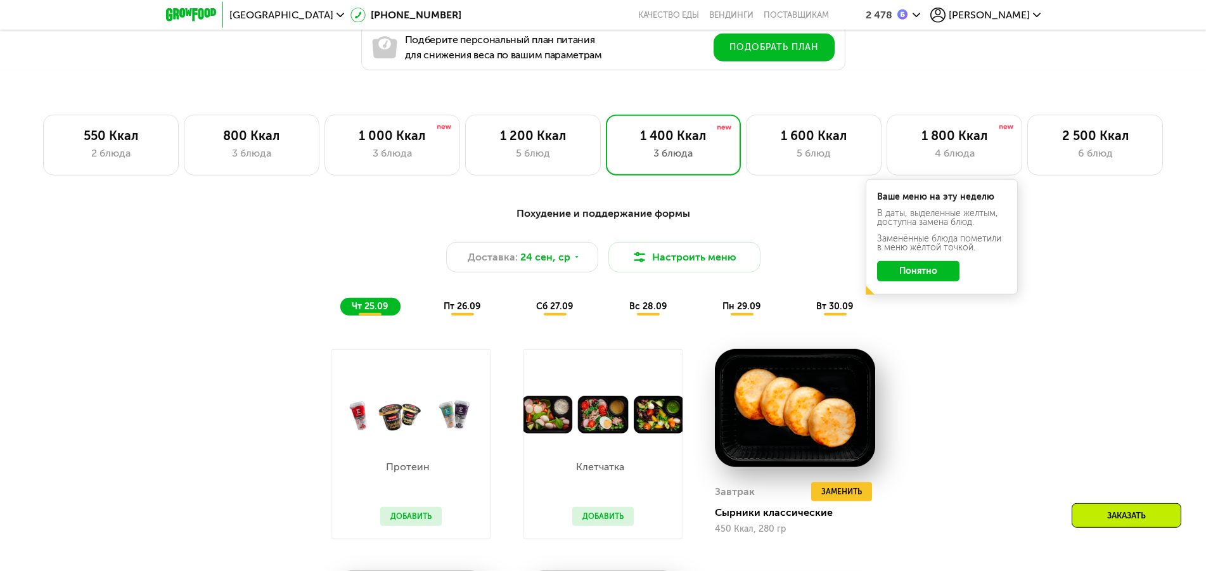
scroll to position [773, 0]
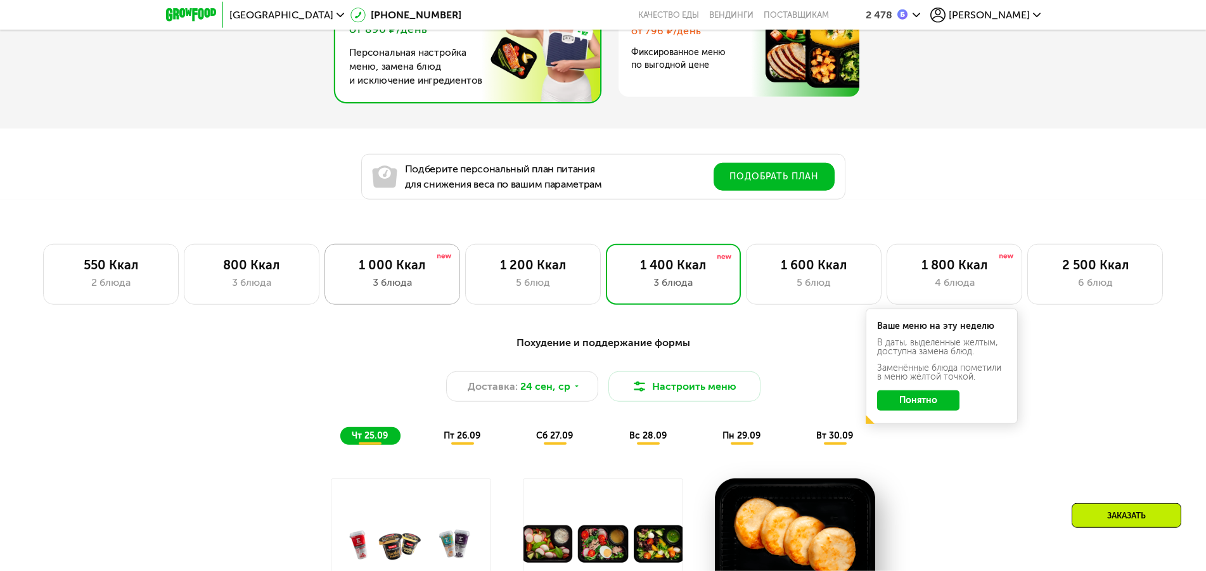
click at [415, 279] on div "1 000 Ккал 3 блюда" at bounding box center [392, 274] width 136 height 61
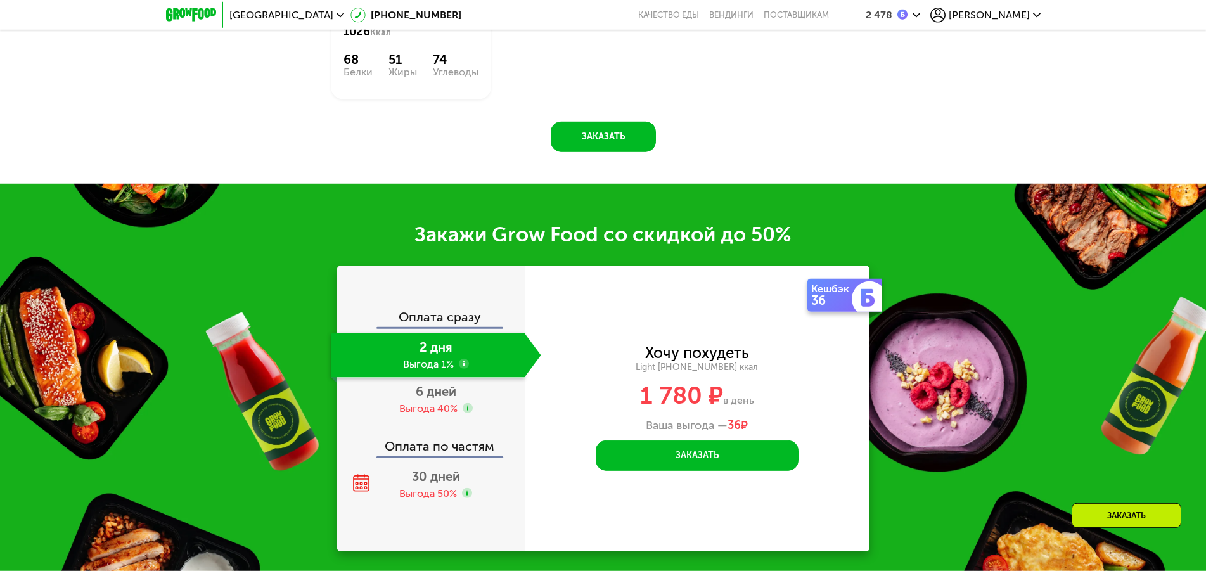
scroll to position [1484, 0]
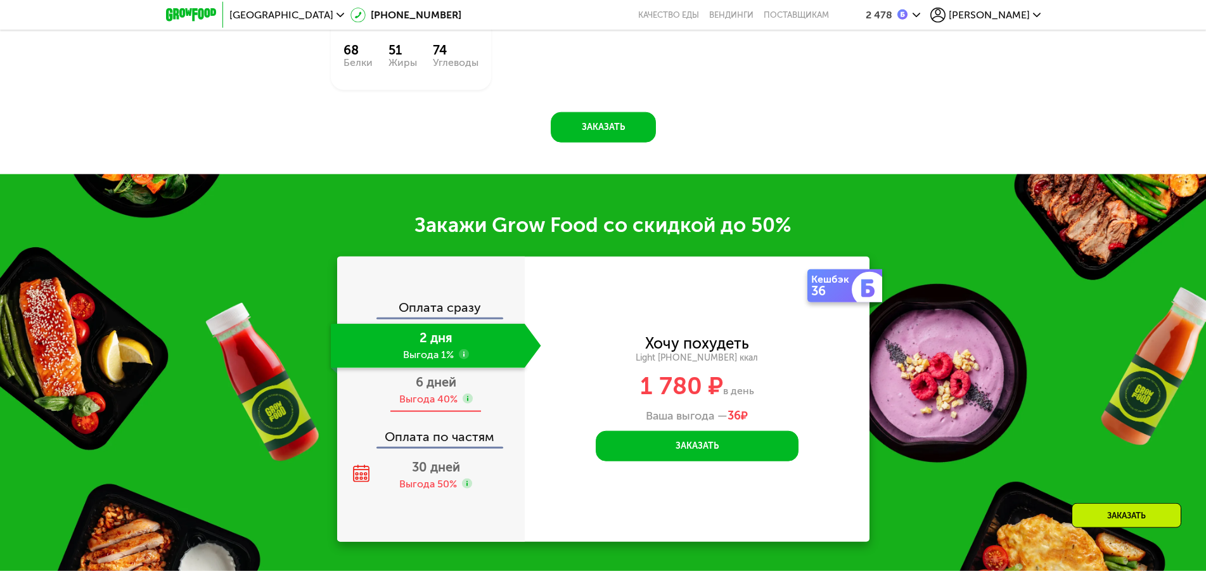
click at [470, 390] on div "6 дней Выгода 40%" at bounding box center [436, 390] width 210 height 44
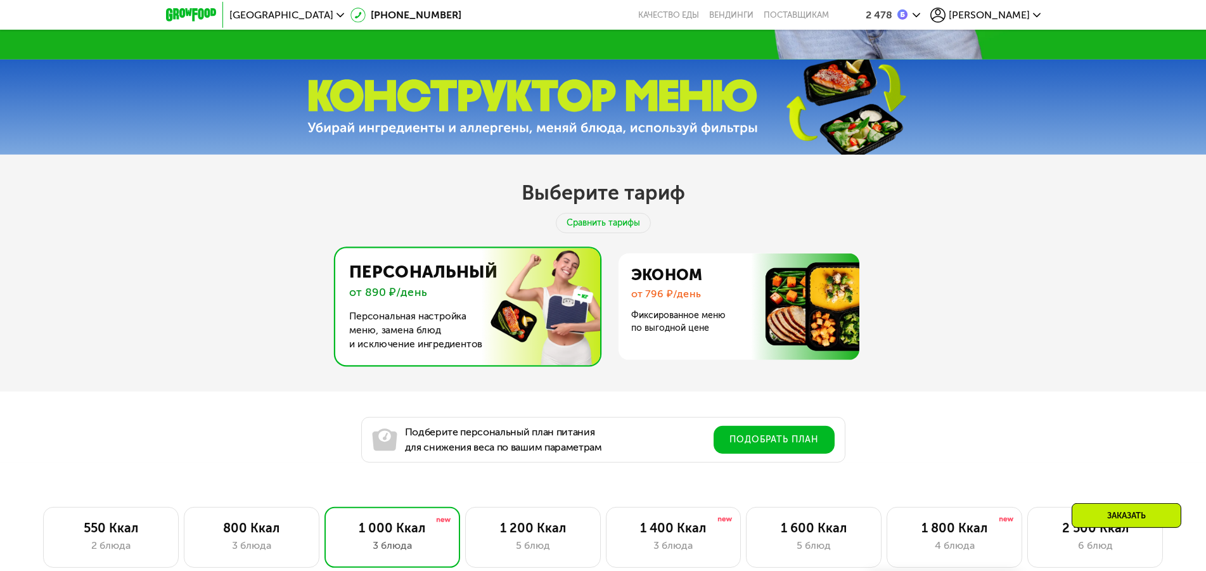
scroll to position [400, 0]
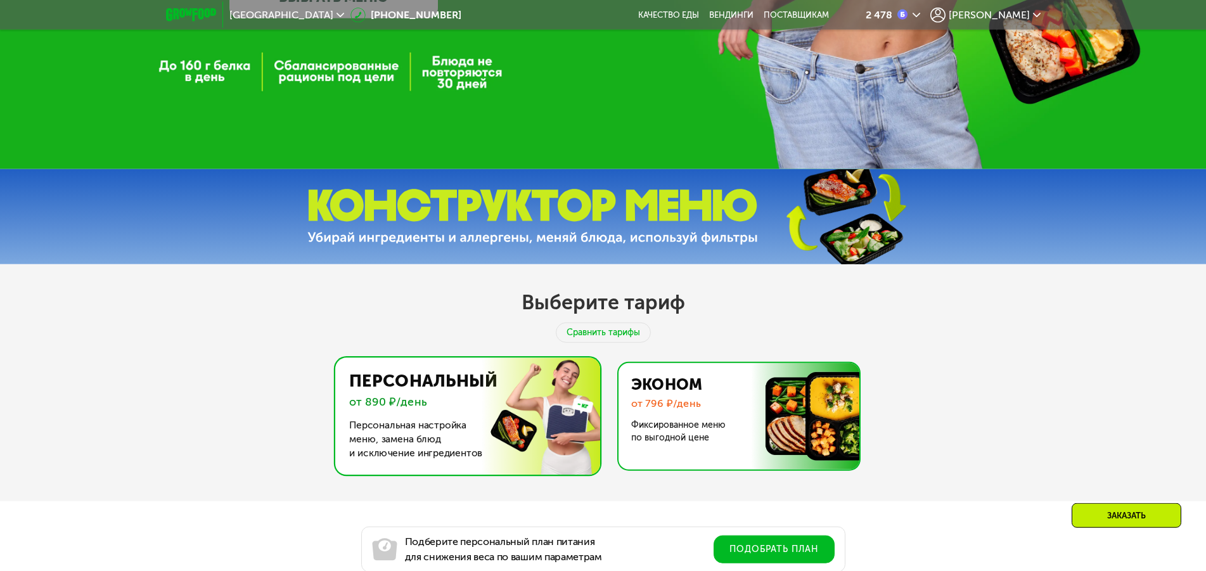
click at [674, 421] on img at bounding box center [735, 416] width 246 height 106
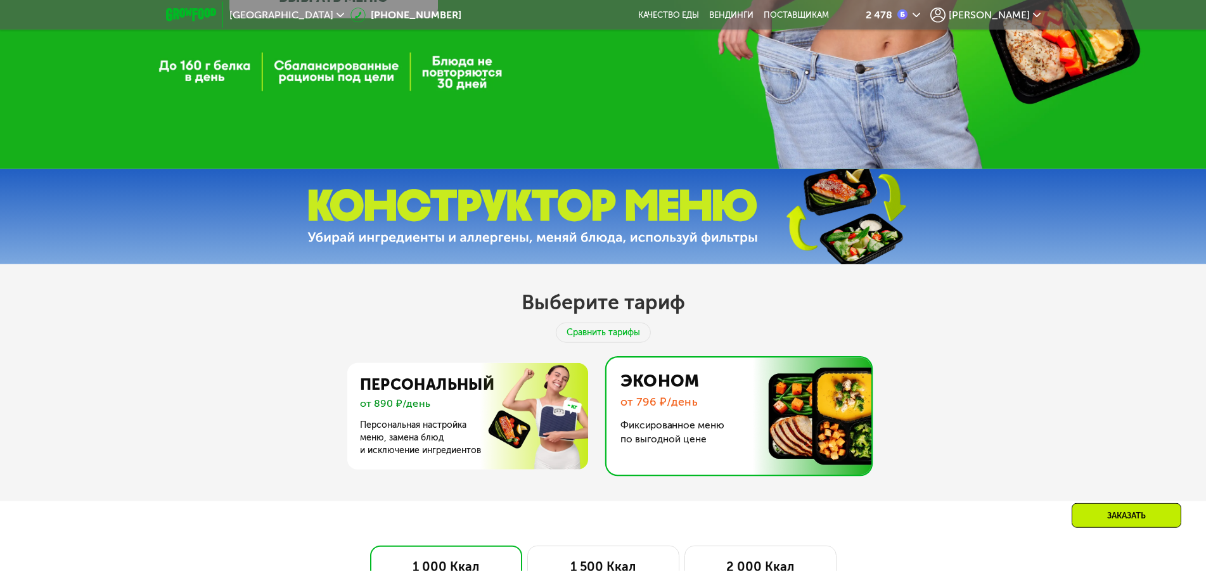
scroll to position [659, 0]
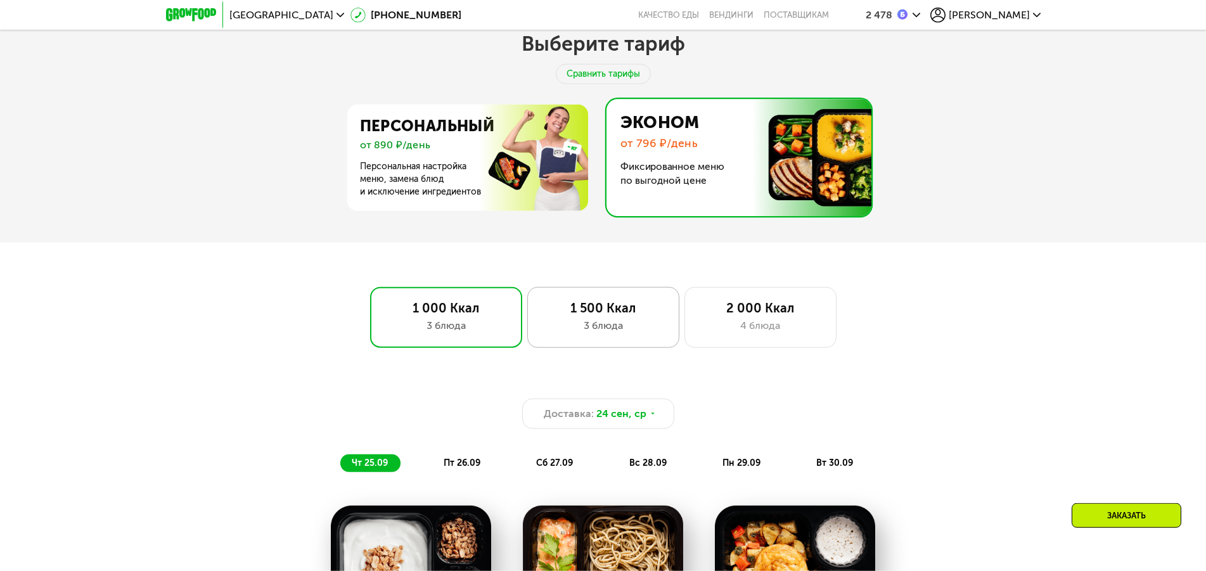
click at [612, 323] on div "3 блюда" at bounding box center [602, 325] width 125 height 15
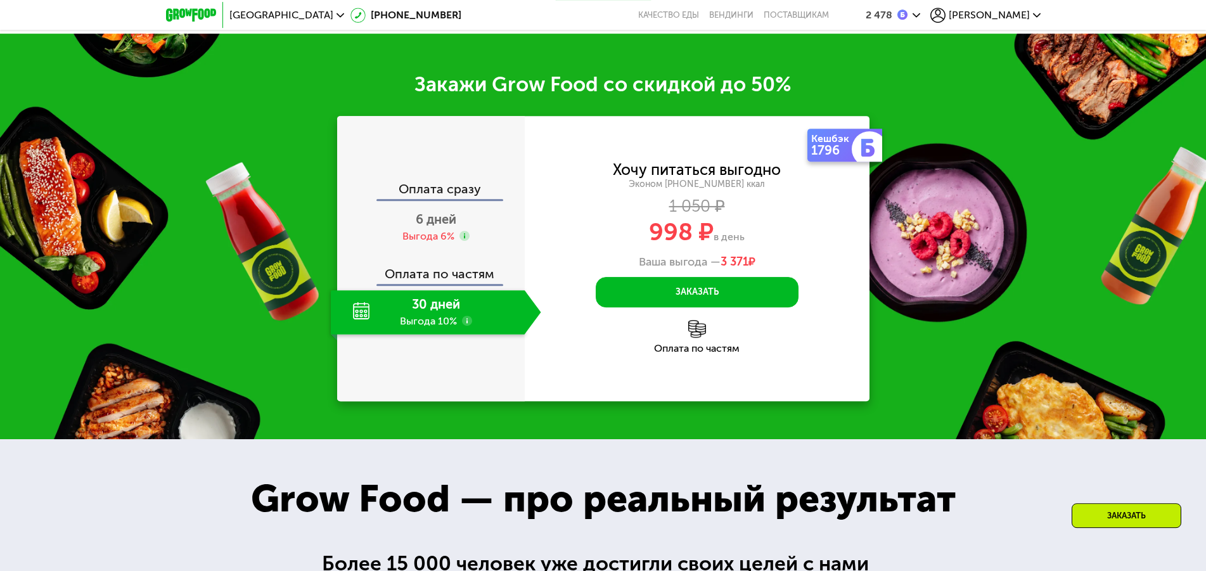
scroll to position [1499, 0]
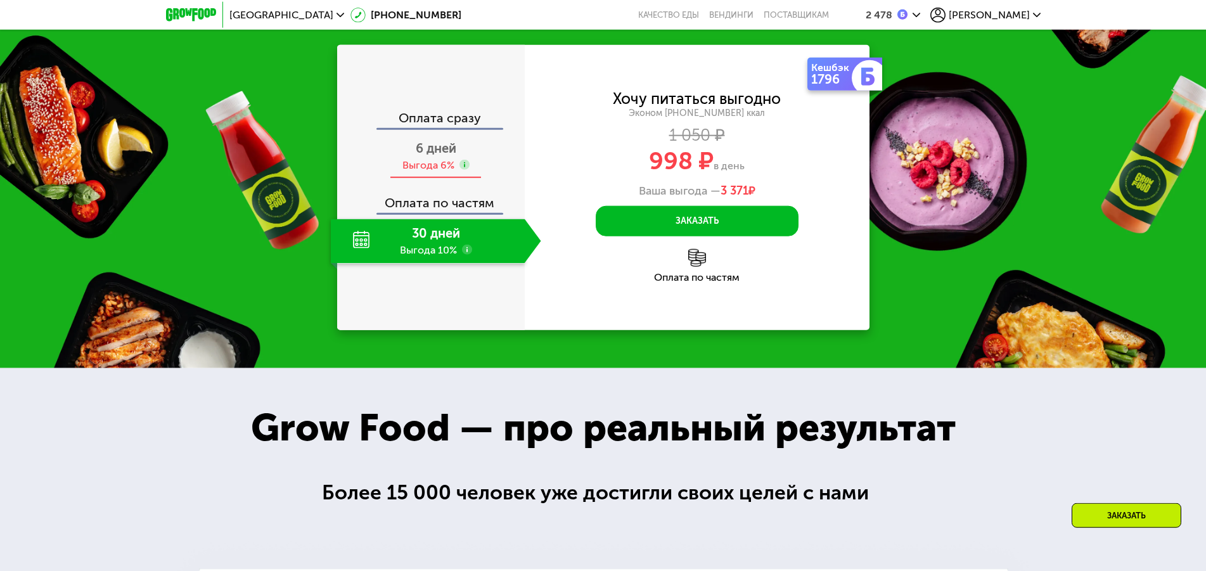
click at [462, 172] on div at bounding box center [464, 166] width 10 height 12
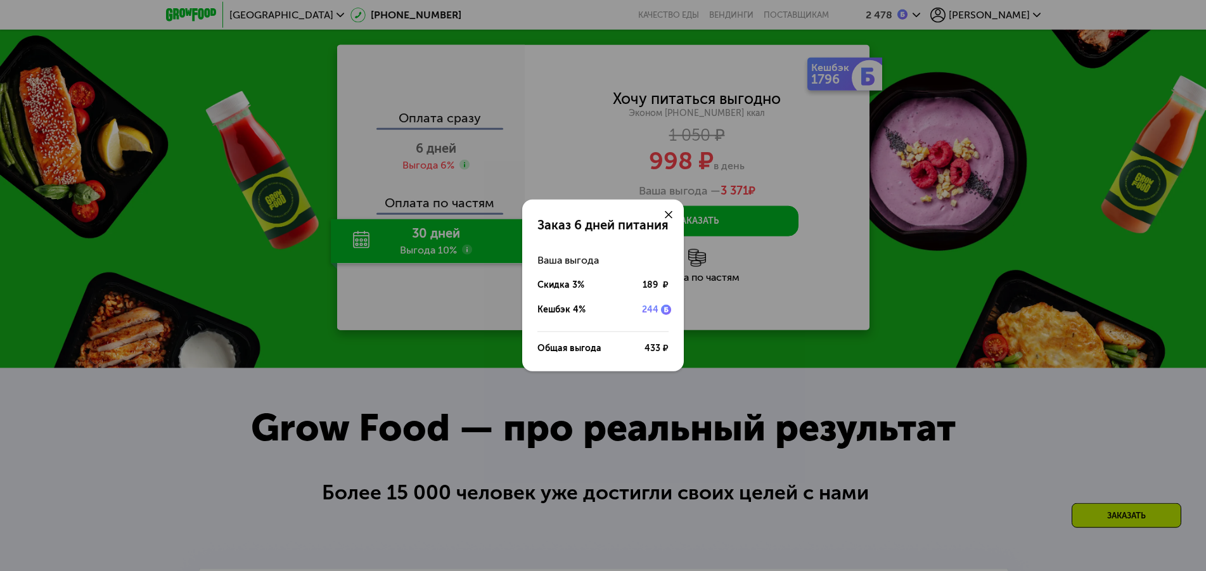
click at [426, 278] on div "Заказ 6 дней питания Ваша выгода Скидка 3% 189 ₽ Кешбэк 4% 244 Общая выгода 433…" at bounding box center [603, 285] width 1206 height 571
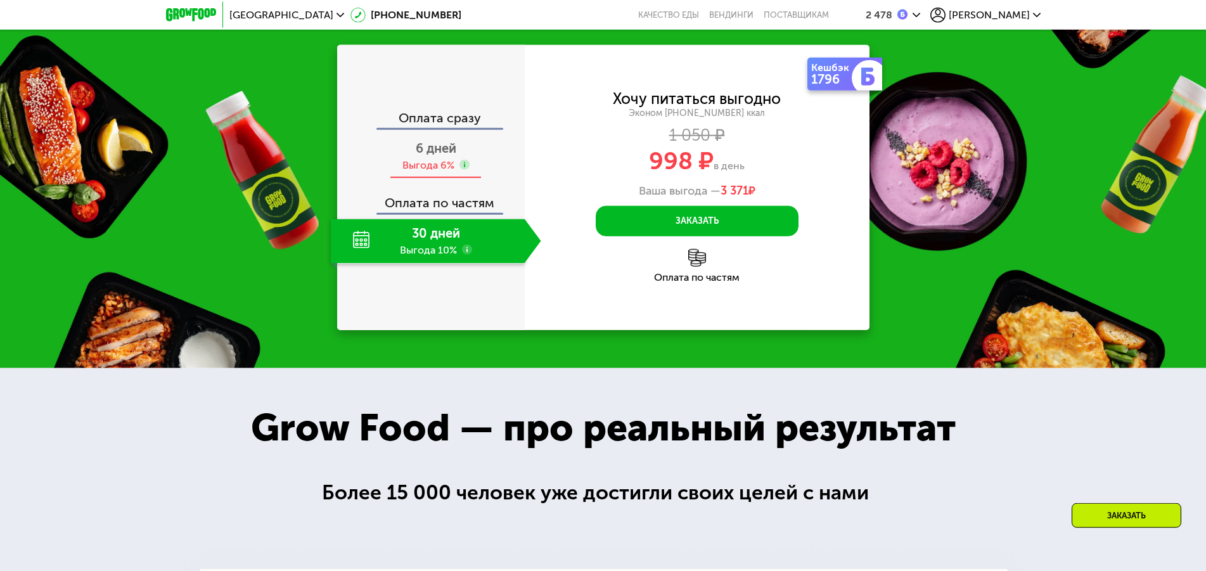
click at [433, 156] on span "6 дней" at bounding box center [436, 148] width 41 height 15
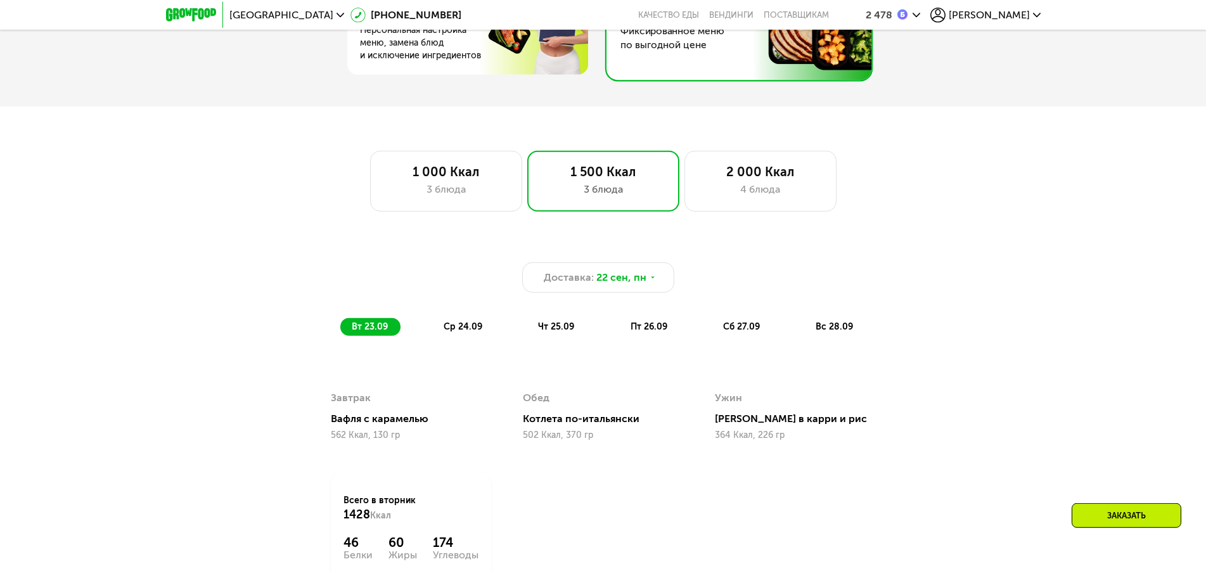
scroll to position [788, 0]
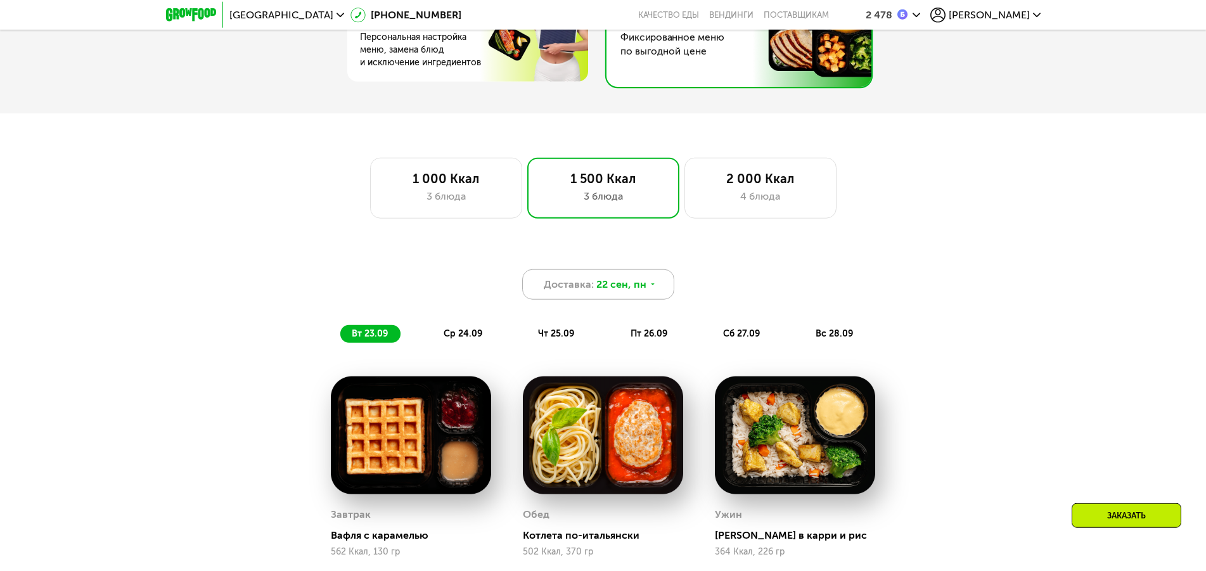
click at [606, 286] on span "22 сен, пн" at bounding box center [621, 284] width 50 height 15
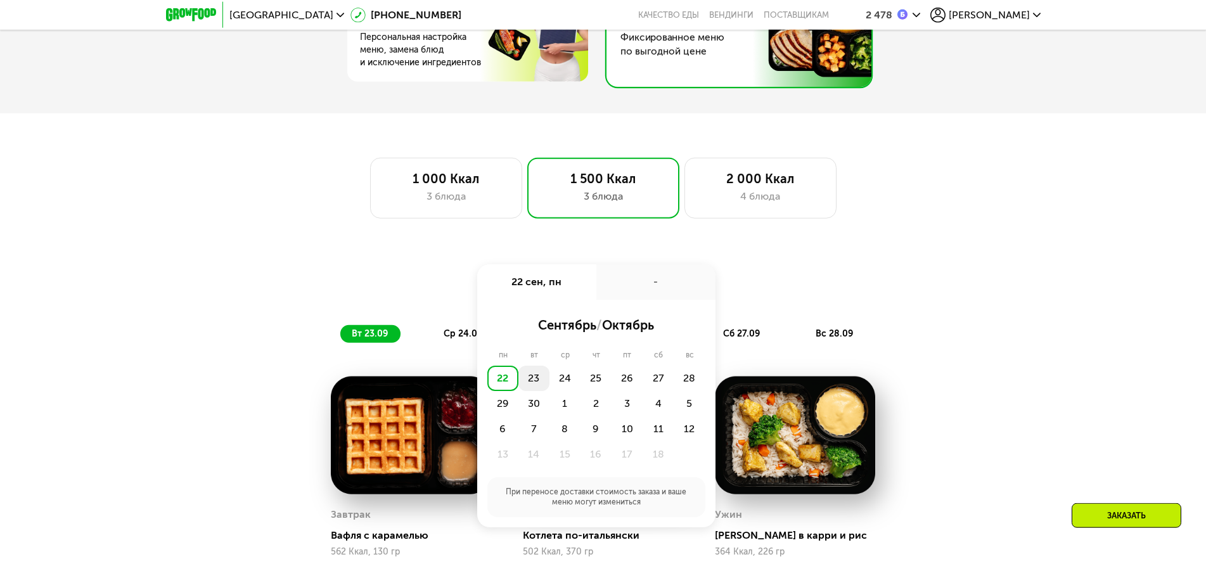
click at [527, 382] on div "23" at bounding box center [533, 378] width 31 height 25
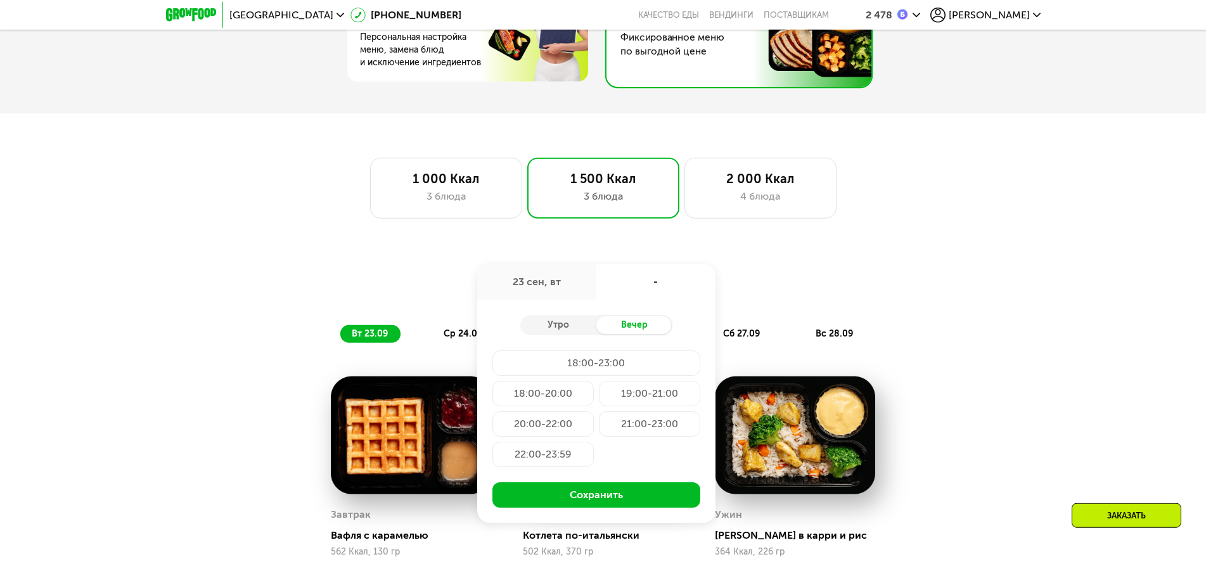
click at [416, 300] on div "Доставка: 23 сен, вт 23 сен, вт - Утро Вечер 18:00-23:00 18:00-20:00 19:00-21:0…" at bounding box center [603, 284] width 750 height 30
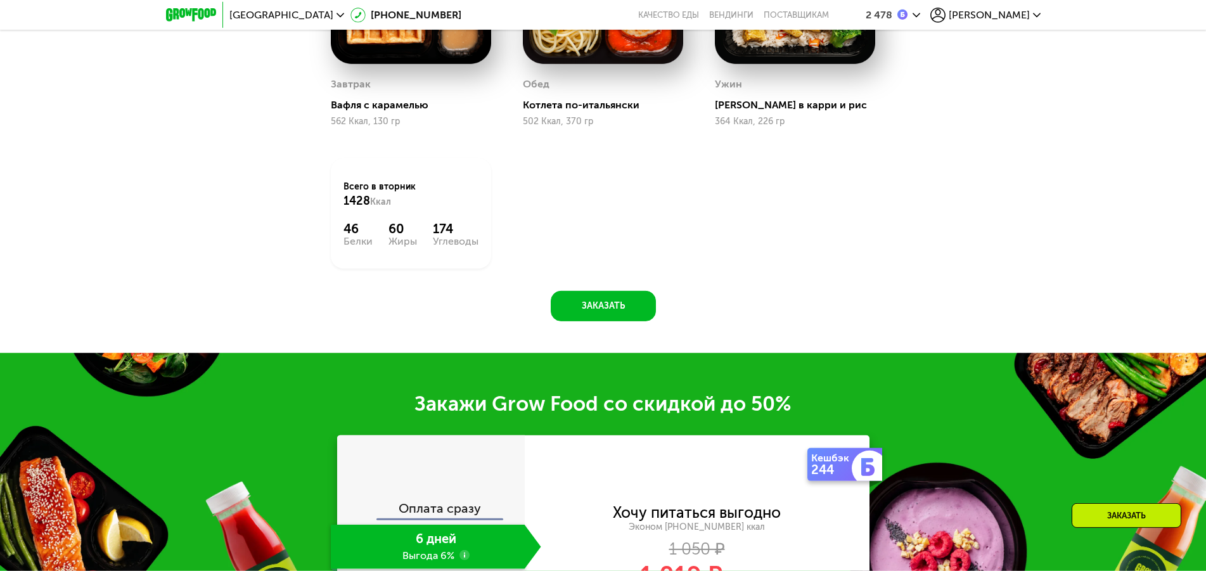
scroll to position [1241, 0]
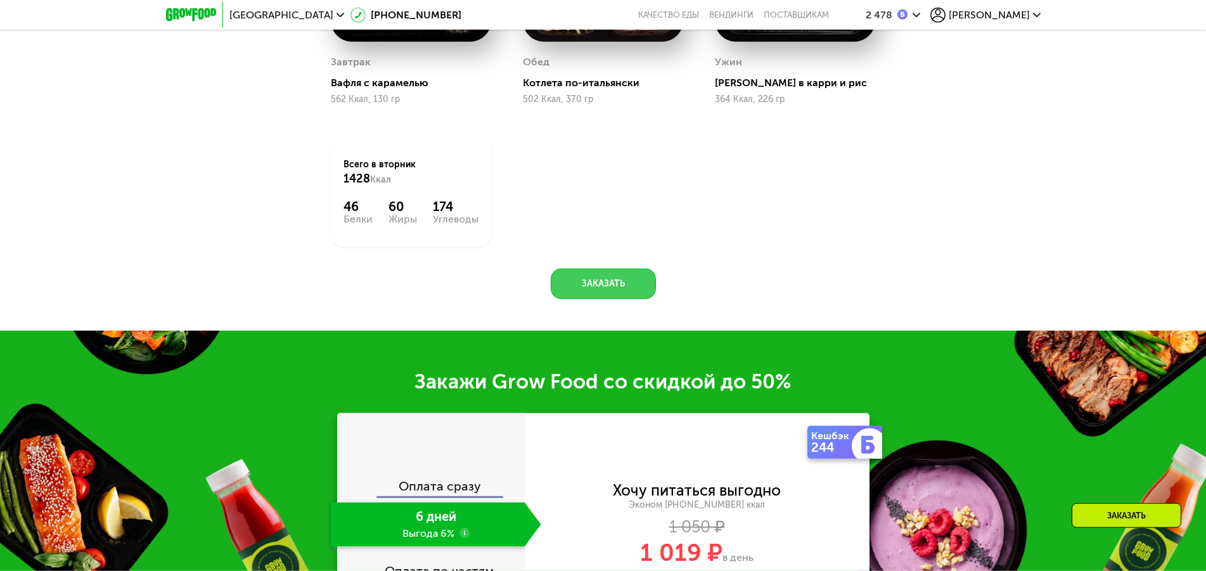
click at [607, 295] on button "Заказать" at bounding box center [603, 284] width 105 height 30
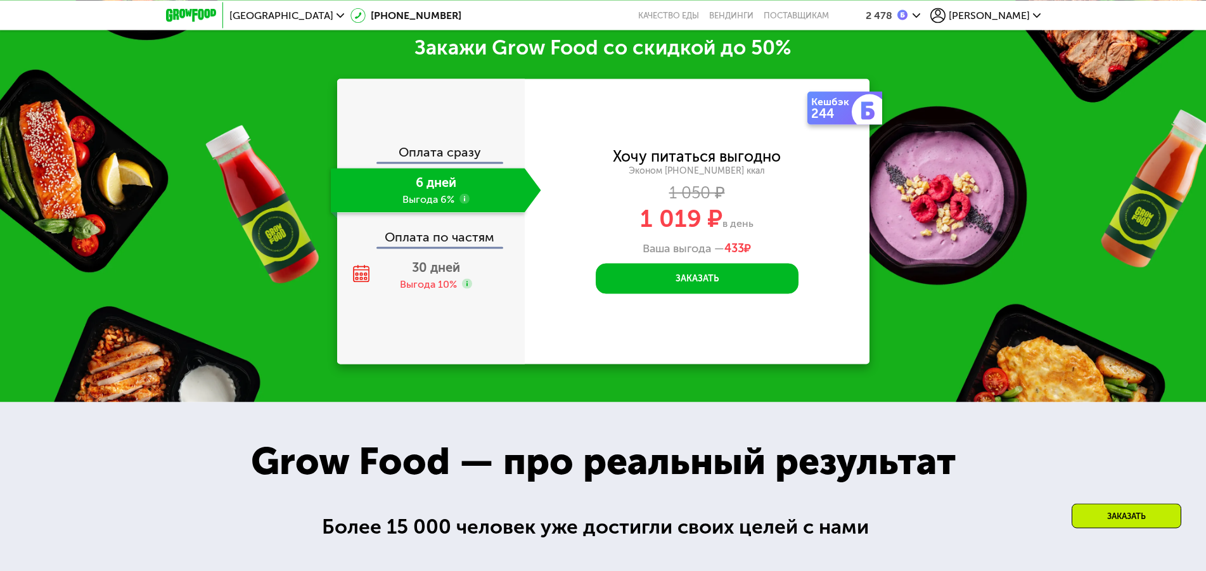
scroll to position [1576, 0]
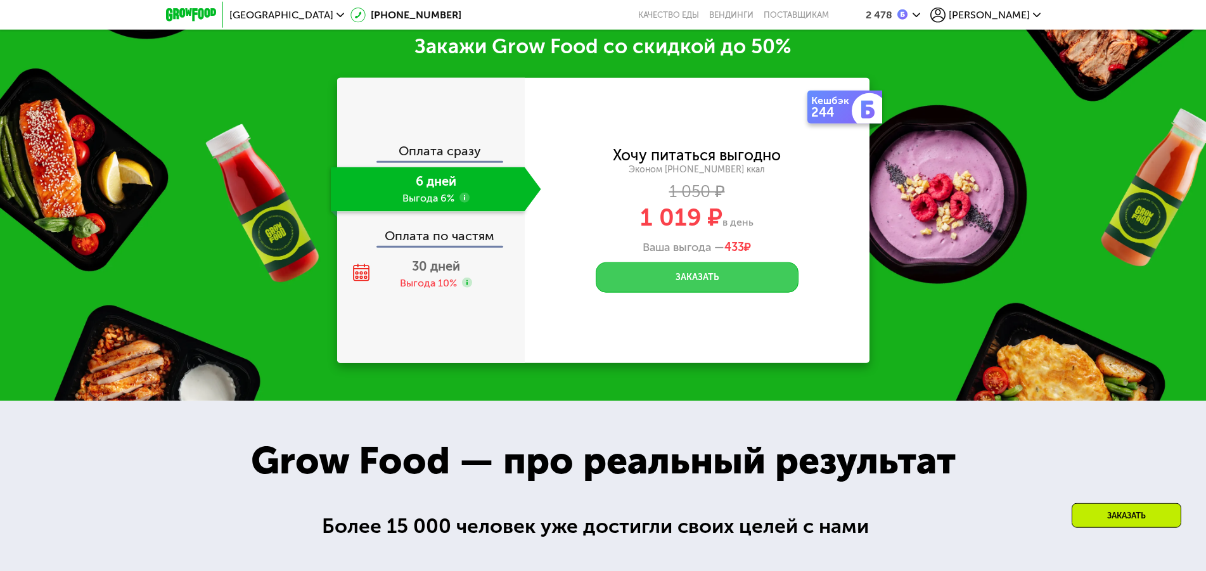
click at [674, 284] on button "Заказать" at bounding box center [697, 277] width 203 height 30
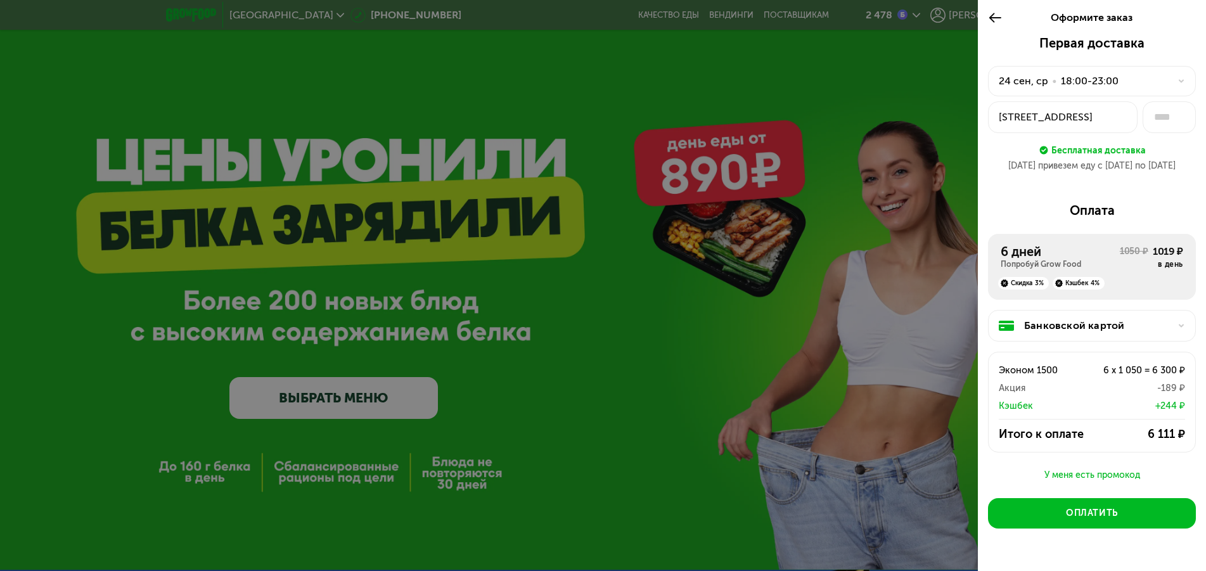
click at [1088, 85] on div "18:00-23:00" at bounding box center [1090, 81] width 58 height 15
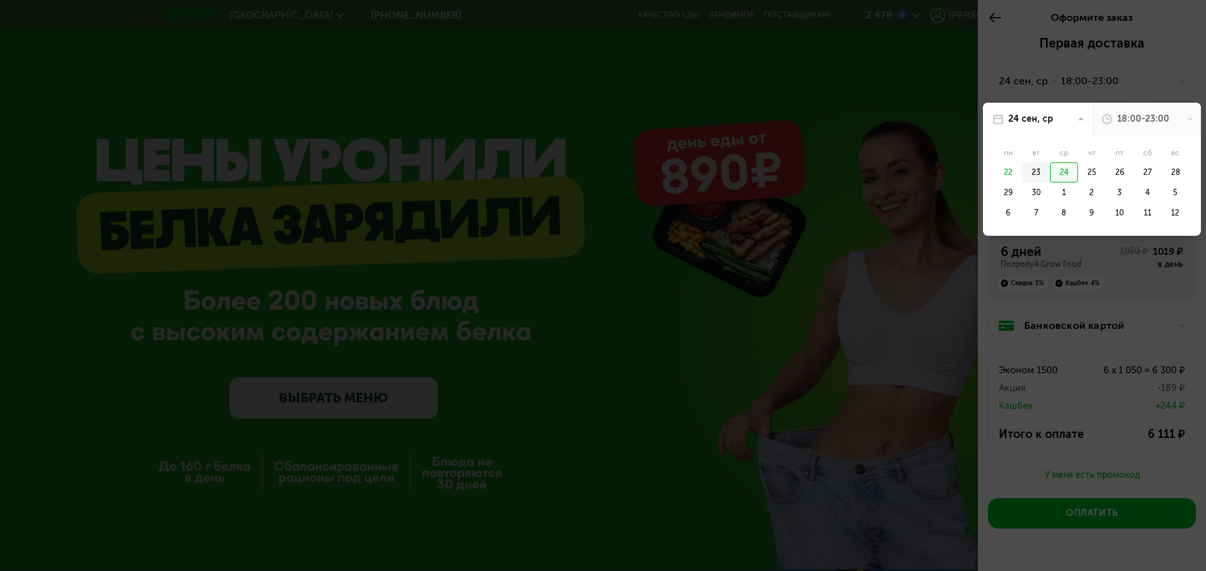
click at [1027, 170] on div "23" at bounding box center [1036, 172] width 28 height 20
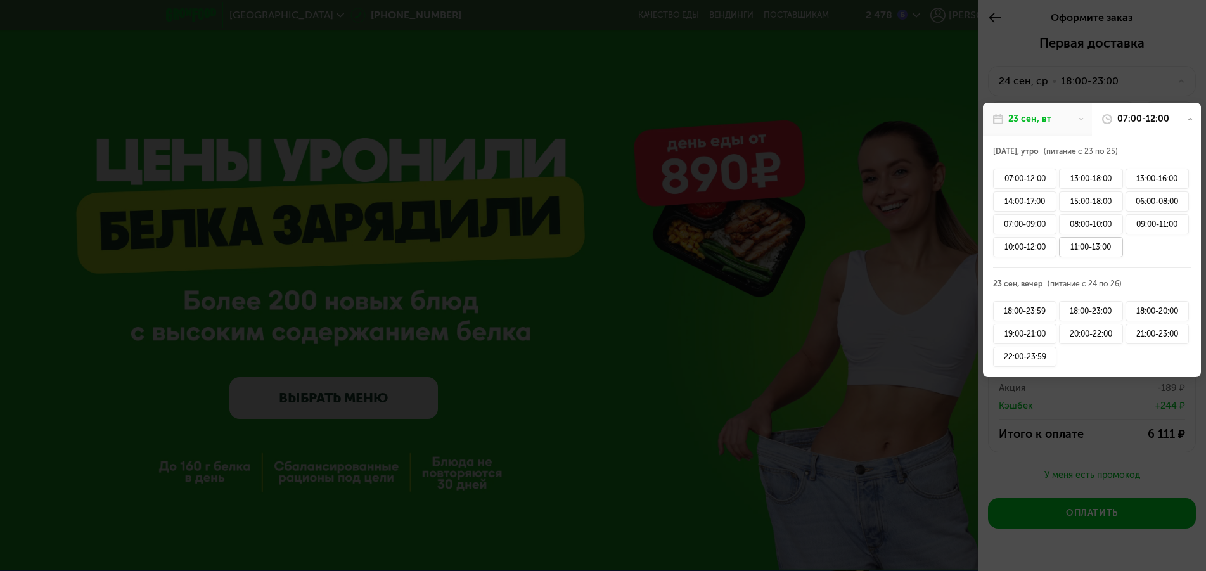
click at [1087, 240] on div "11:00-13:00" at bounding box center [1090, 247] width 63 height 20
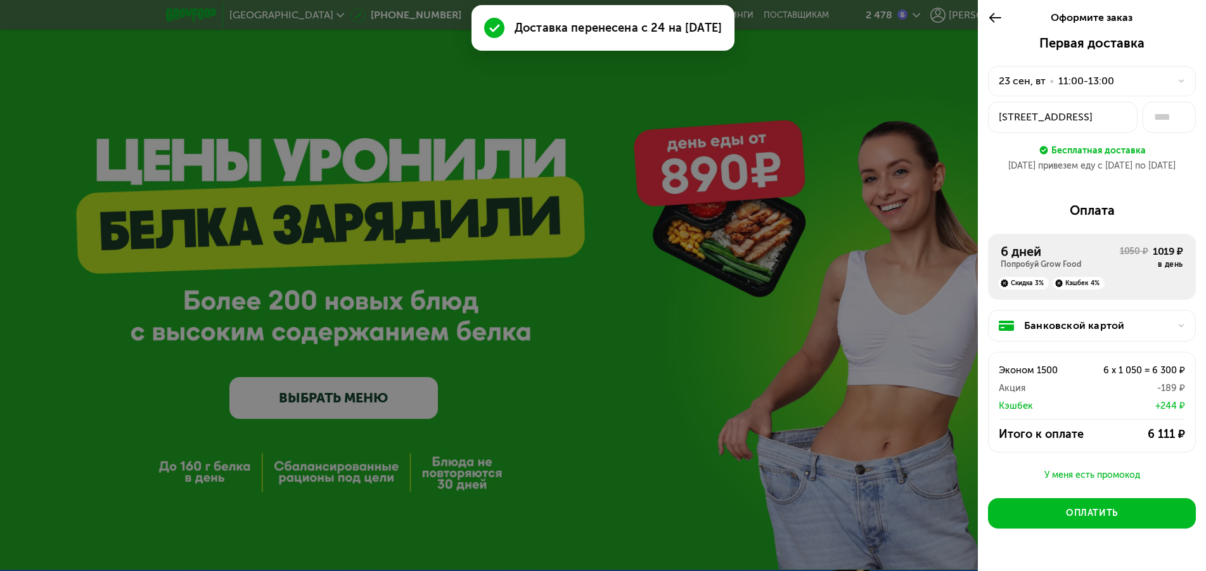
click at [1071, 117] on div "Полтавский проезд, 2" at bounding box center [1063, 117] width 128 height 15
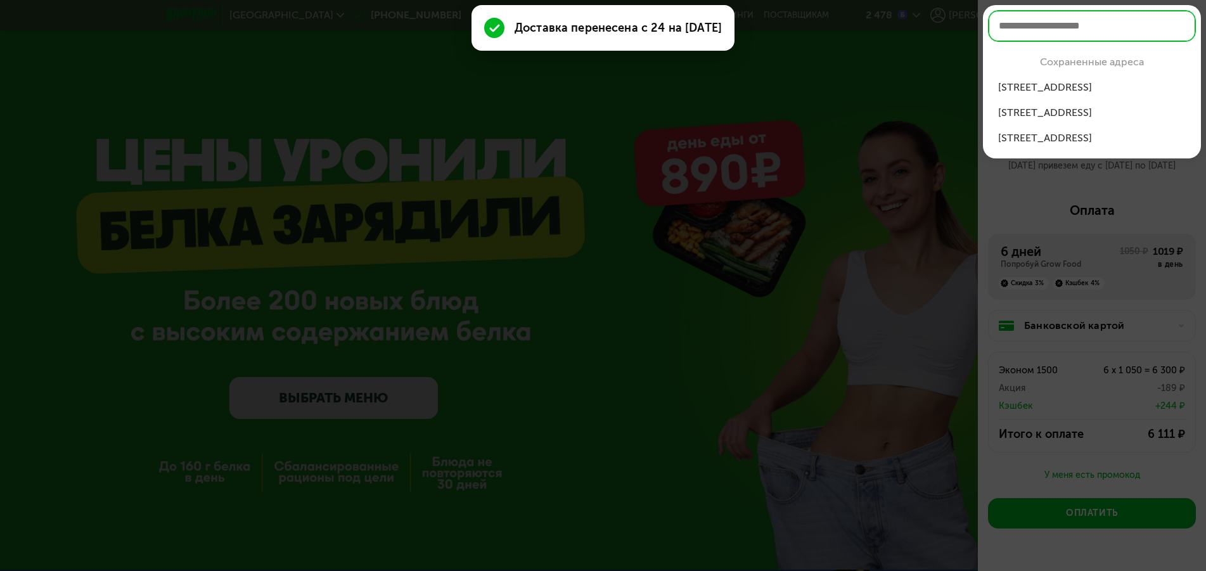
click at [1061, 89] on div "ул Полтавская, 8, кв 84" at bounding box center [1092, 87] width 188 height 15
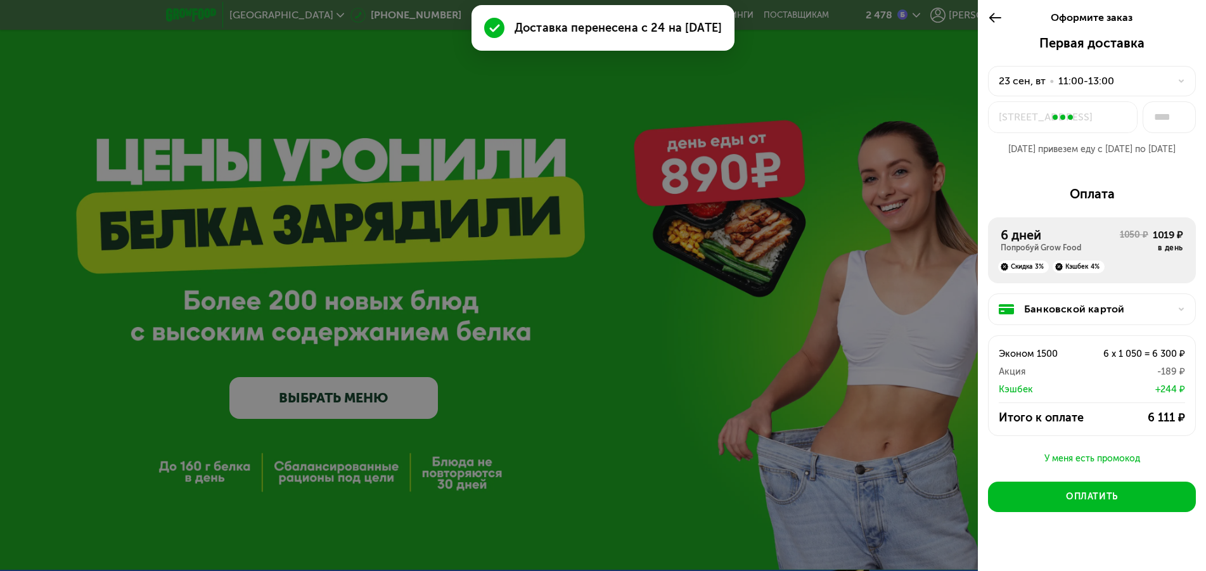
type input "**"
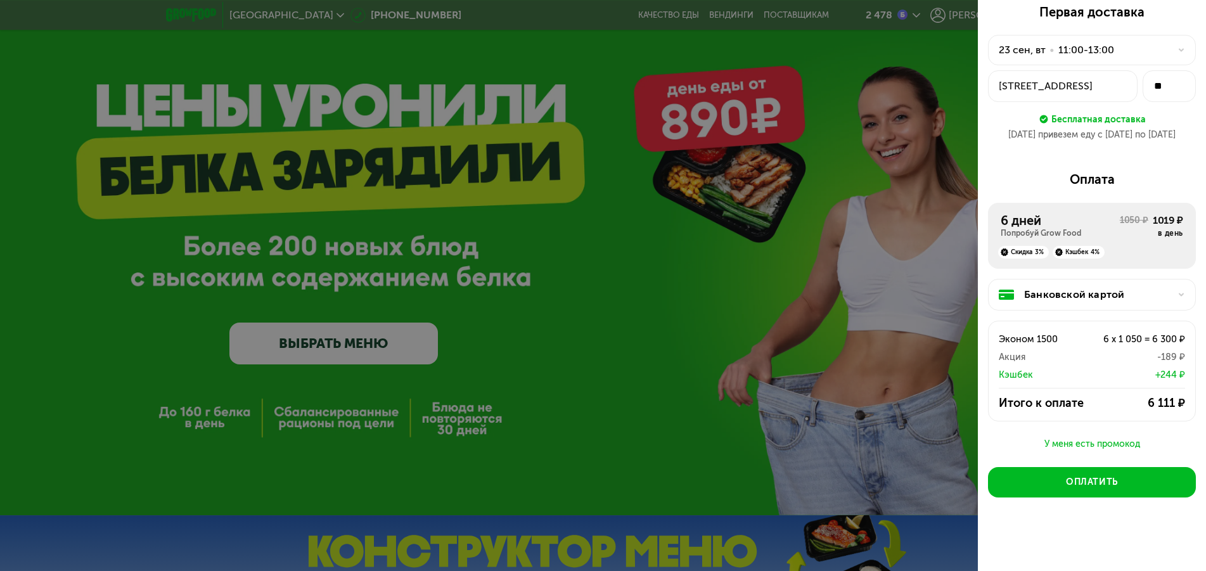
scroll to position [194, 0]
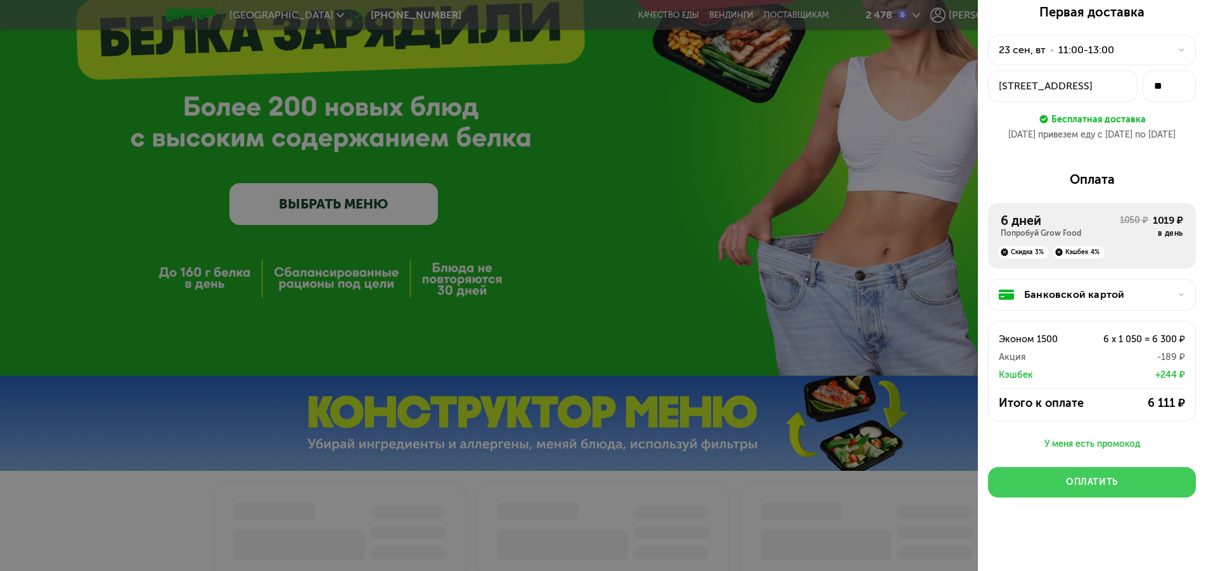
click at [1079, 483] on div "Оплатить" at bounding box center [1092, 482] width 52 height 13
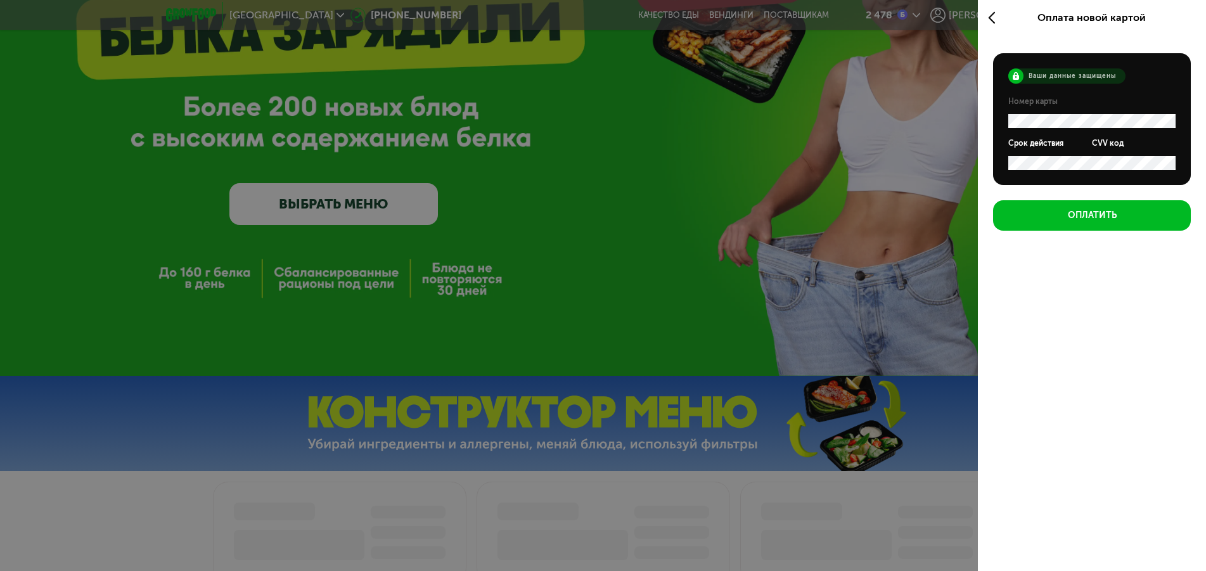
scroll to position [0, 0]
click at [991, 20] on use at bounding box center [991, 18] width 6 height 12
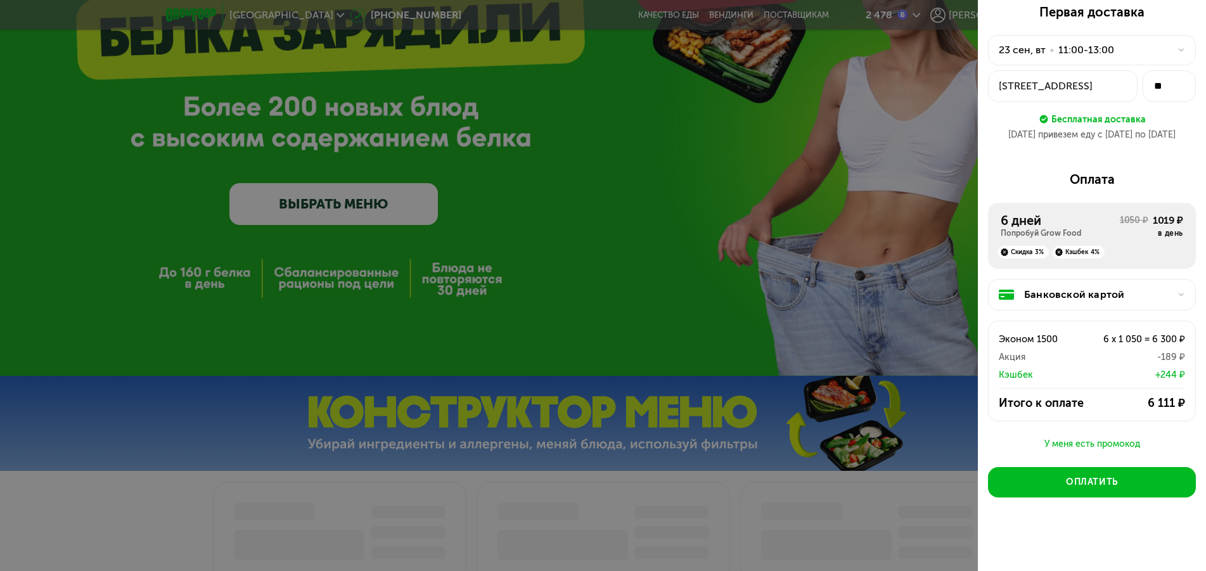
click at [1051, 295] on div "Банковской картой" at bounding box center [1097, 294] width 146 height 15
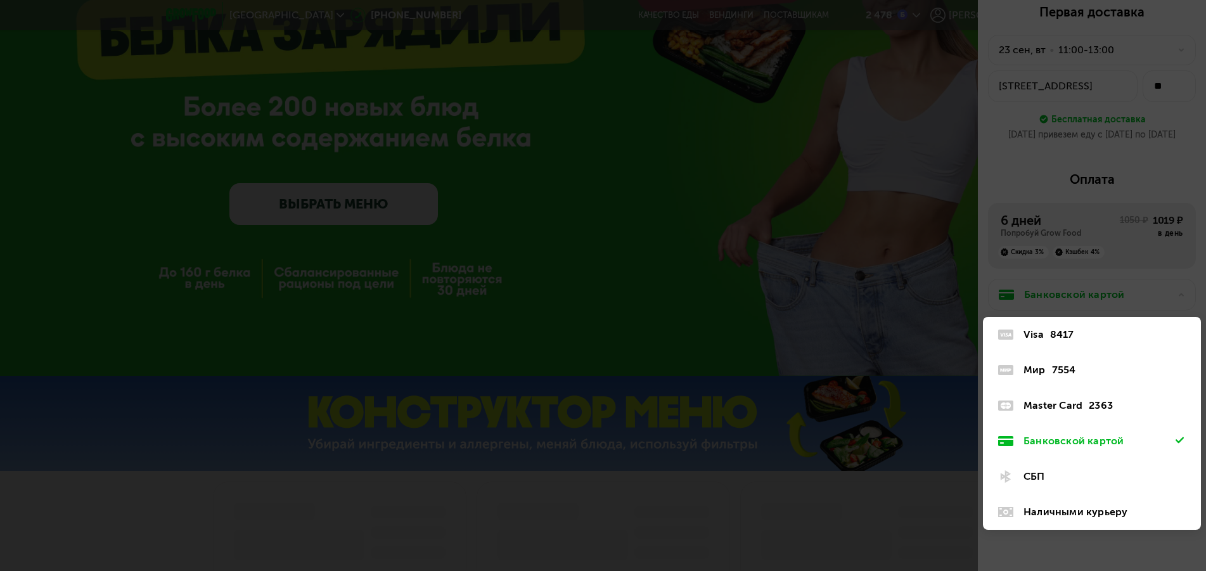
click at [1045, 338] on div "Visa 8417" at bounding box center [1099, 334] width 152 height 15
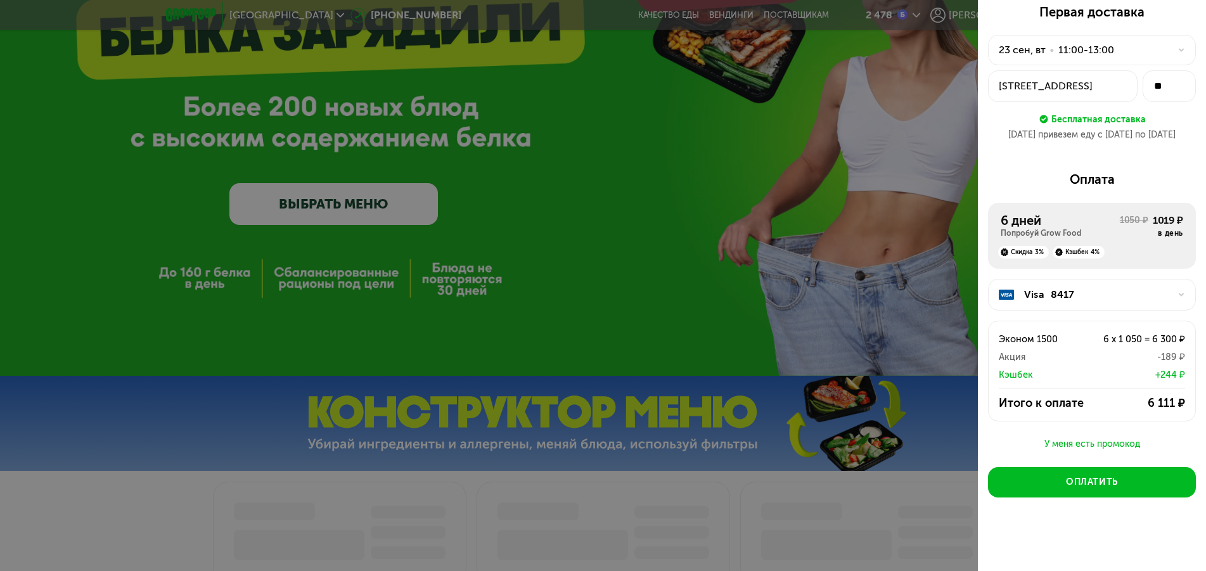
click at [1153, 376] on div "+244 ₽" at bounding box center [1129, 374] width 112 height 15
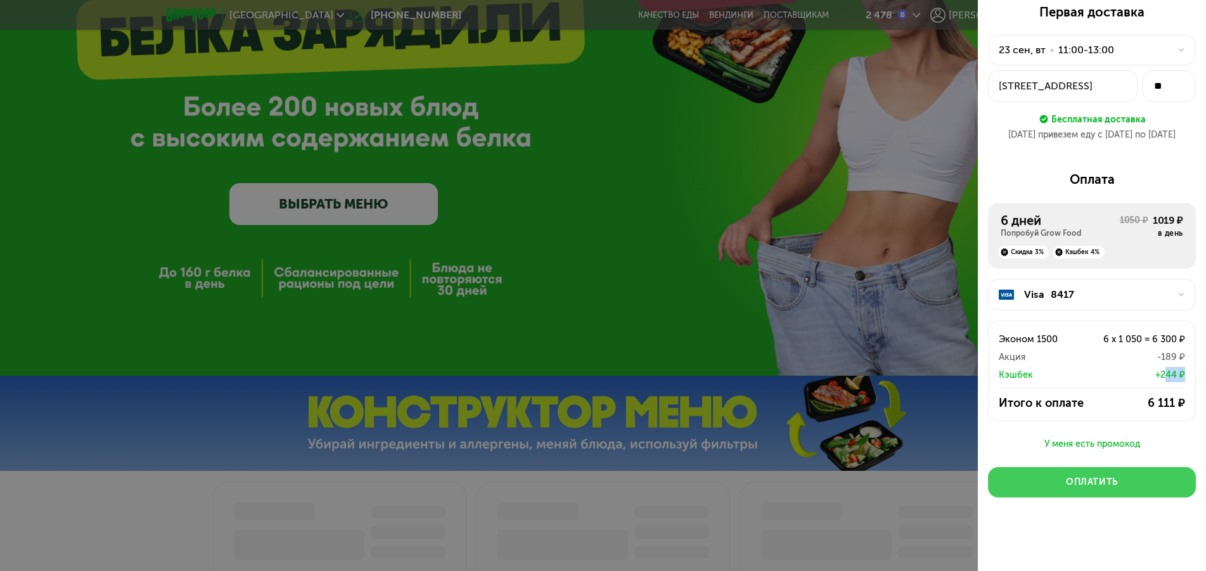
click at [1061, 472] on button "Оплатить" at bounding box center [1092, 482] width 208 height 30
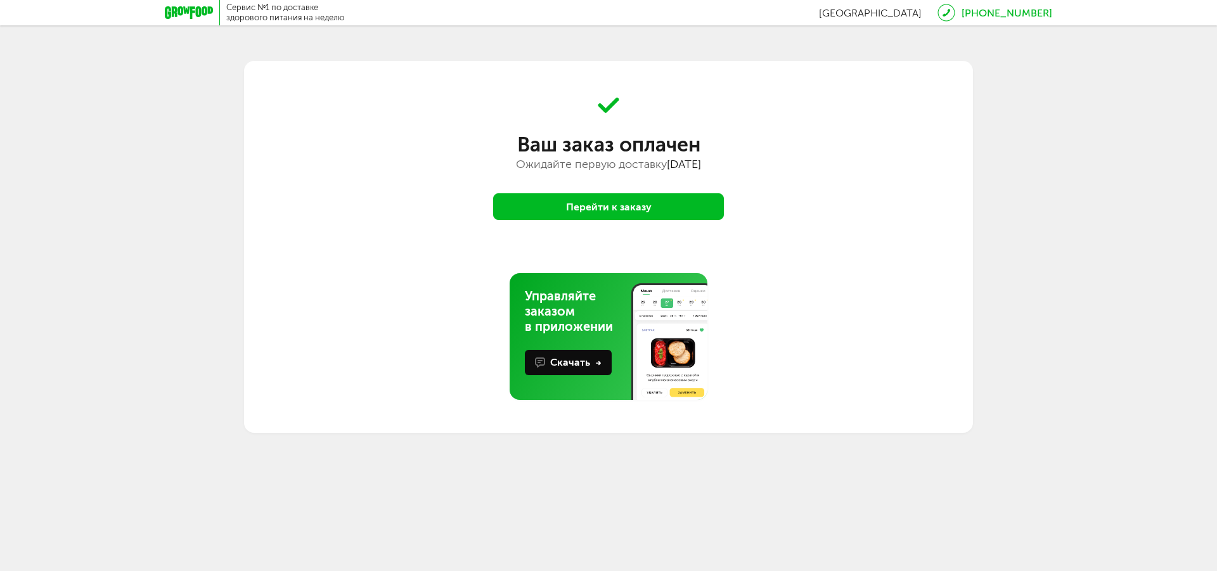
click at [587, 204] on button "Перейти к заказу" at bounding box center [608, 206] width 231 height 27
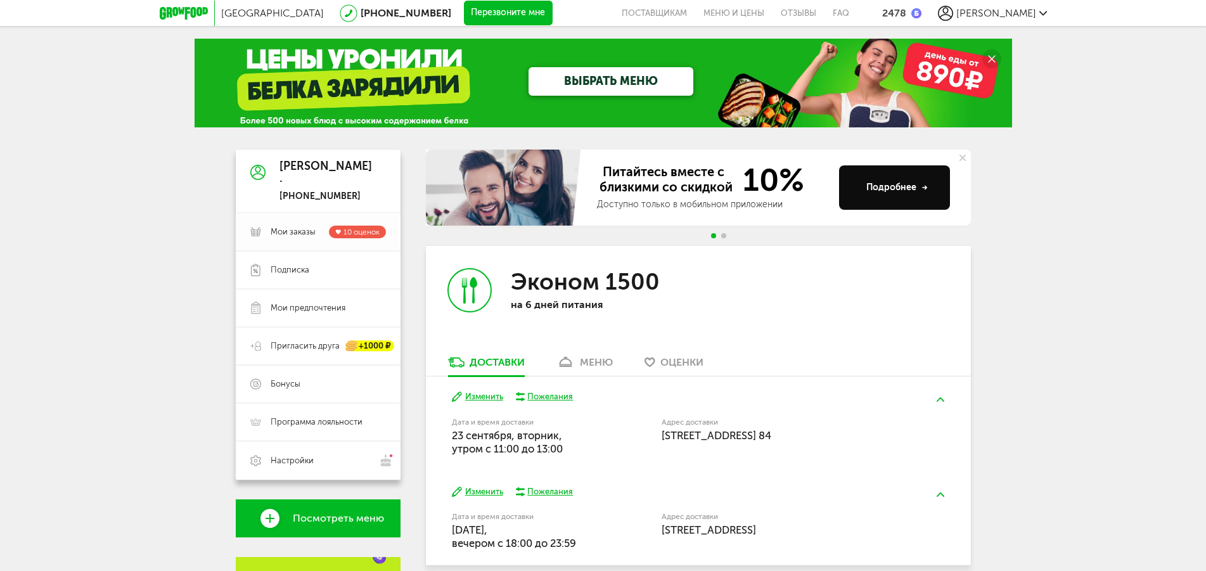
click at [295, 232] on span "Мои заказы" at bounding box center [293, 231] width 45 height 11
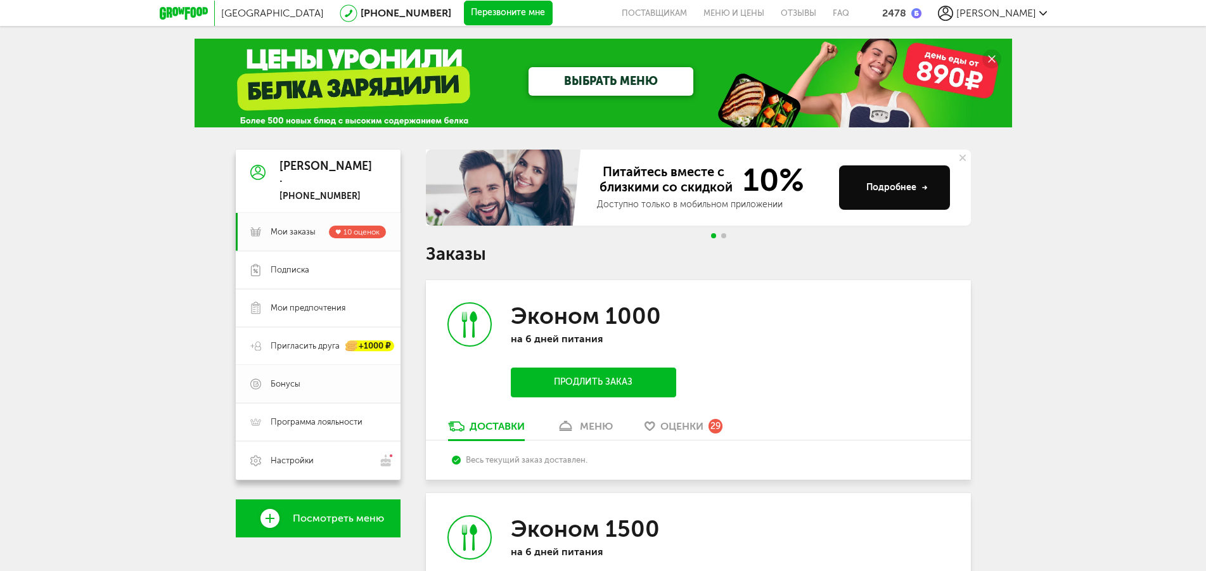
click at [304, 380] on span "Бонусы" at bounding box center [328, 383] width 115 height 11
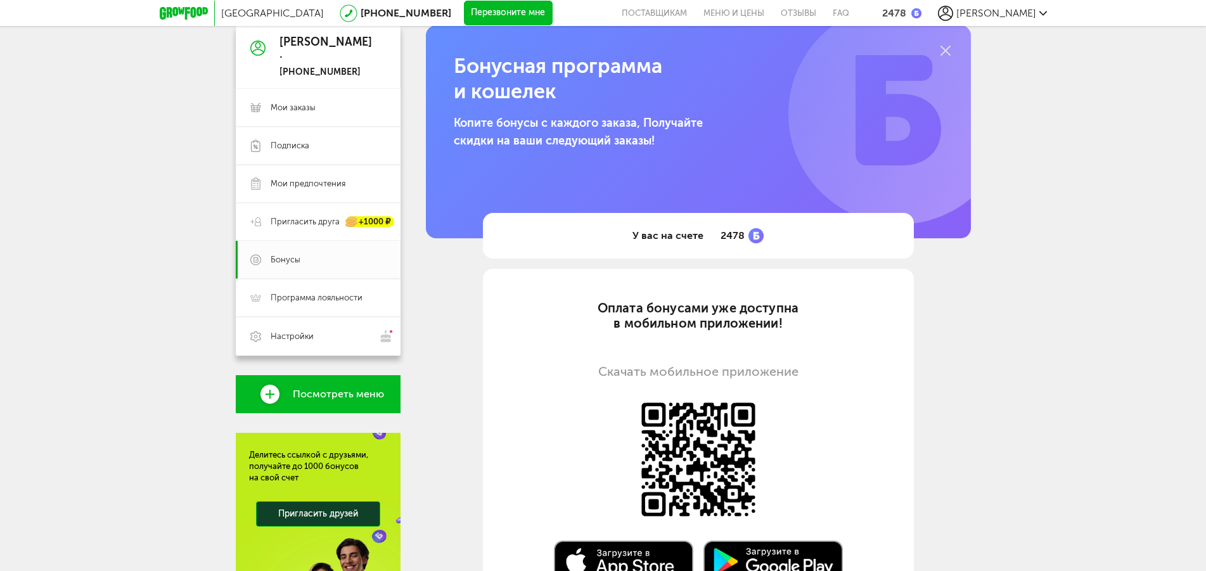
scroll to position [60, 0]
